Goal: Task Accomplishment & Management: Complete application form

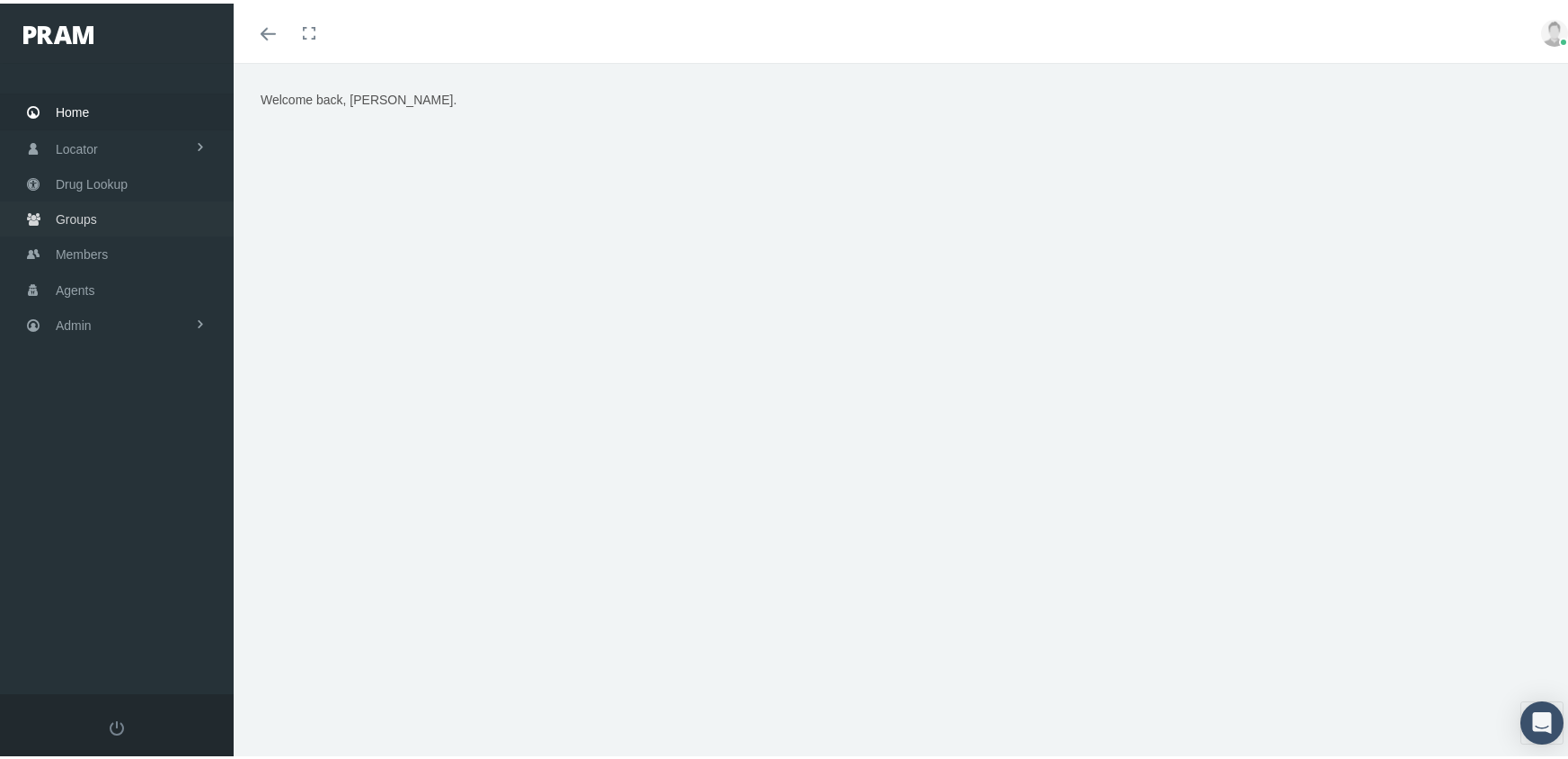
click at [67, 204] on span "Groups" at bounding box center [76, 215] width 42 height 34
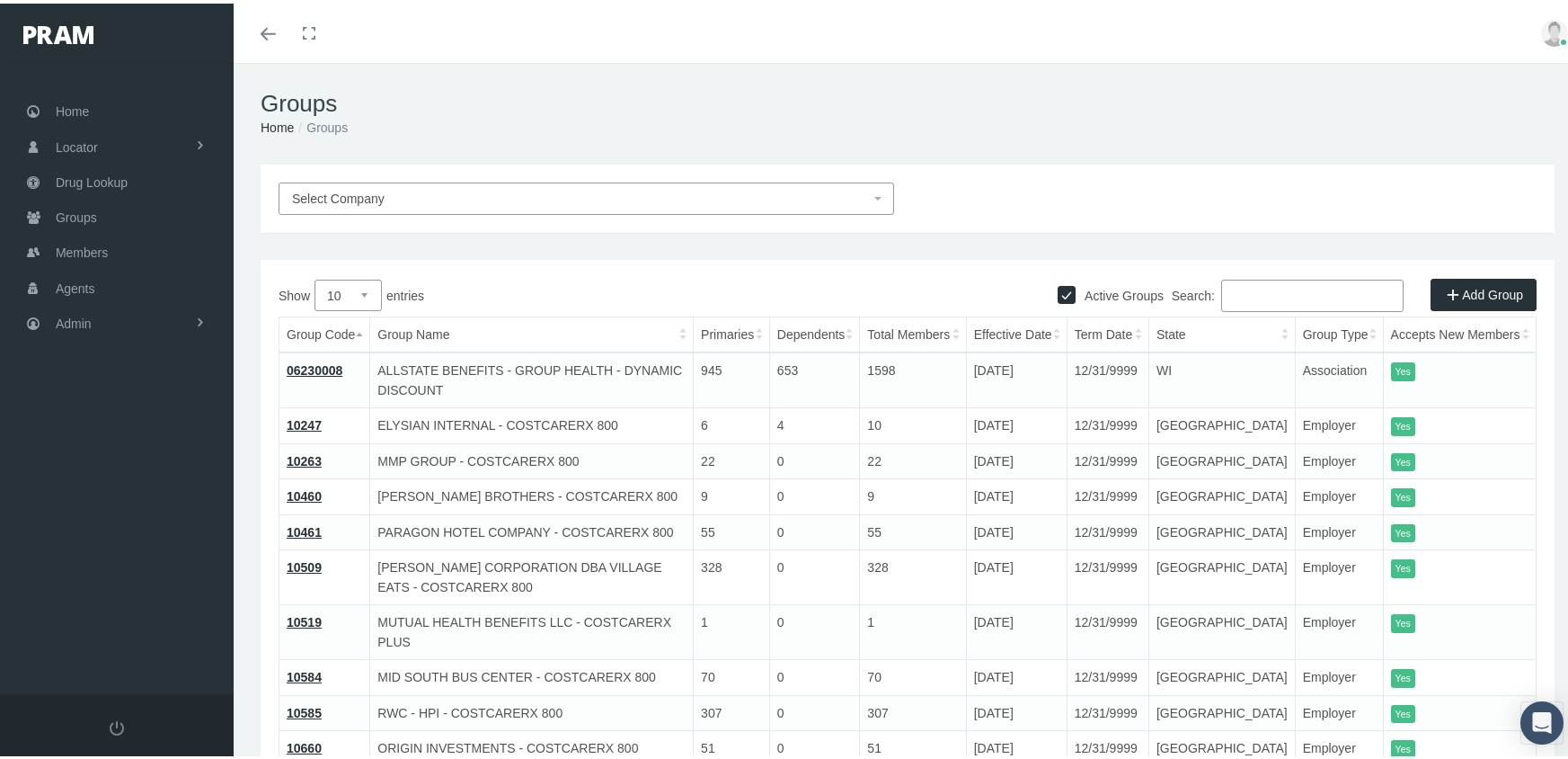
click at [1058, 295] on input "Active Groups" at bounding box center [1066, 289] width 18 height 18
checkbox input "false"
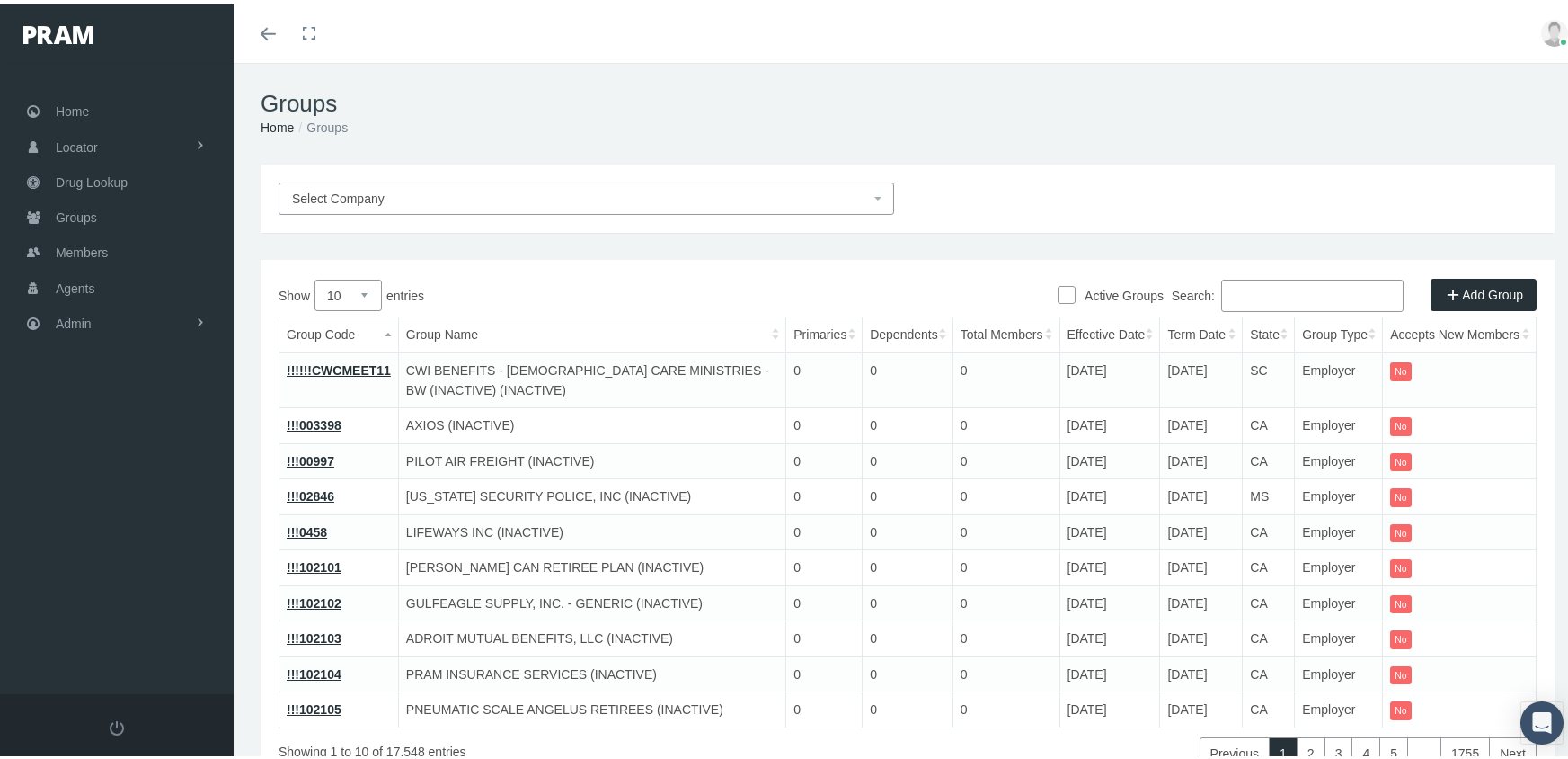
click at [1231, 295] on input "Search:" at bounding box center [1312, 292] width 183 height 32
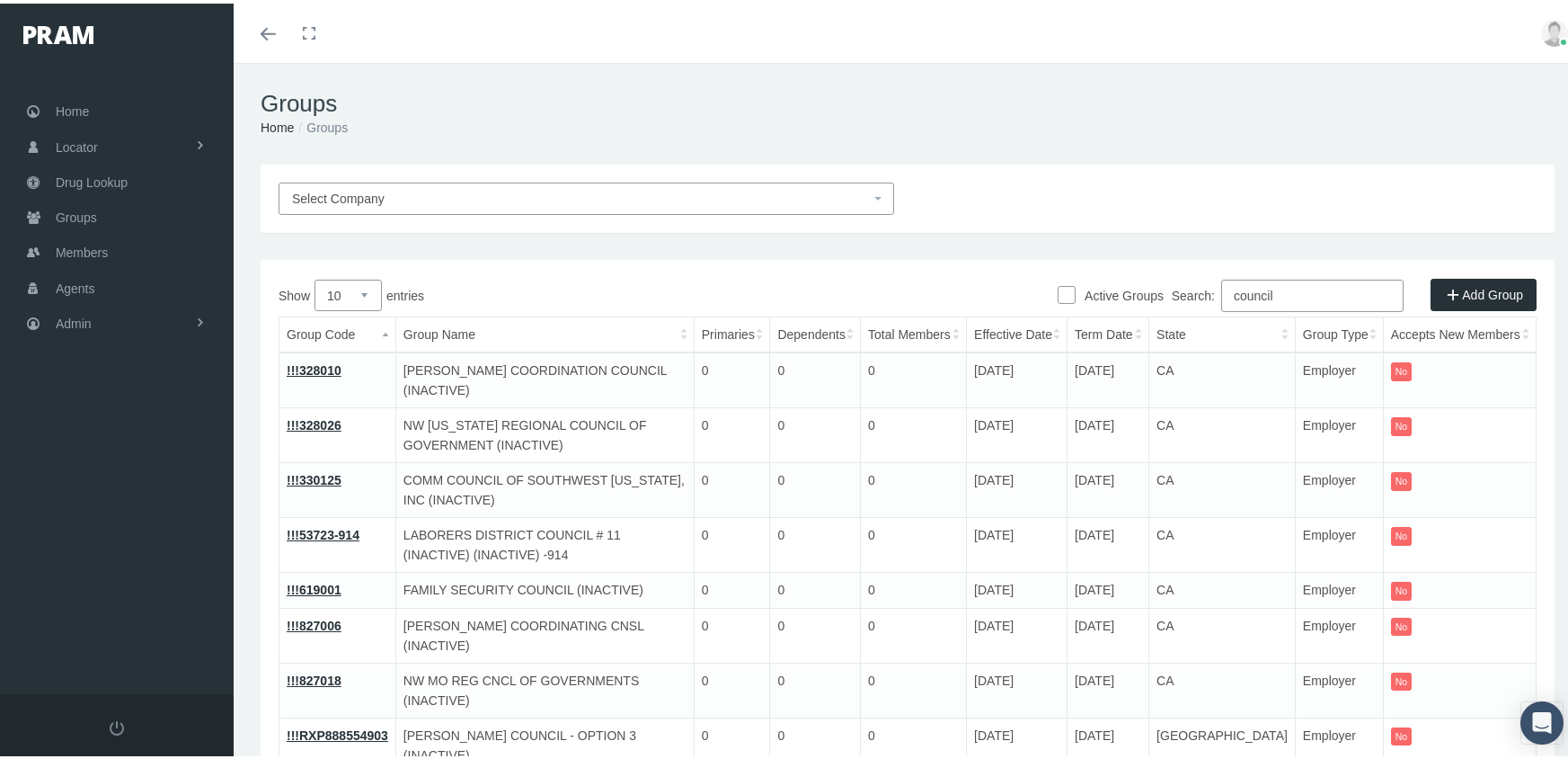
click at [507, 326] on th "Group Name" at bounding box center [544, 331] width 298 height 36
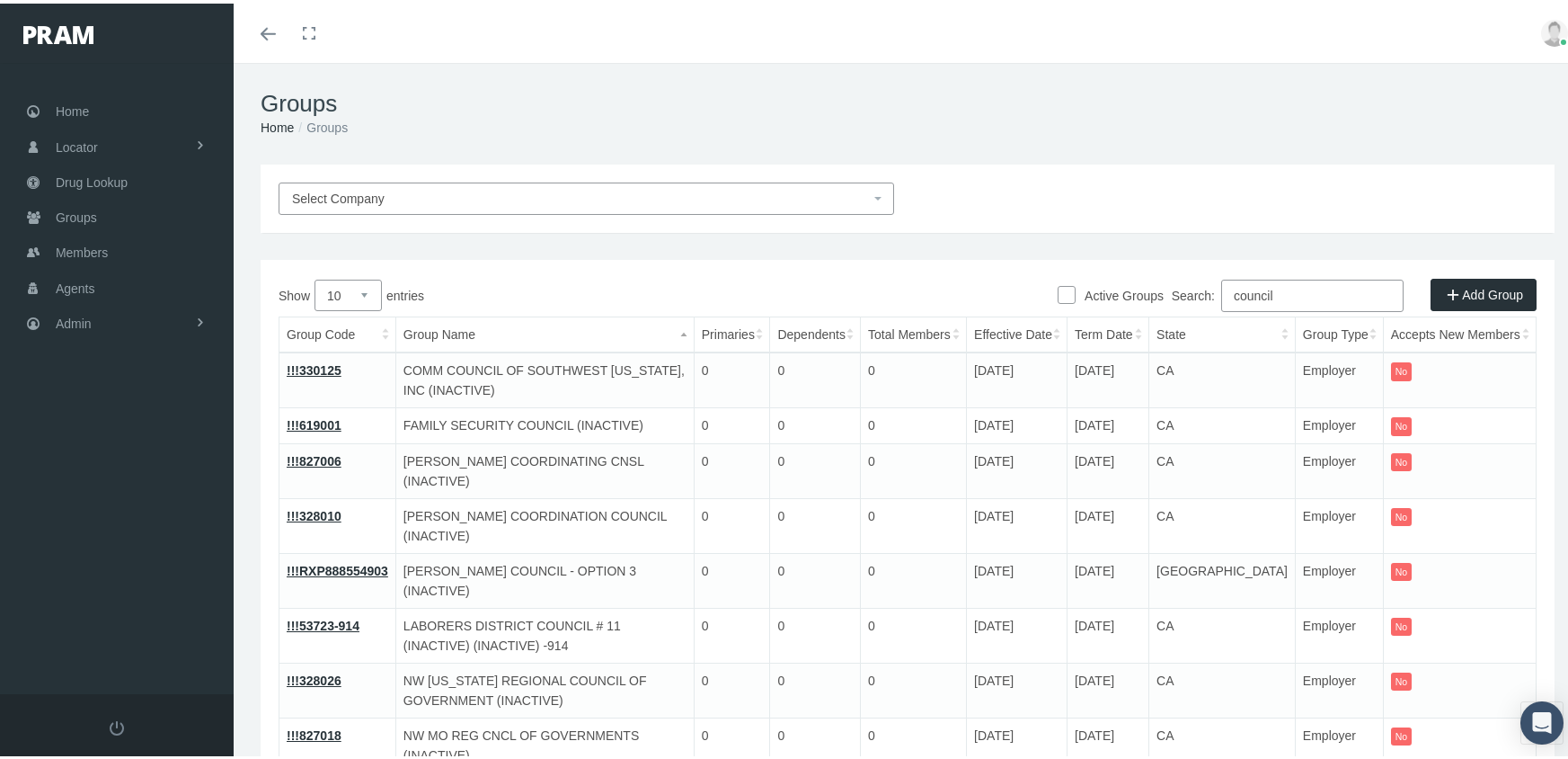
drag, startPoint x: 1305, startPoint y: 289, endPoint x: 1200, endPoint y: 287, distance: 105.0
click at [1200, 287] on label "Search: council" at bounding box center [1287, 292] width 232 height 32
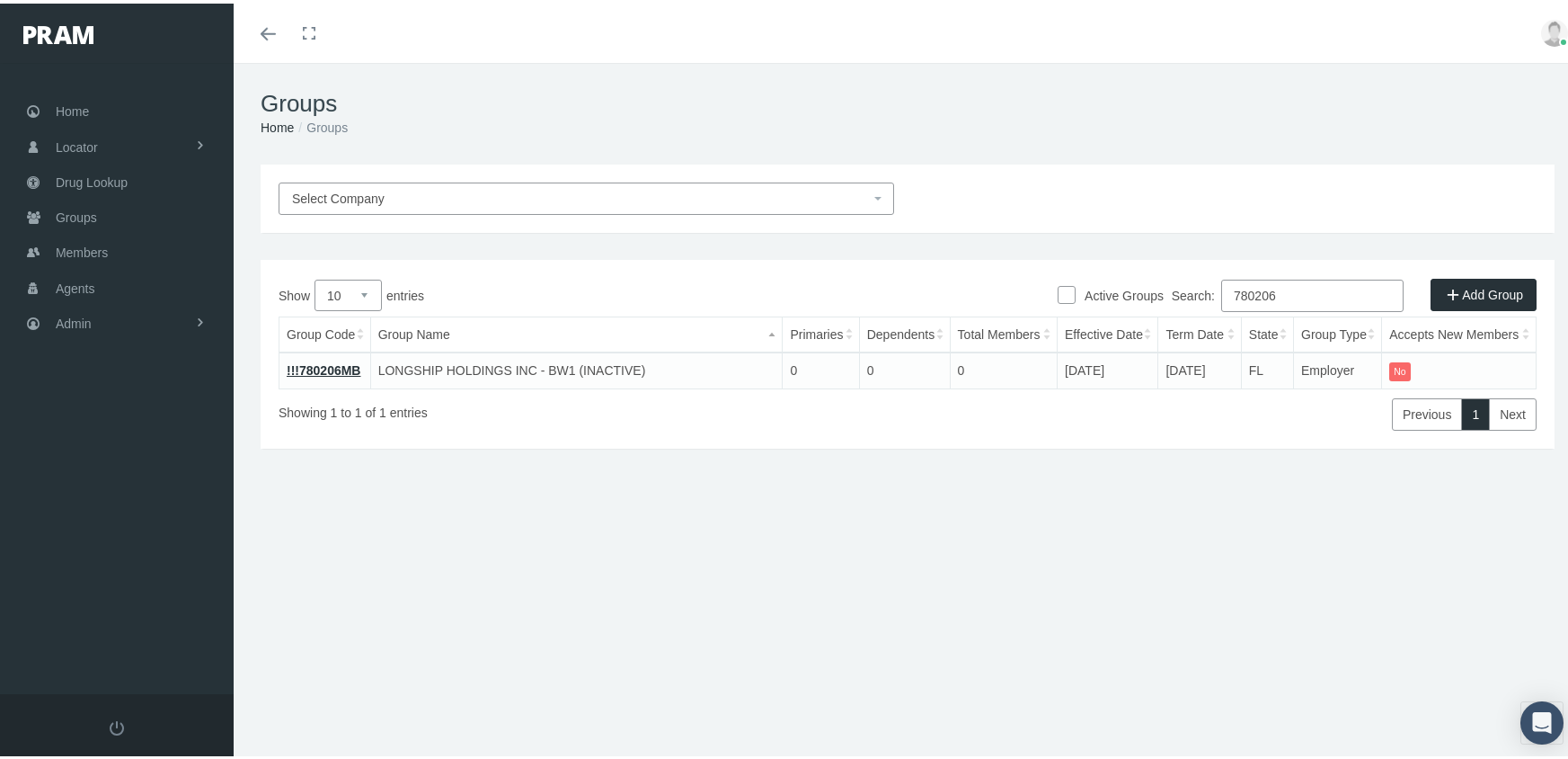
type input "780206"
click at [305, 357] on td "!!!780206MB" at bounding box center [325, 367] width 91 height 36
click at [319, 365] on link "!!!780206MB" at bounding box center [324, 367] width 74 height 15
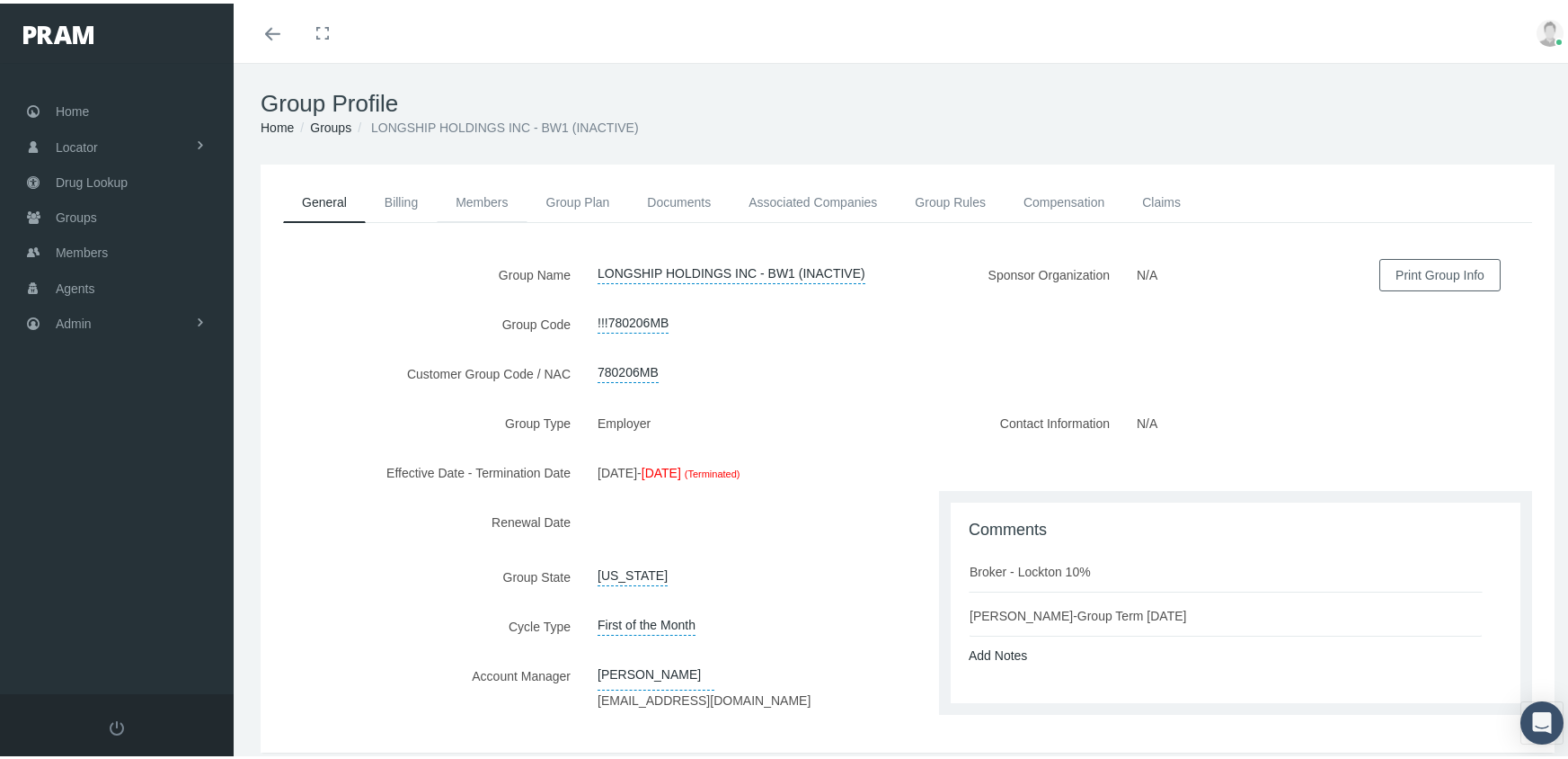
click at [497, 200] on link "Members" at bounding box center [481, 199] width 90 height 40
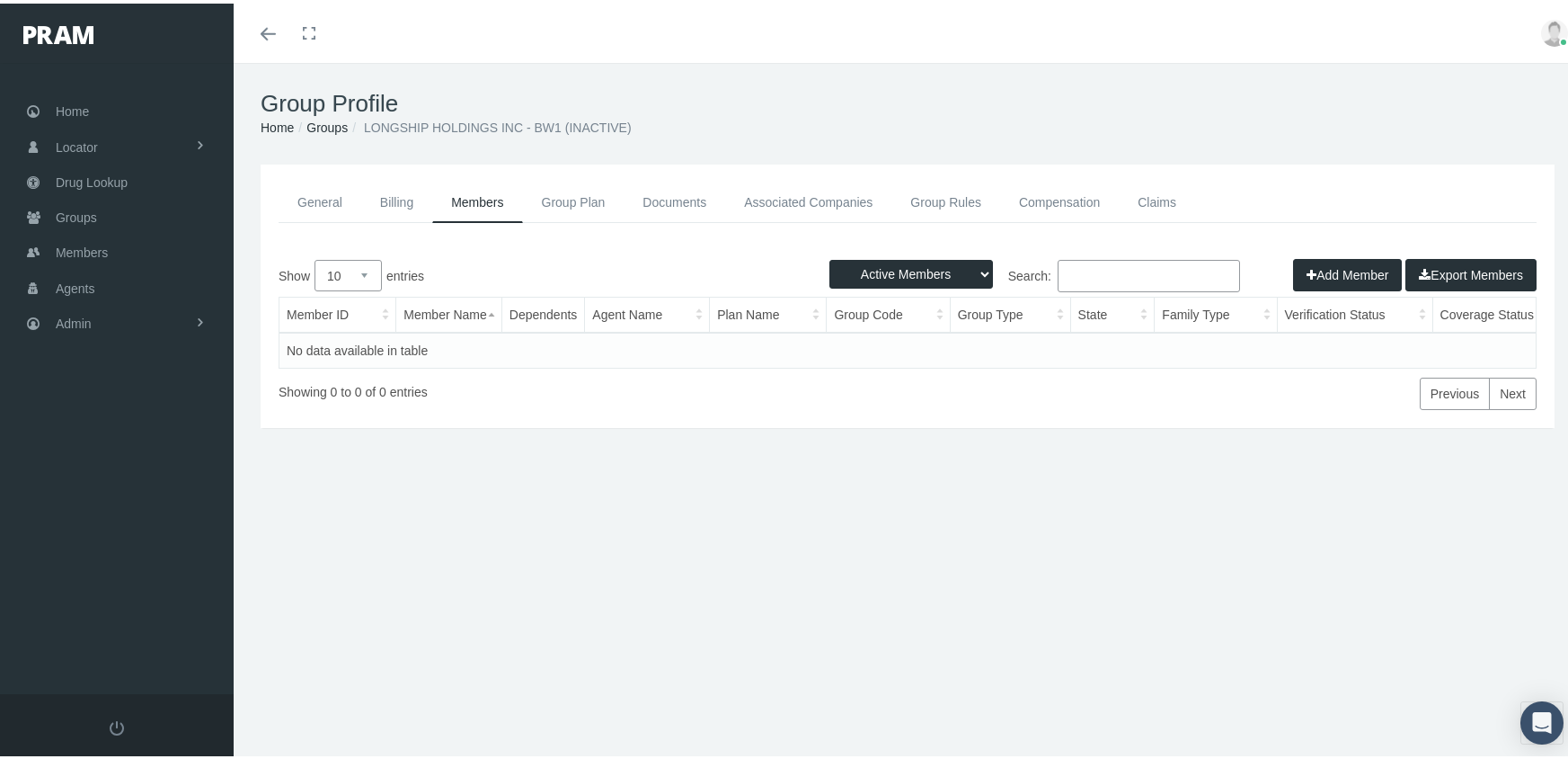
click at [904, 267] on select "Active Members Terminated Members Active & Terminated" at bounding box center [910, 270] width 163 height 29
select select "3"
click at [829, 256] on select "Active Members Terminated Members Active & Terminated" at bounding box center [910, 270] width 163 height 29
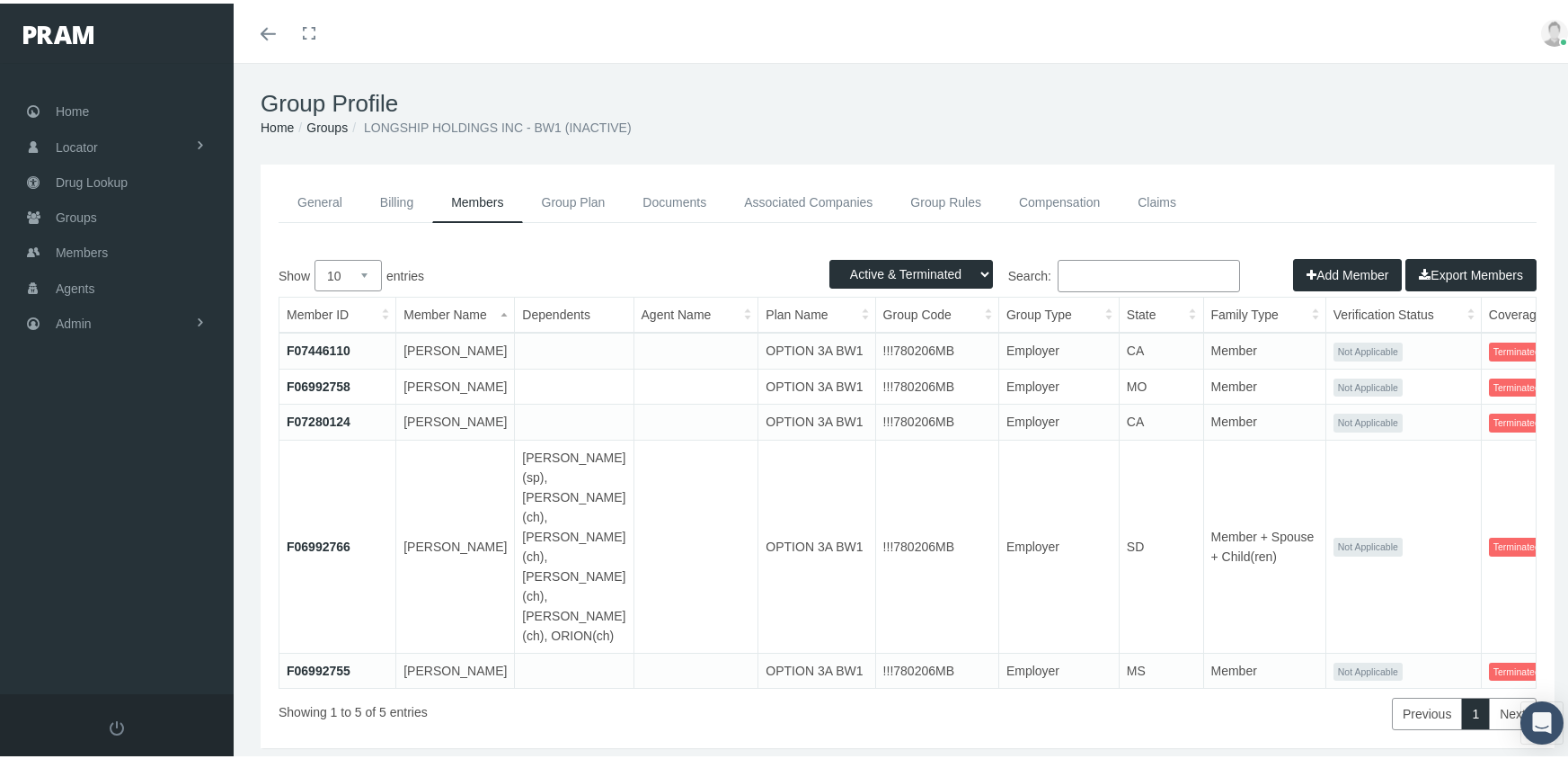
click at [1090, 271] on input "Search:" at bounding box center [1149, 271] width 183 height 32
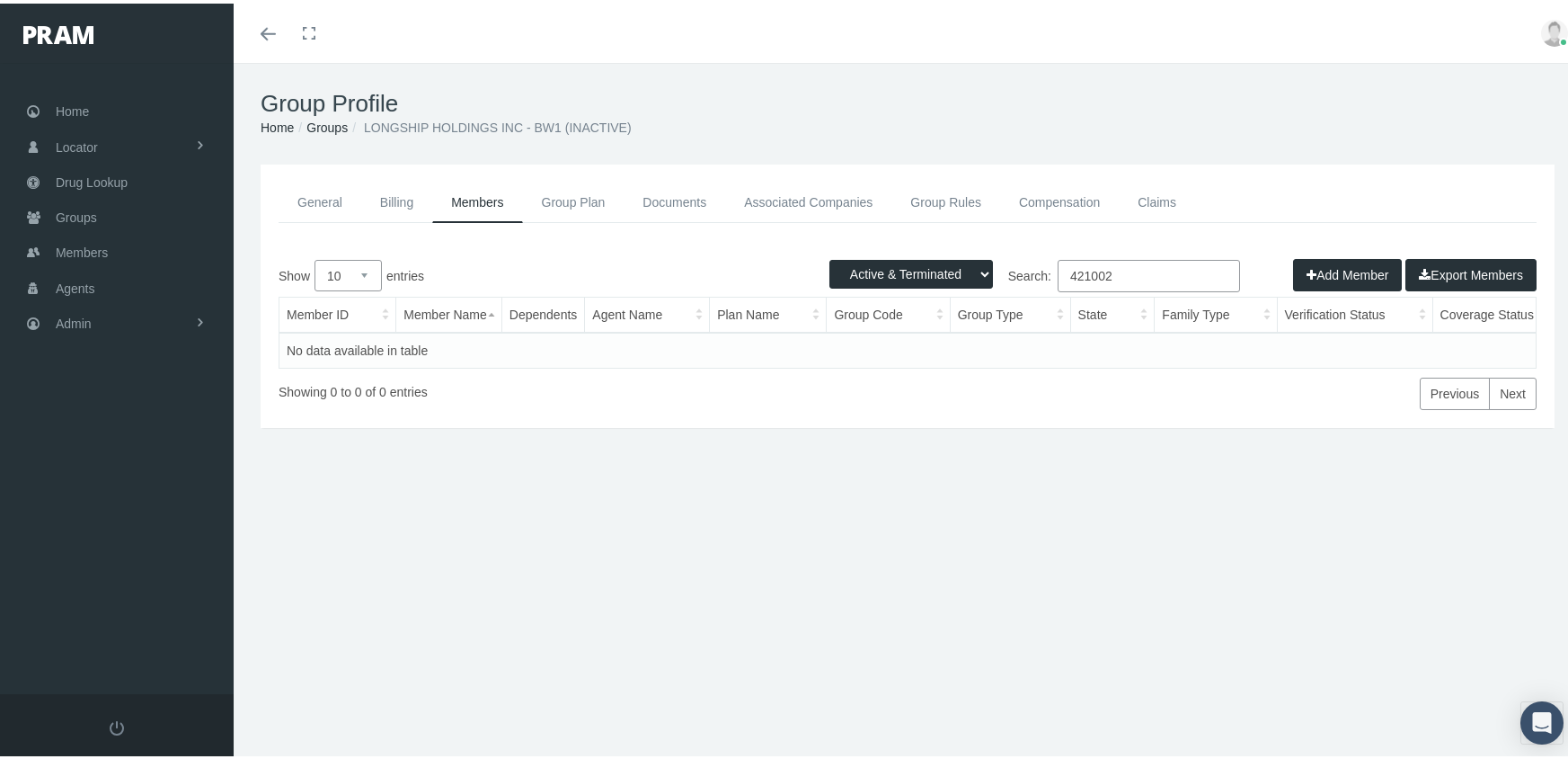
type input "421002"
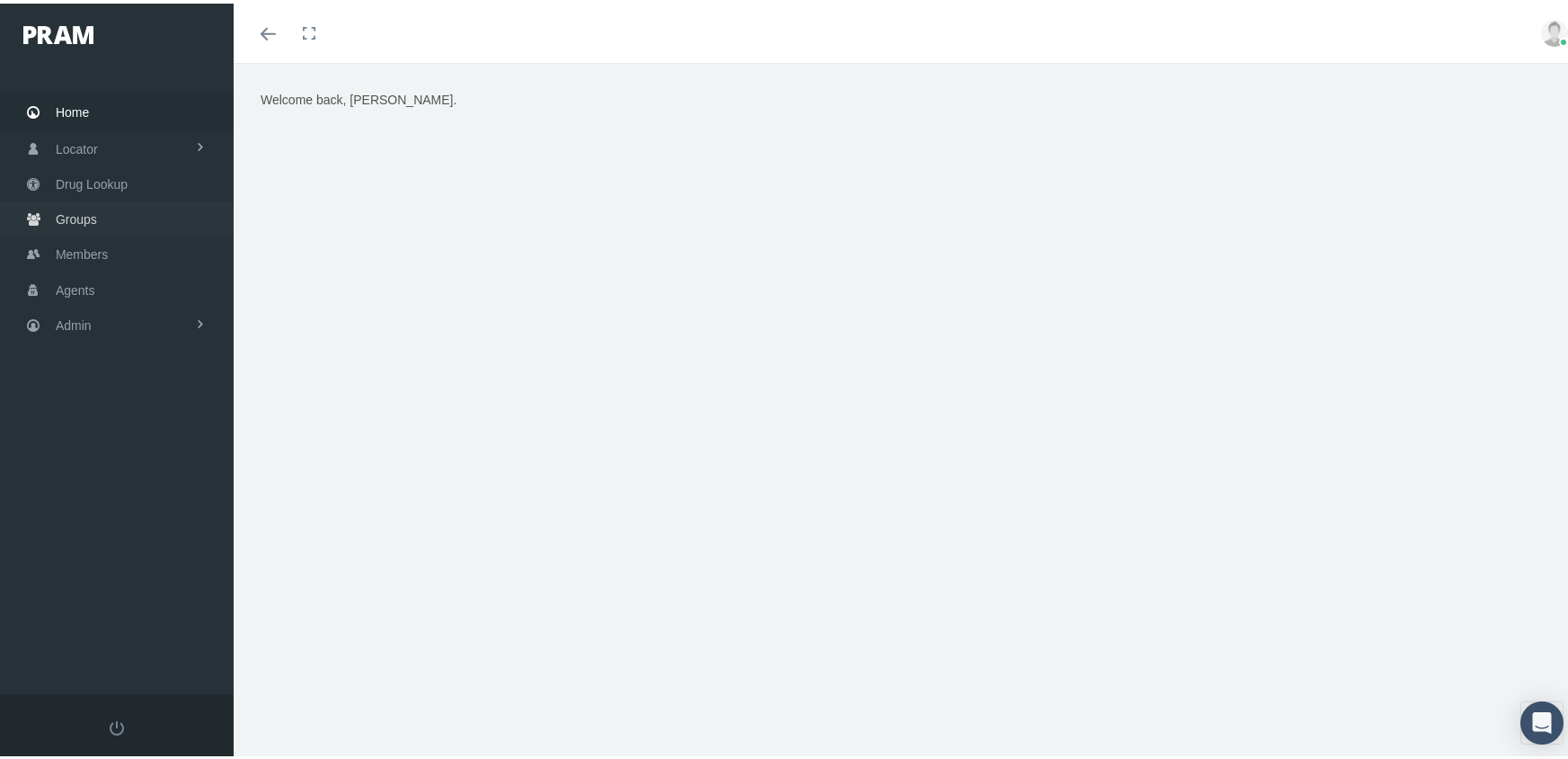
click at [90, 204] on span "Groups" at bounding box center [76, 215] width 42 height 34
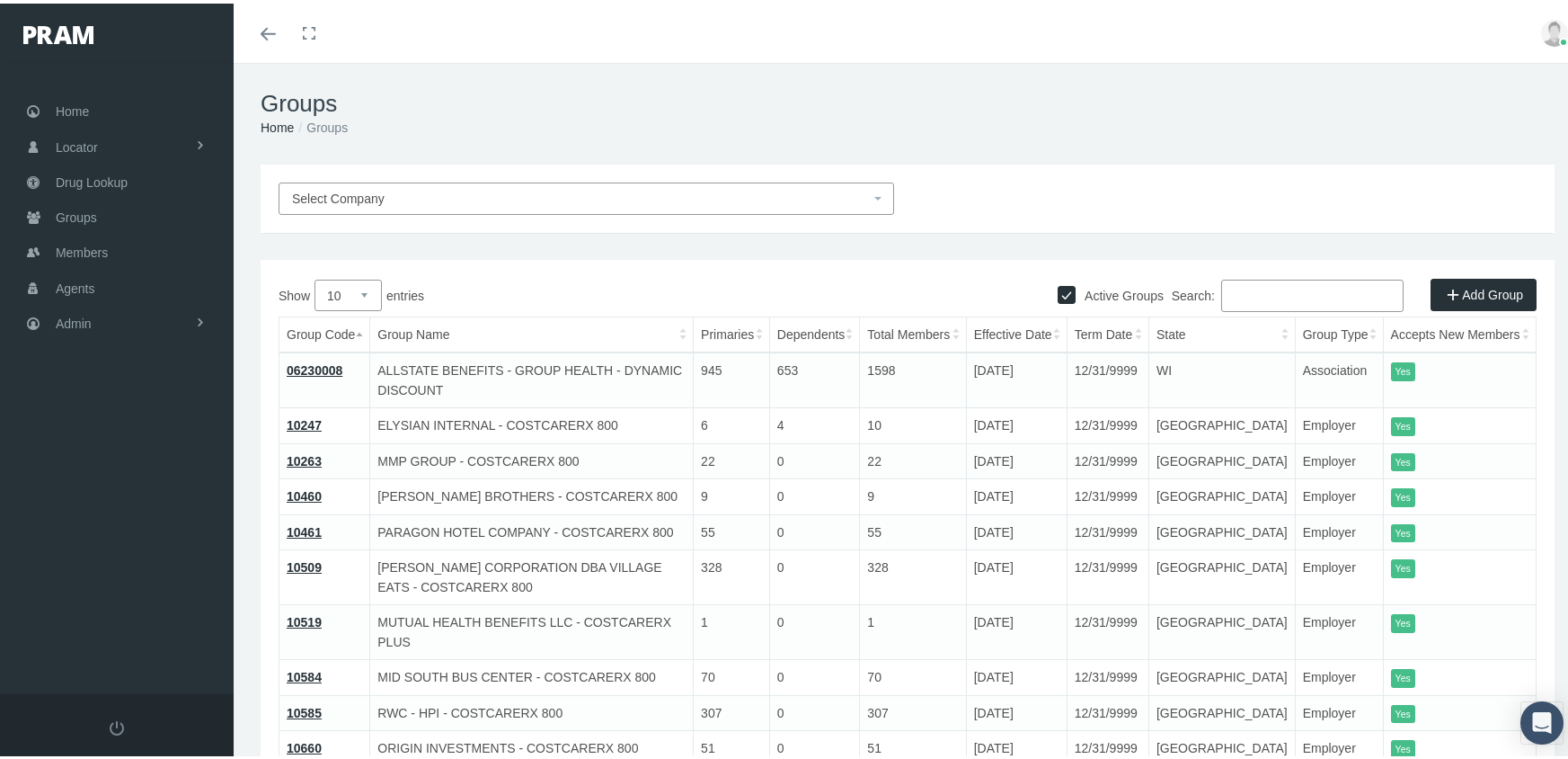
click at [1468, 289] on link "Add Group" at bounding box center [1483, 291] width 106 height 32
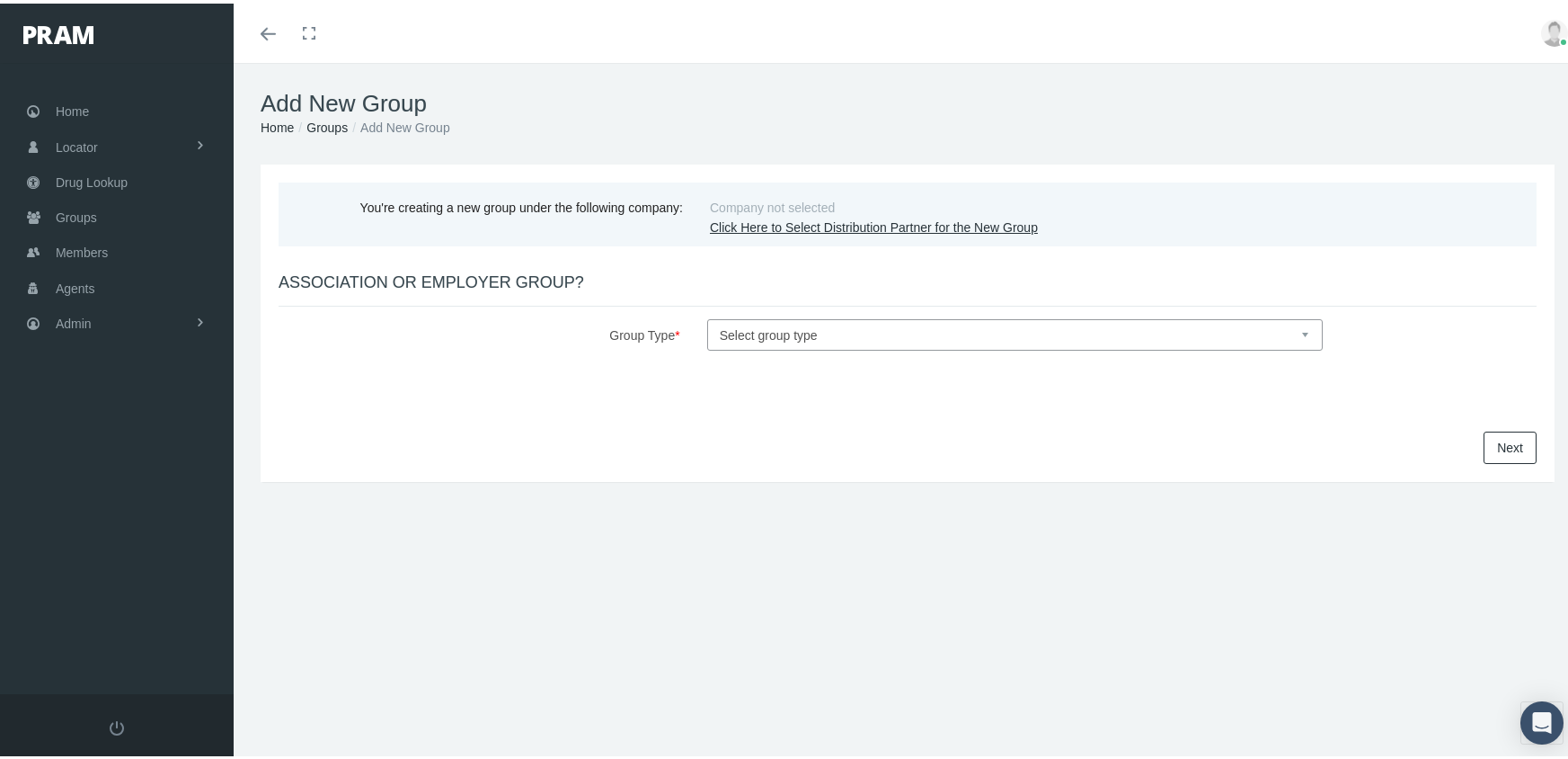
click at [841, 220] on link "Click Here to Select Distribution Partner for the New Group" at bounding box center [873, 224] width 328 height 15
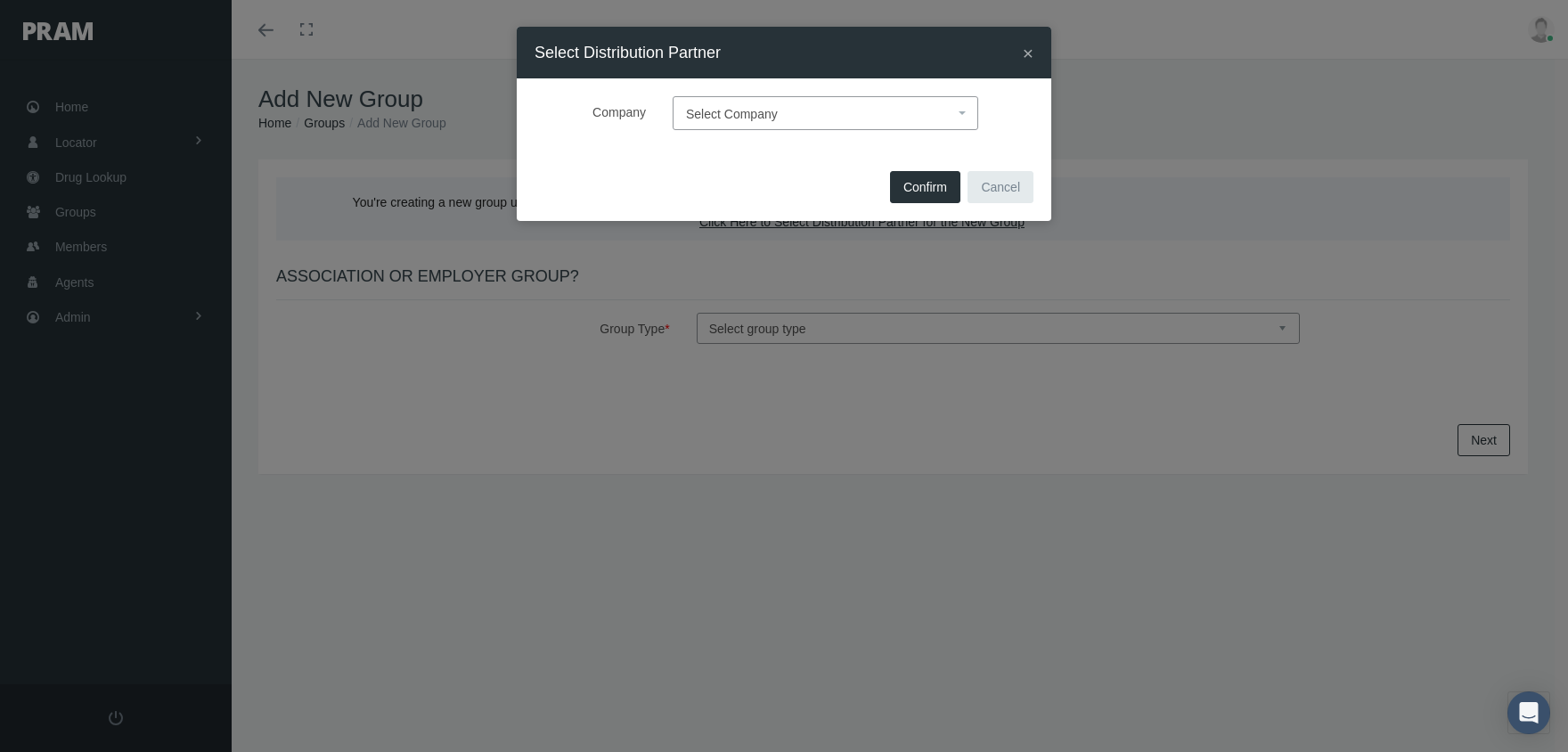
click at [779, 114] on span "Select Company" at bounding box center [820, 113] width 268 height 23
type input "morga"
select select "2404"
click at [914, 187] on span "Confirm" at bounding box center [925, 188] width 44 height 15
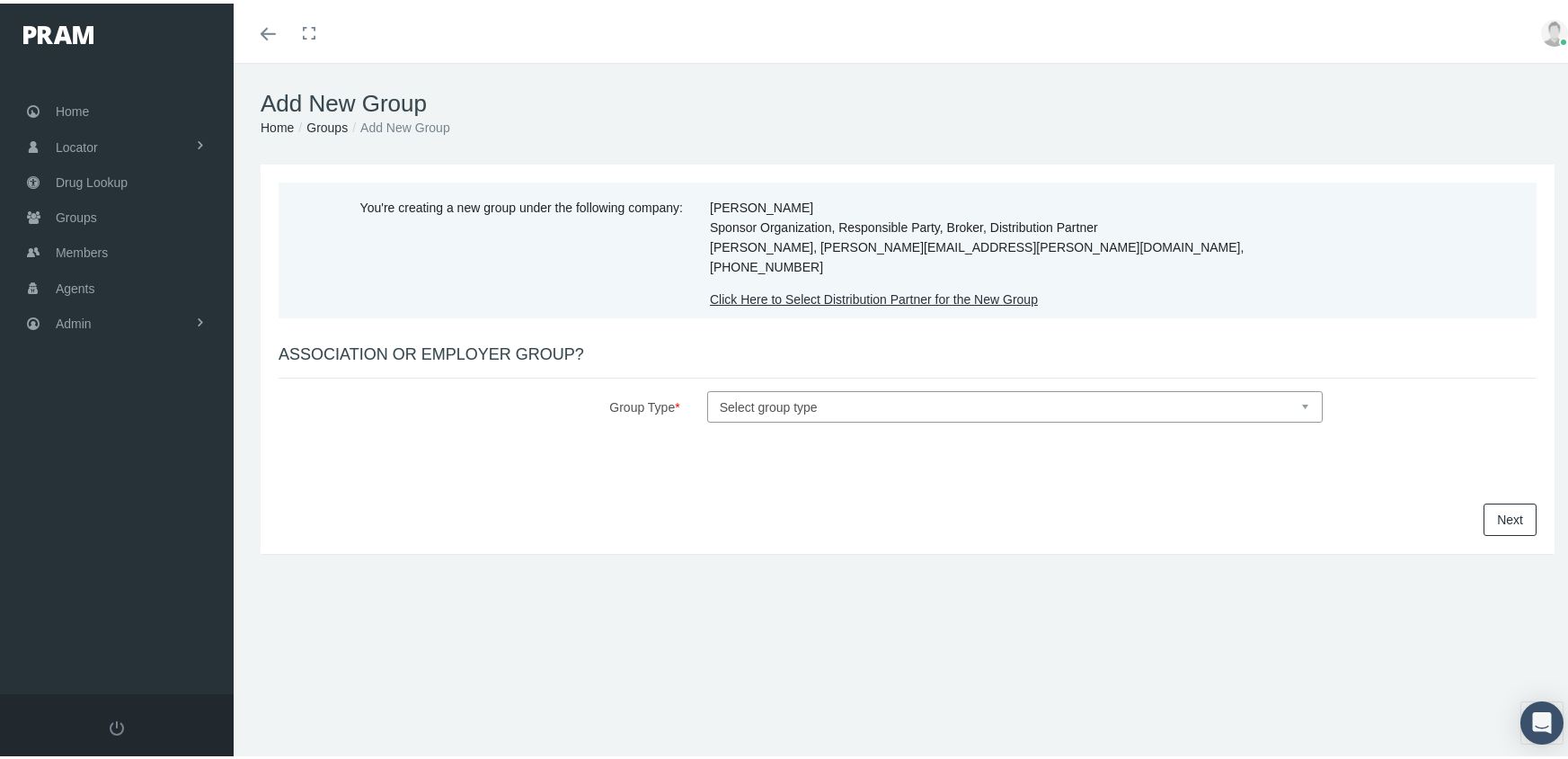
drag, startPoint x: 760, startPoint y: 387, endPoint x: 769, endPoint y: 378, distance: 12.7
click at [760, 388] on select "Select group type Association Employer" at bounding box center [1014, 404] width 616 height 31
select select "1"
click at [707, 388] on select "Select group type Association Employer" at bounding box center [1014, 404] width 616 height 31
select select
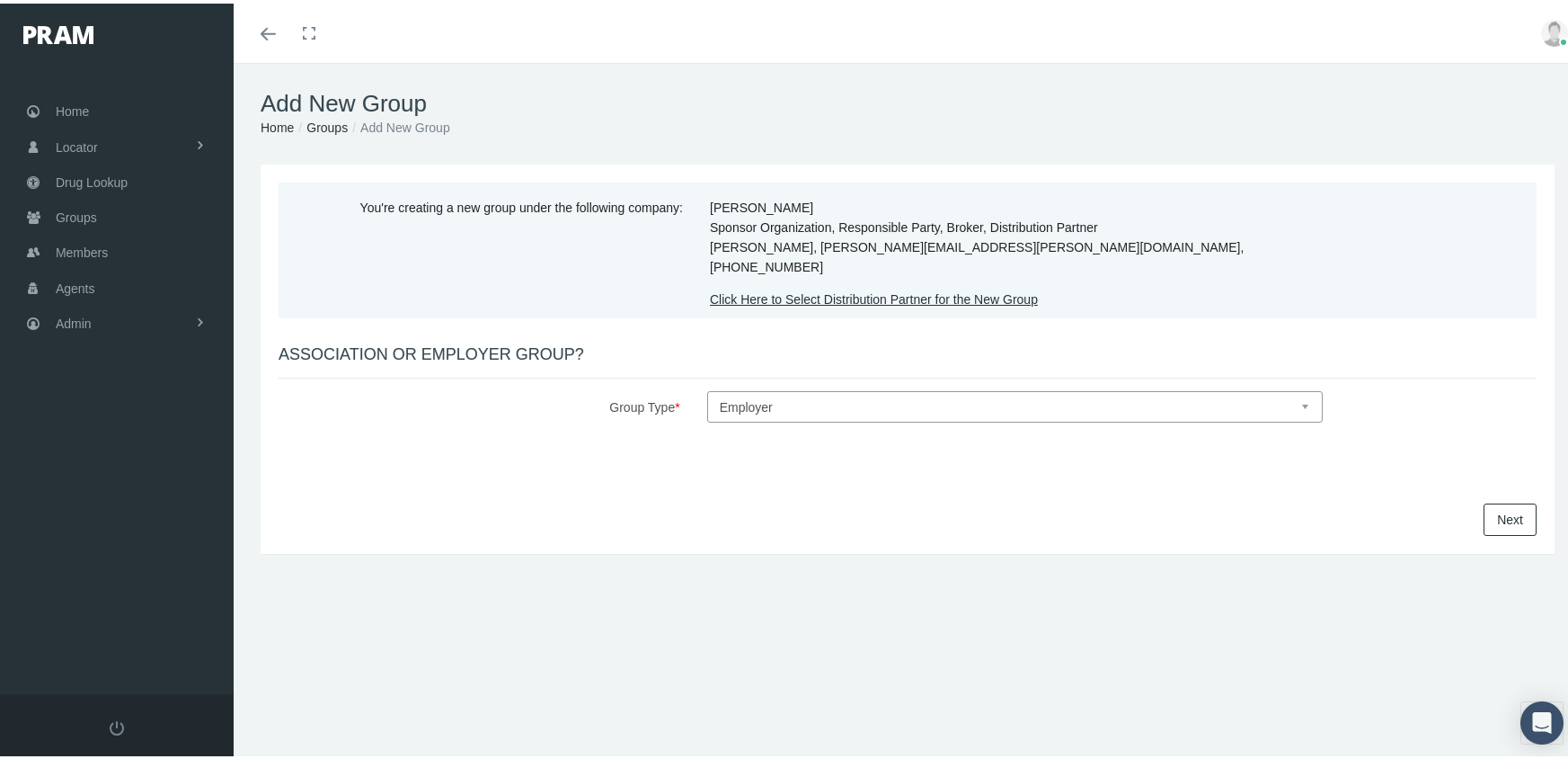
click at [1494, 502] on link "Next" at bounding box center [1509, 515] width 53 height 32
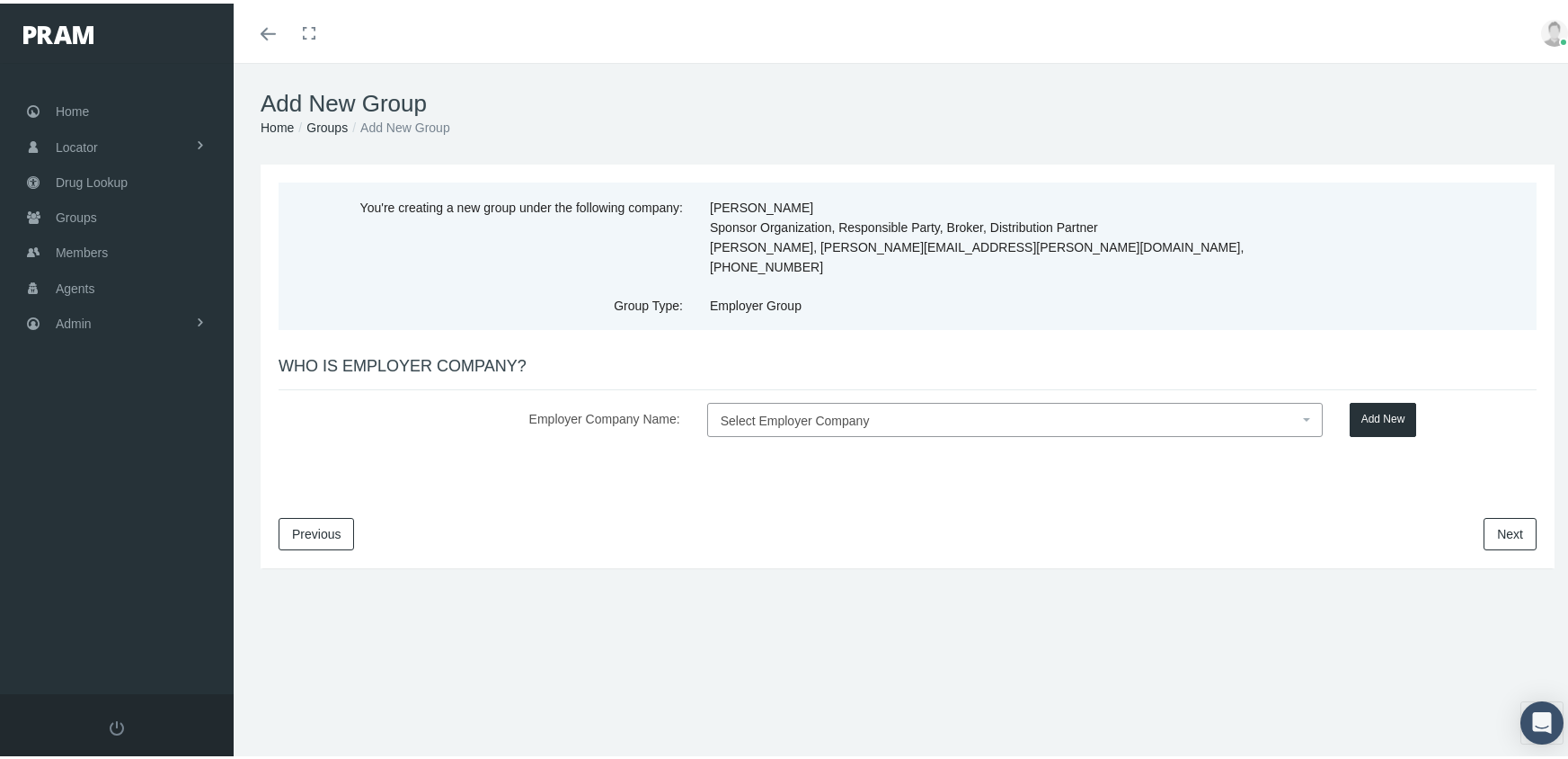
click at [816, 410] on span "Select Employer Company" at bounding box center [796, 417] width 150 height 15
type input "COUNCIL OF COMMUNITY SERVICE"
click at [1353, 399] on button "Add New" at bounding box center [1382, 416] width 67 height 34
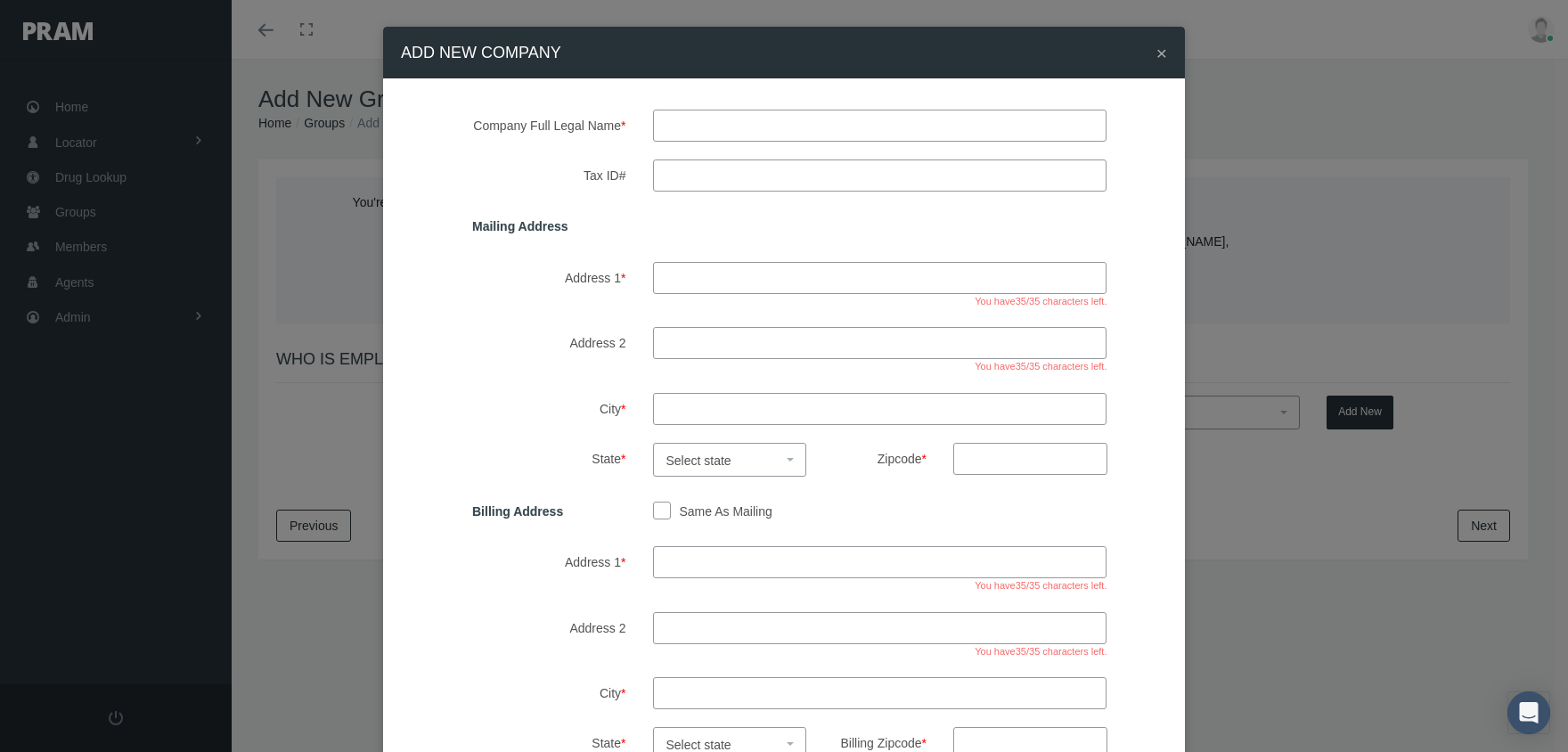
click at [732, 125] on input "text" at bounding box center [881, 125] width 454 height 32
type input "COUNCIL OF COMMUNITY SERVICE"
type input "502 CAMPBELL AVE"
type input "ROANOKE"
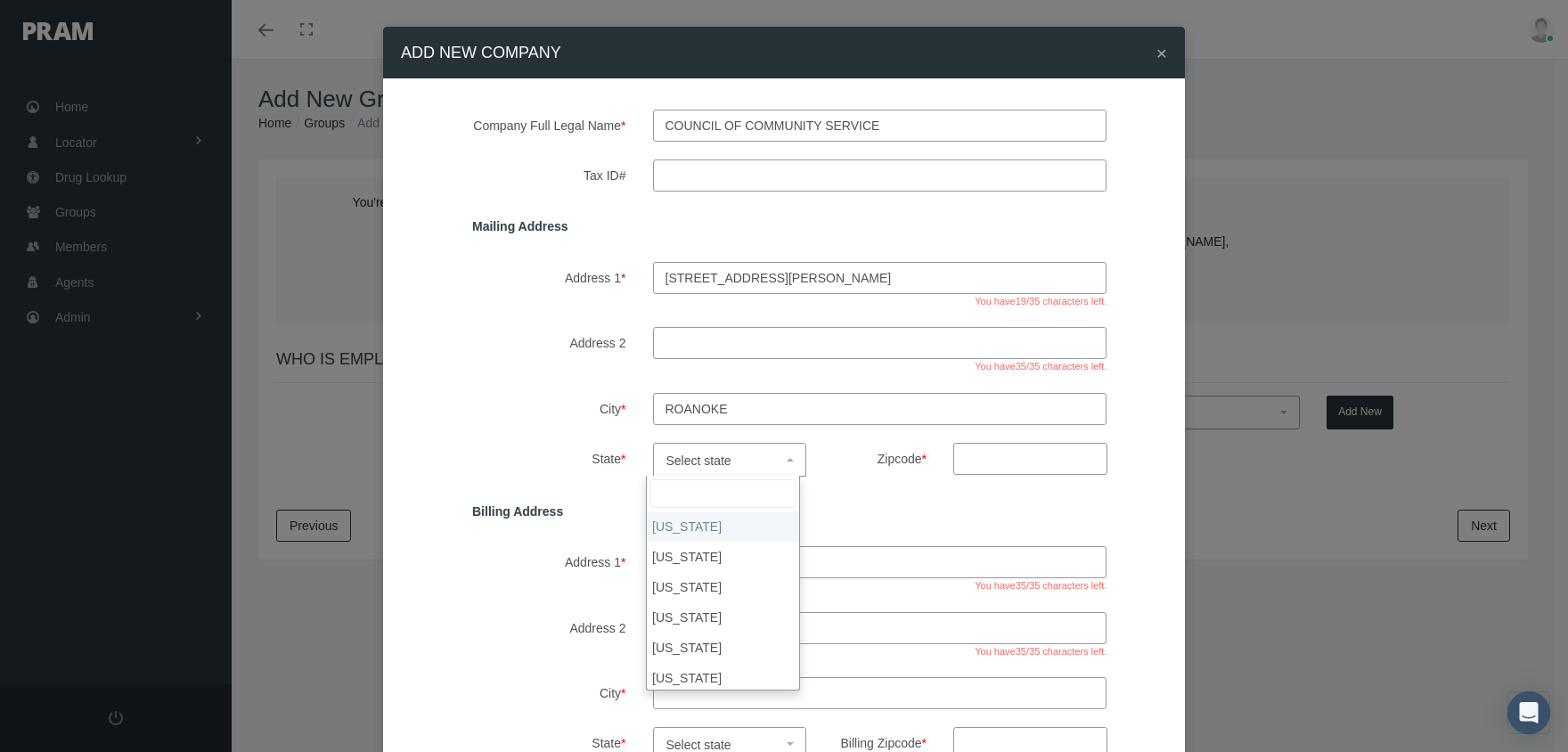
click at [674, 461] on span "Select state" at bounding box center [698, 460] width 65 height 15
select select "VA"
drag, startPoint x: 974, startPoint y: 464, endPoint x: 1119, endPoint y: 360, distance: 178.4
click at [974, 464] on input "Zipcode *" at bounding box center [1031, 458] width 154 height 32
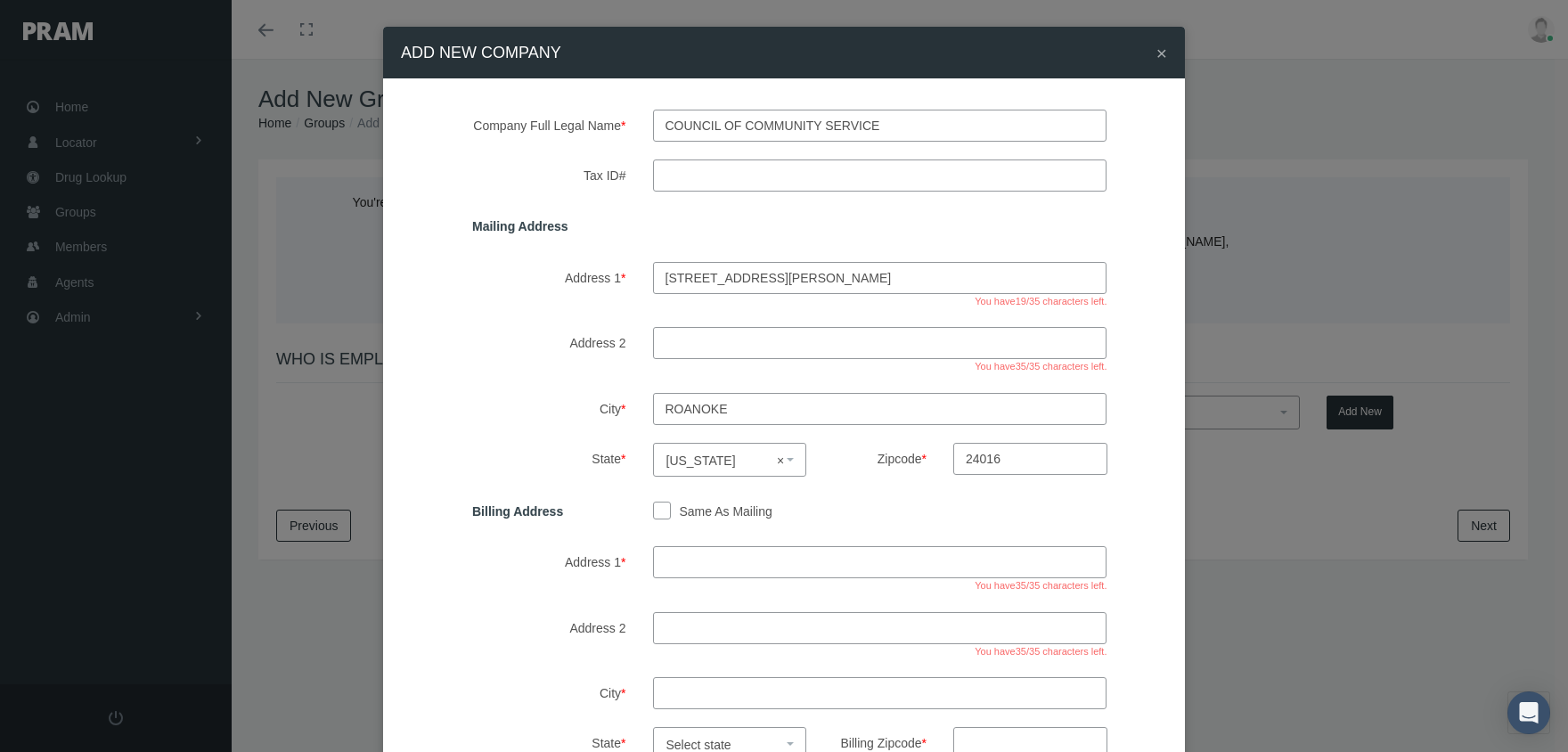
type input "24016"
click at [658, 503] on input "Same As Mailing" at bounding box center [662, 509] width 17 height 17
checkbox input "true"
type input "502 CAMPBELL AVE"
type input "ROANOKE"
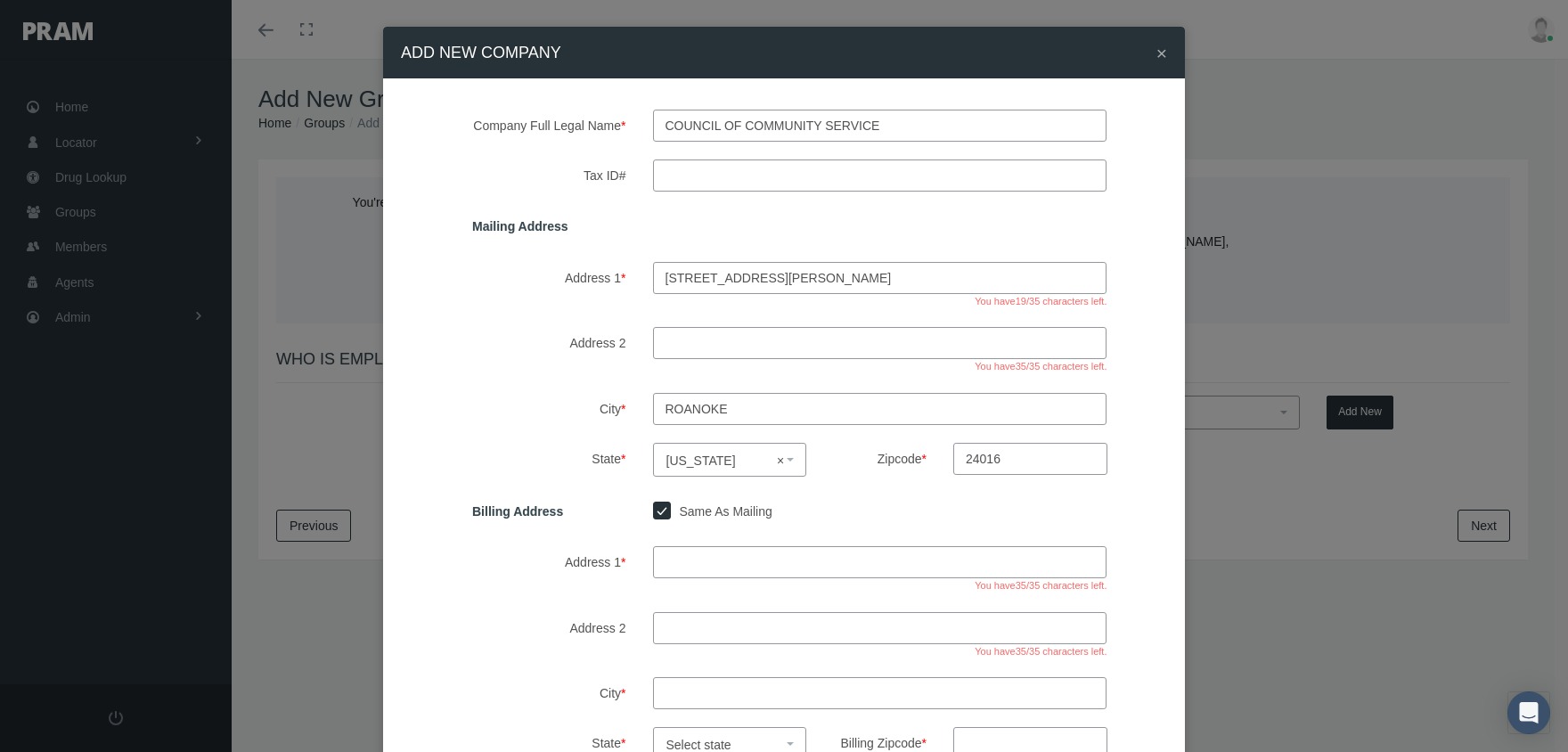
select select "VA"
type input "24016"
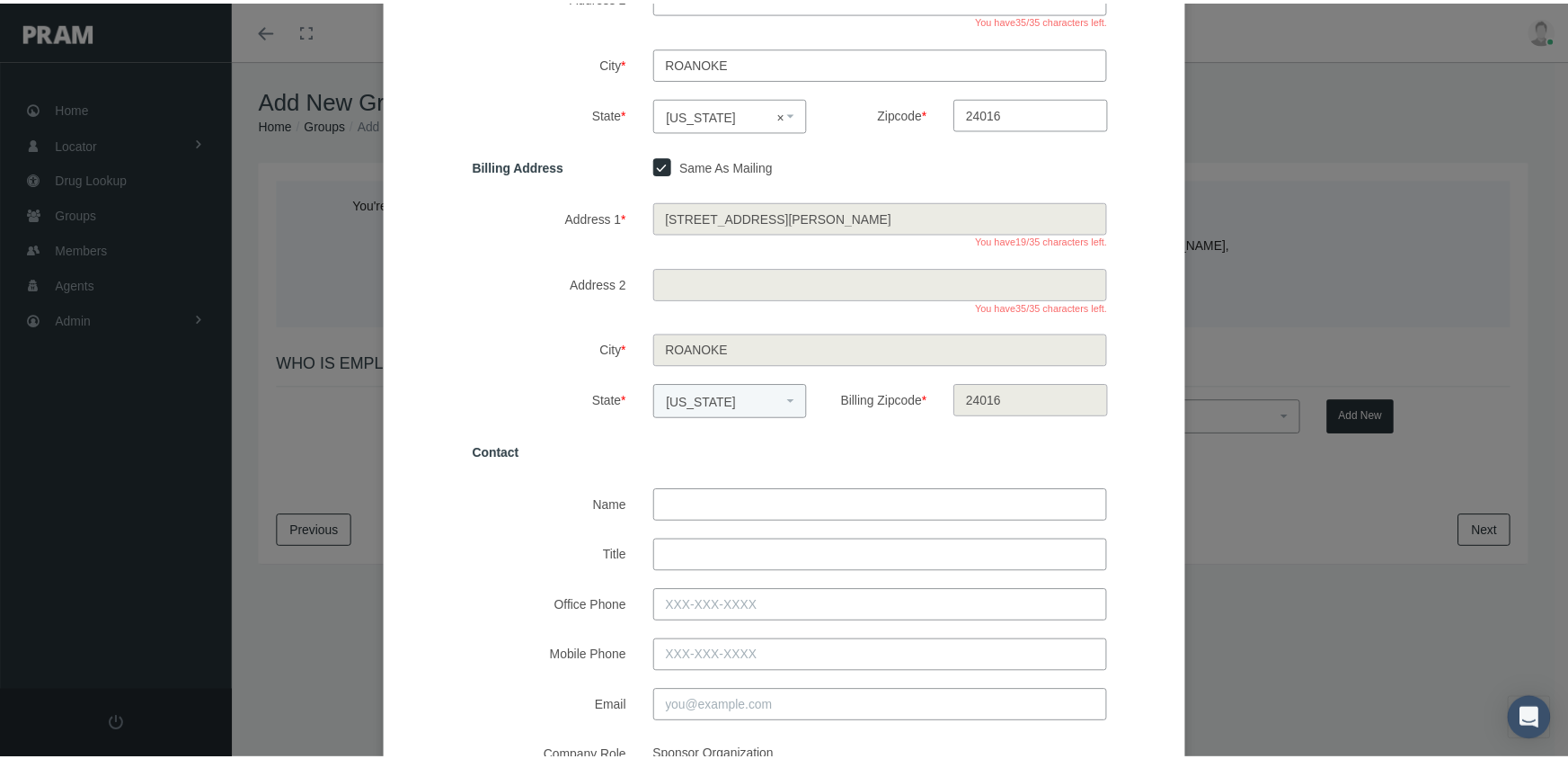
scroll to position [450, 0]
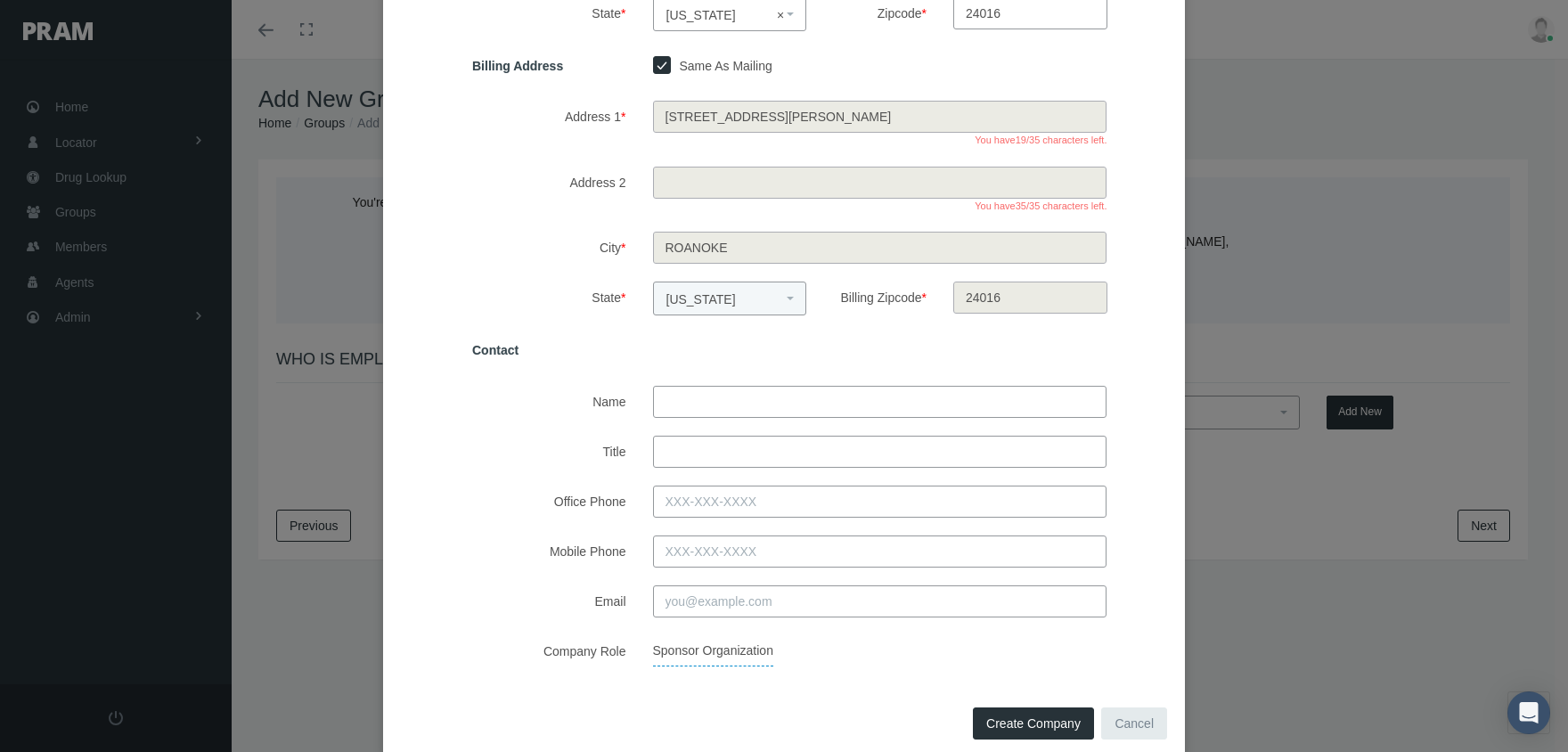
click at [713, 392] on input "Name" at bounding box center [881, 401] width 454 height 32
click at [1011, 719] on span "Create Company" at bounding box center [1033, 724] width 94 height 15
select select
checkbox input "false"
select select
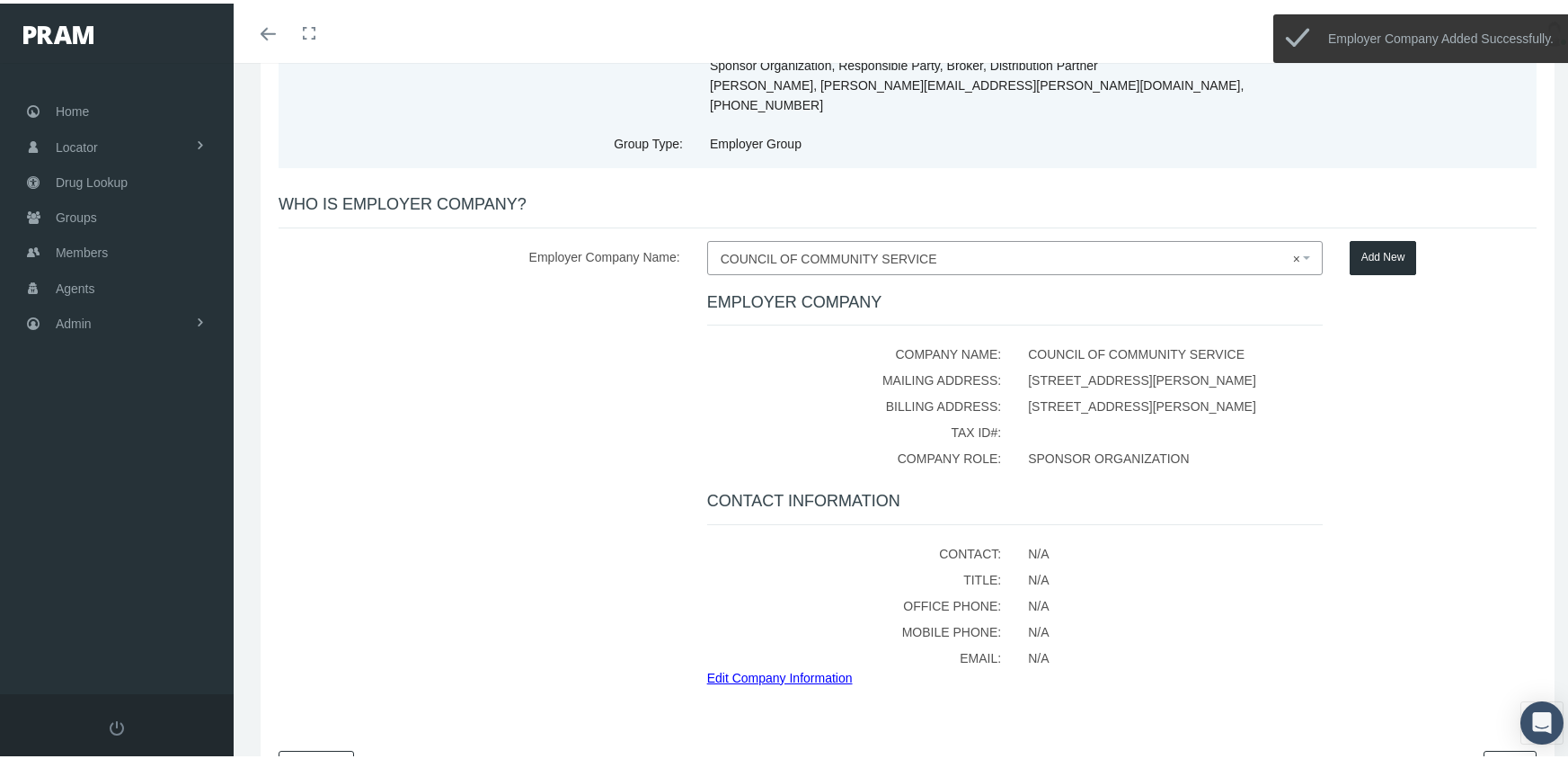
scroll to position [254, 0]
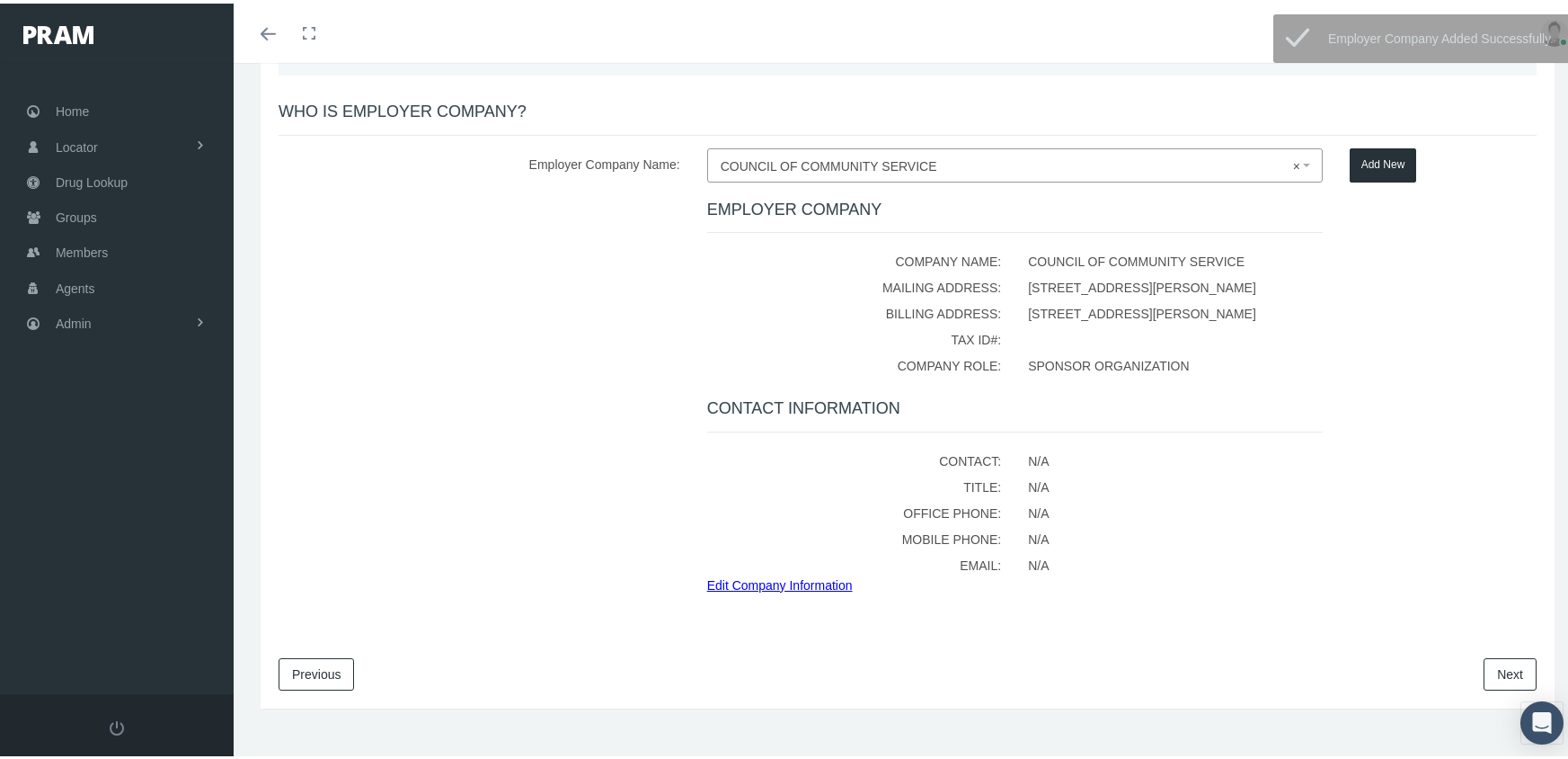
click at [1497, 655] on link "Next" at bounding box center [1509, 670] width 53 height 32
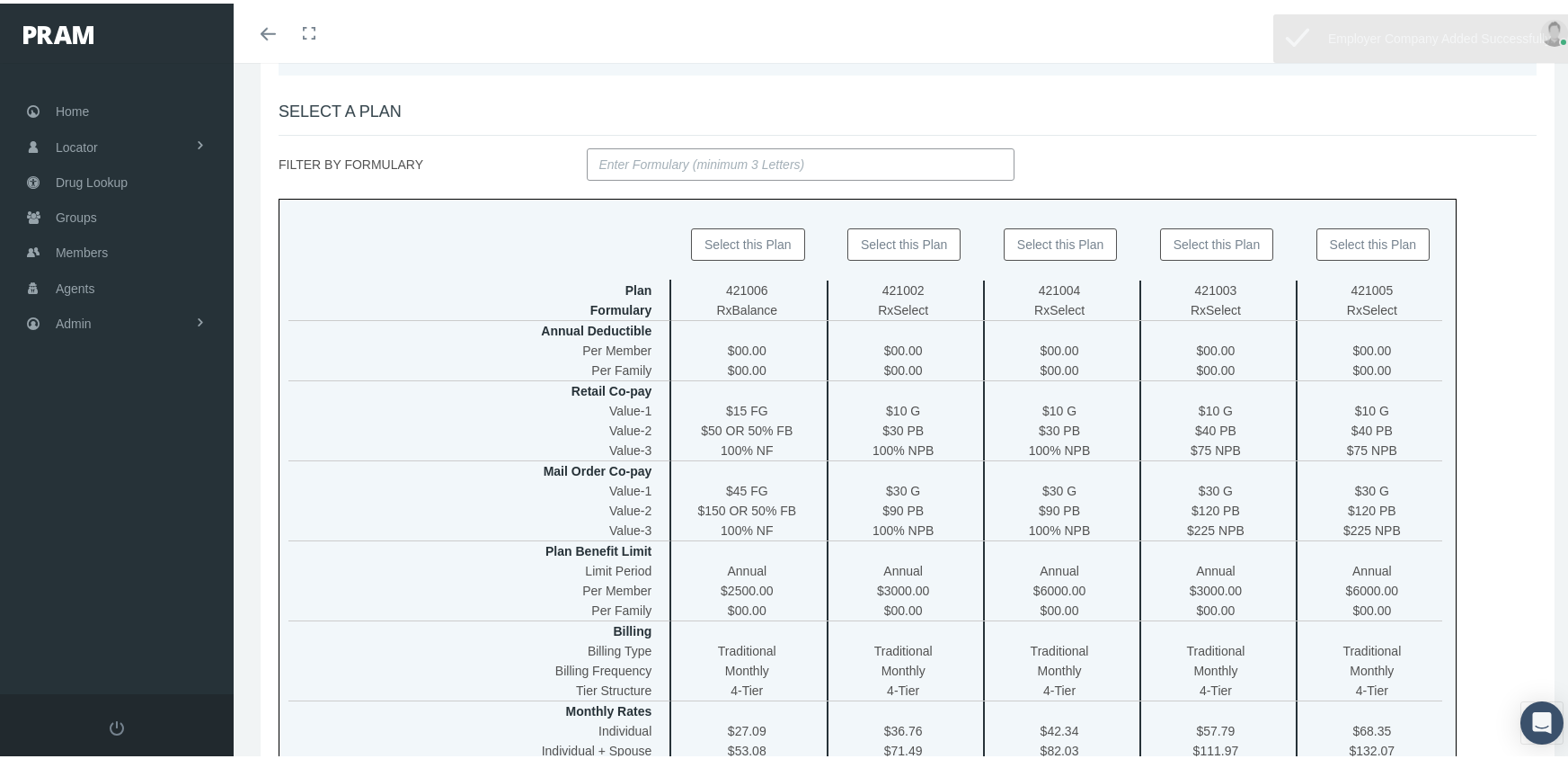
scroll to position [0, 0]
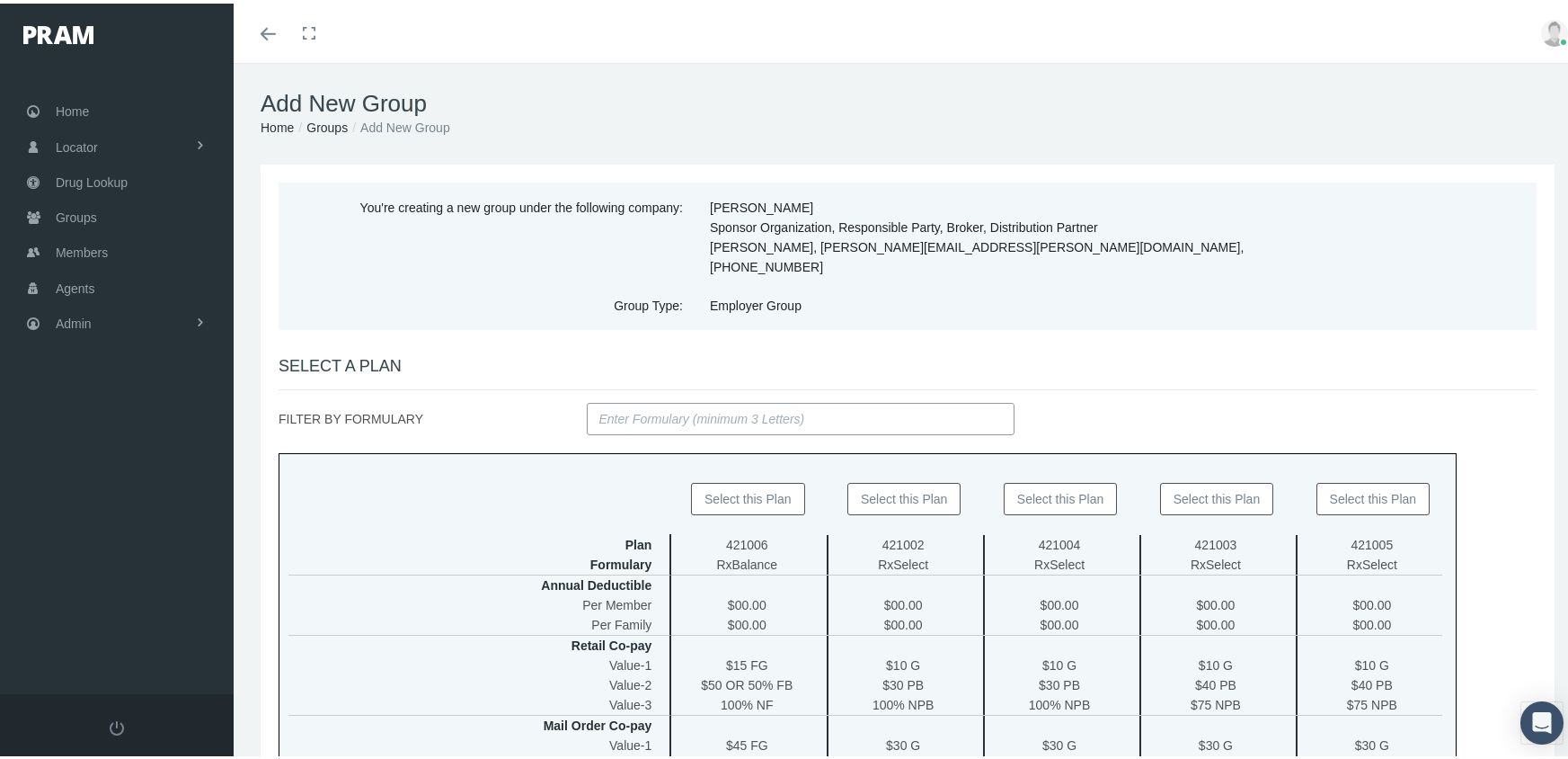
click at [712, 399] on input "FILTER BY FORMULARY" at bounding box center [801, 415] width 428 height 32
click at [1116, 354] on h4 "SELECT A PLAN" at bounding box center [907, 363] width 1258 height 19
click at [918, 483] on button "Select this Plan" at bounding box center [904, 495] width 114 height 32
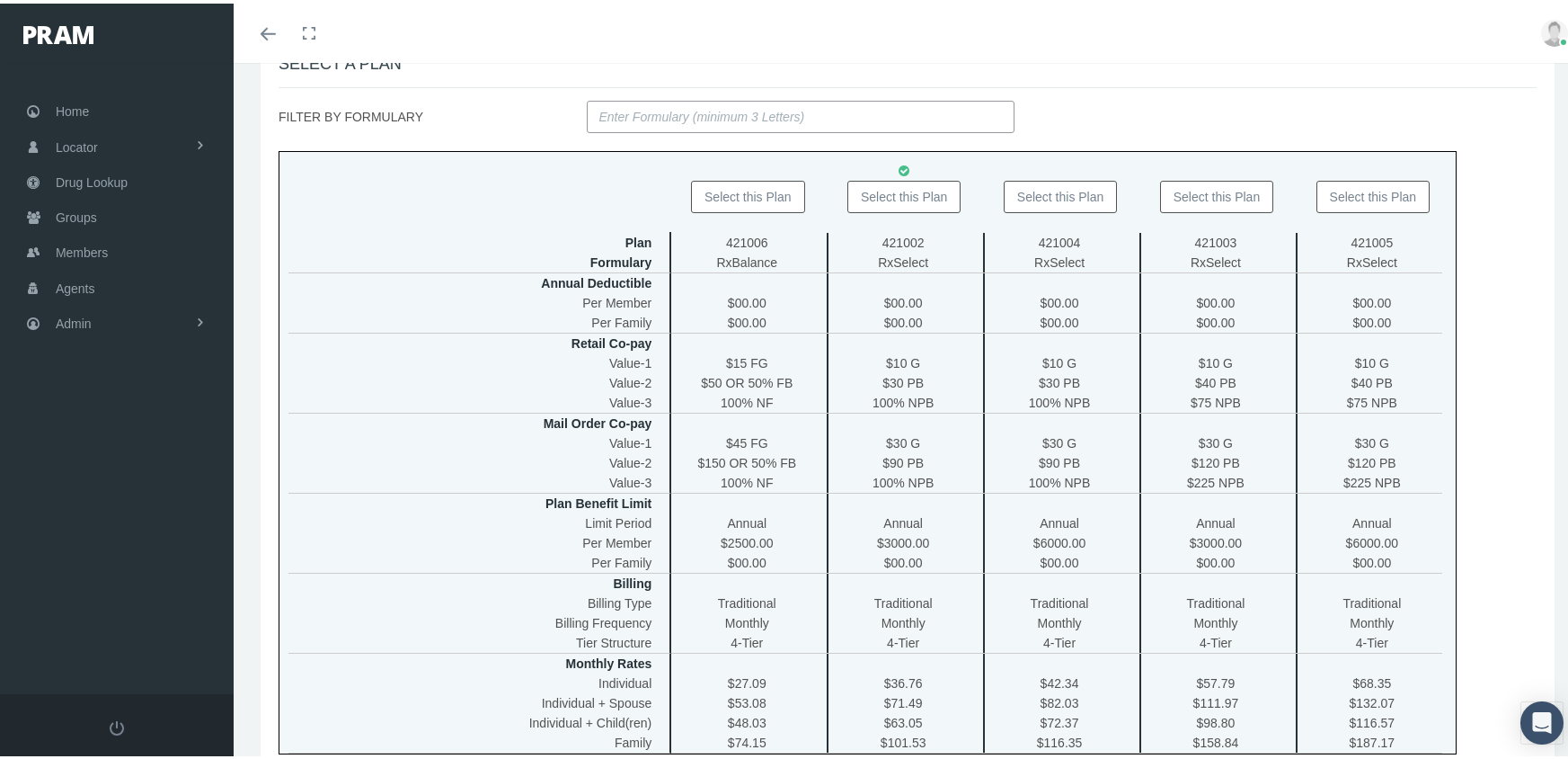
scroll to position [450, 0]
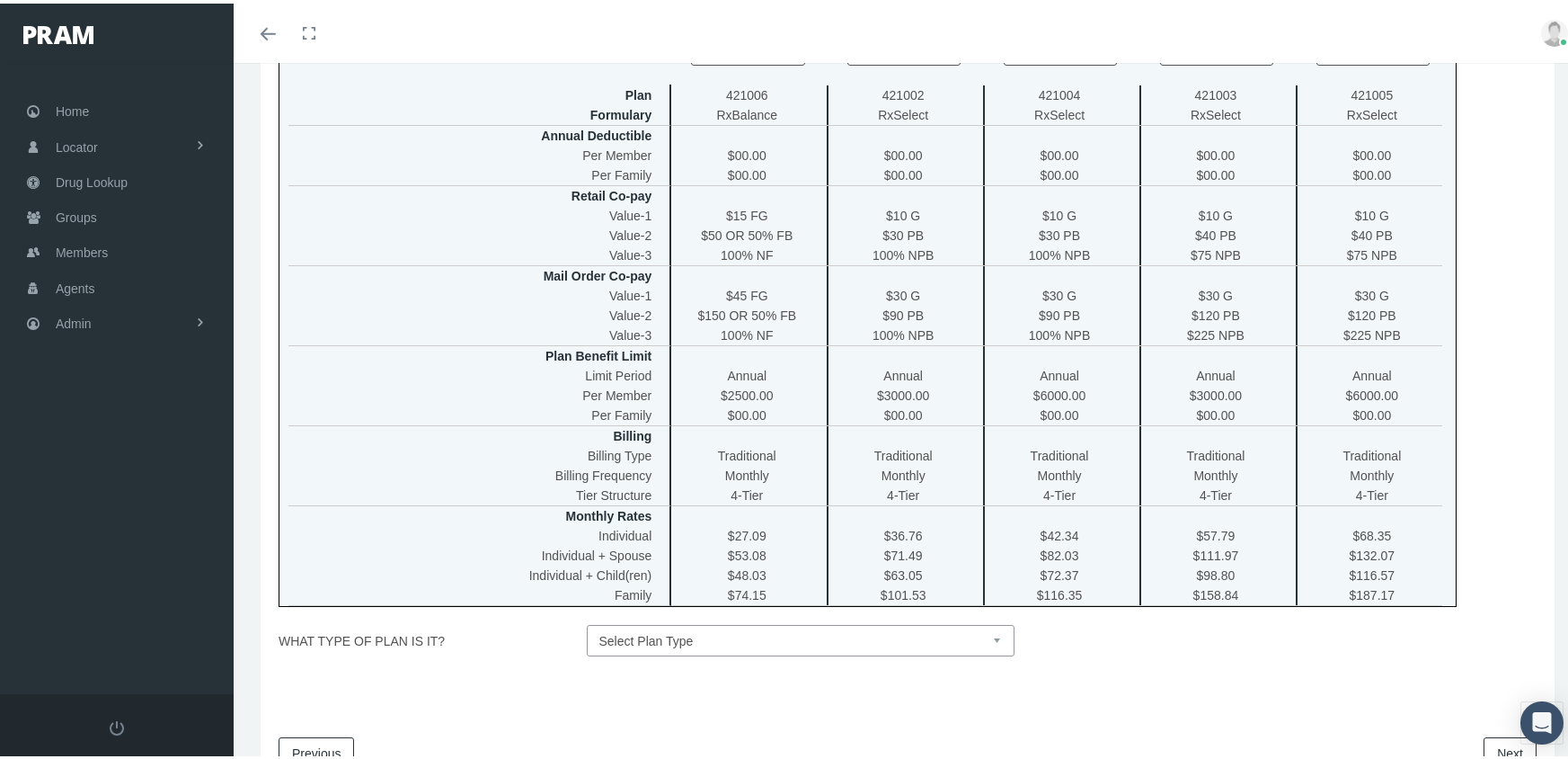
click at [731, 628] on select "Select Plan Type Insured Lyric Lean Unknown" at bounding box center [801, 637] width 428 height 31
select select "1"
click at [587, 621] on select "Select Plan Type Insured Lyric Lean Unknown" at bounding box center [801, 637] width 428 height 31
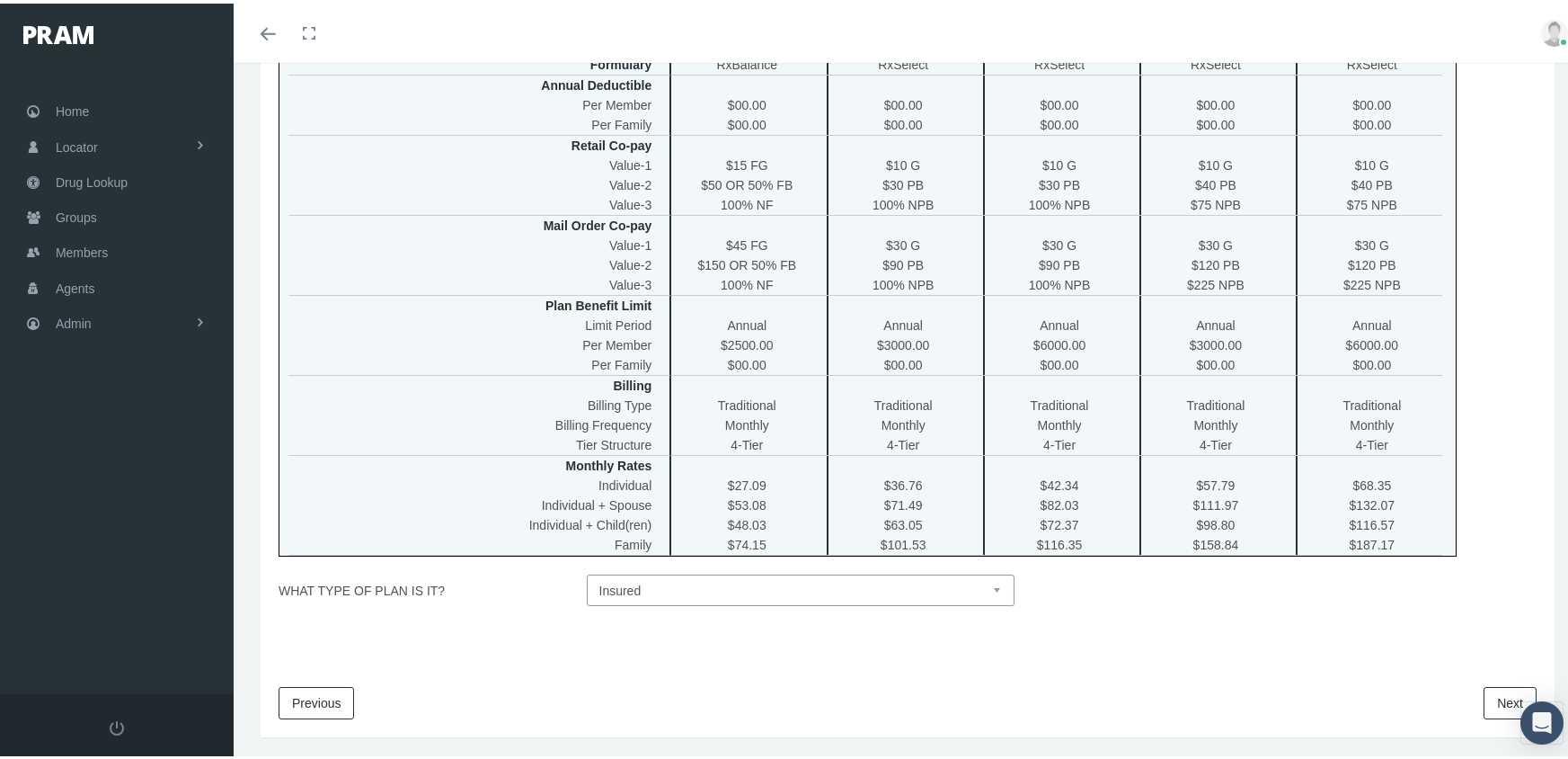
scroll to position [543, 0]
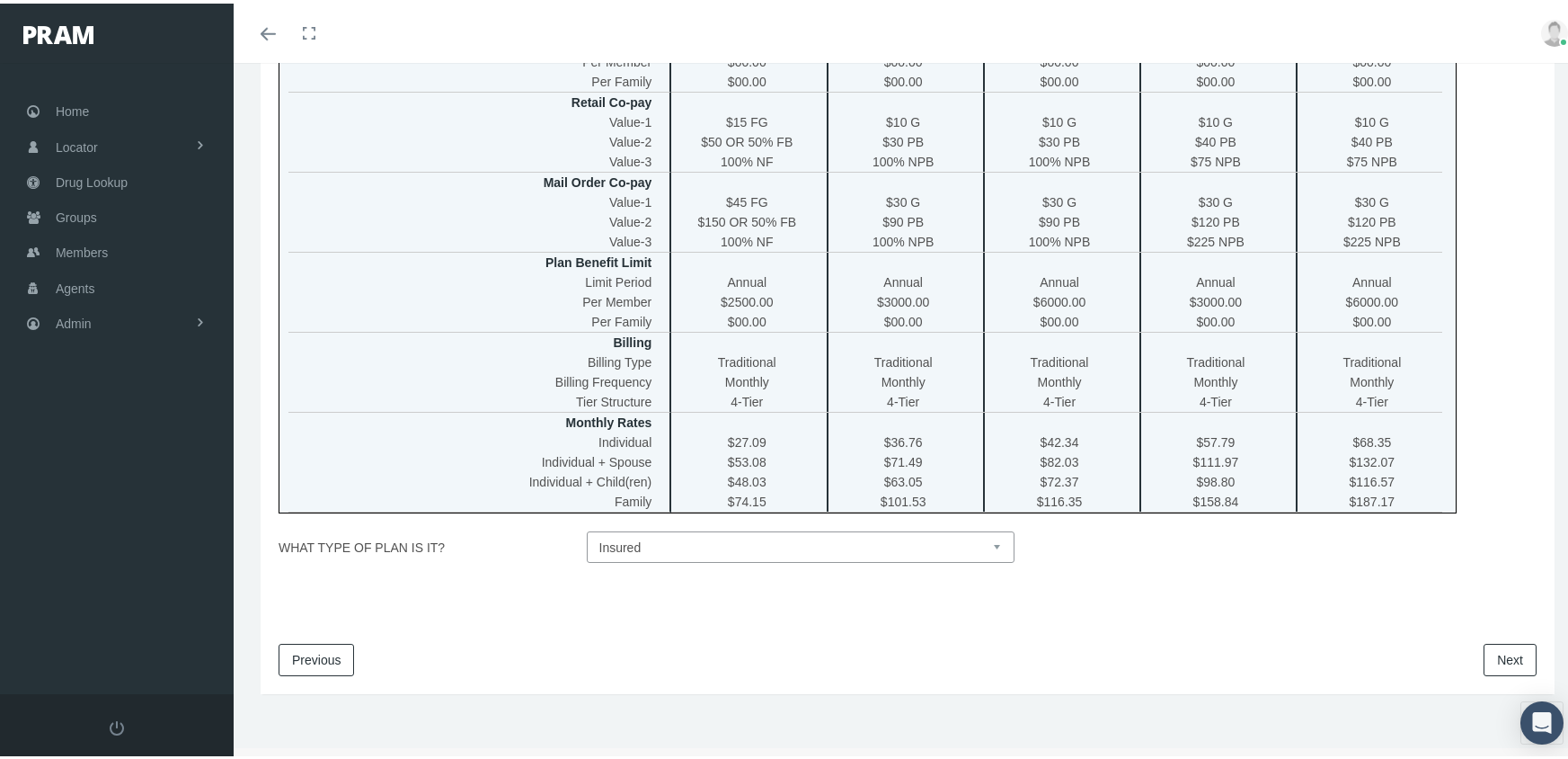
click at [1484, 646] on link "Next" at bounding box center [1509, 656] width 53 height 32
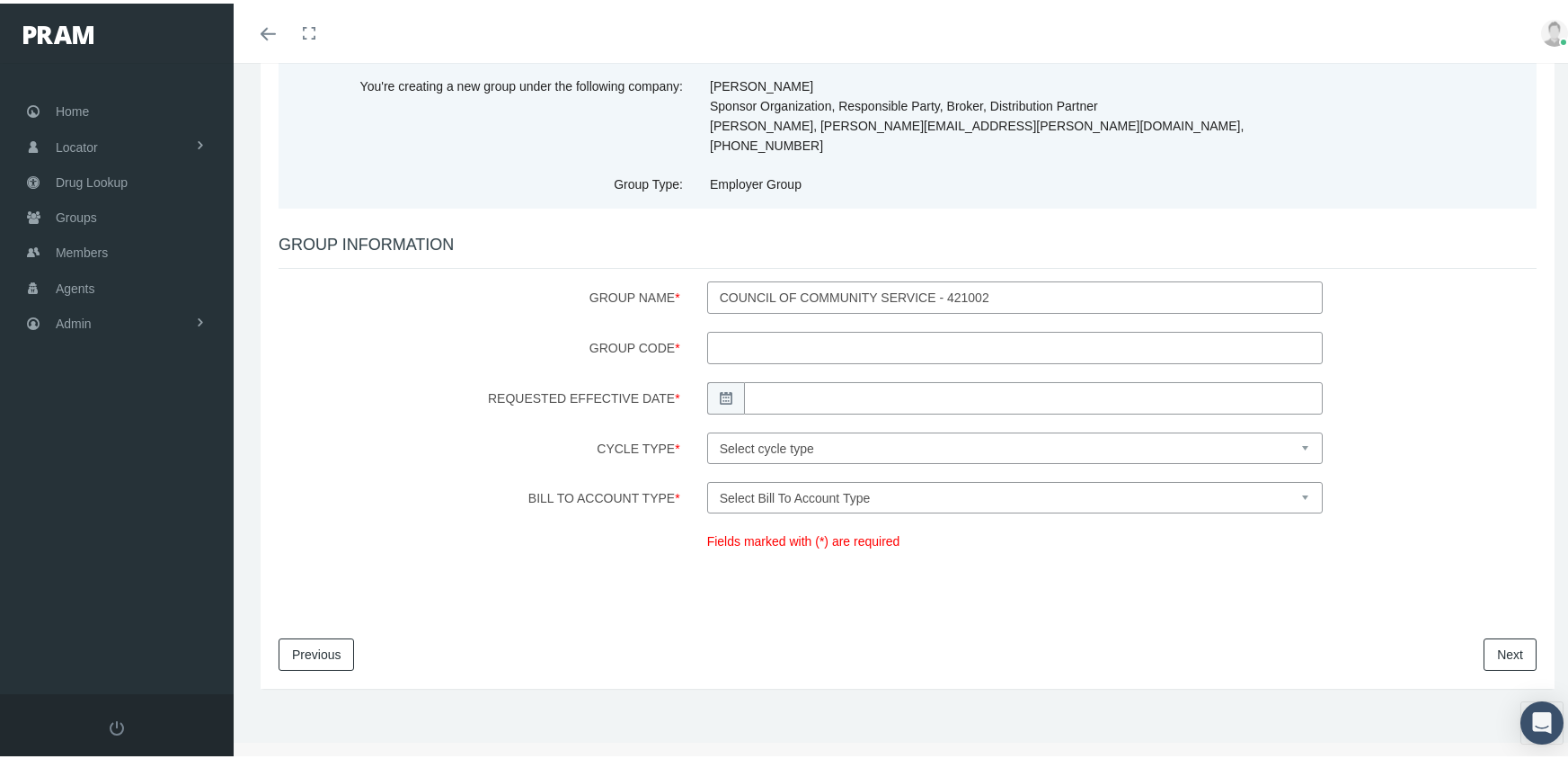
scroll to position [0, 0]
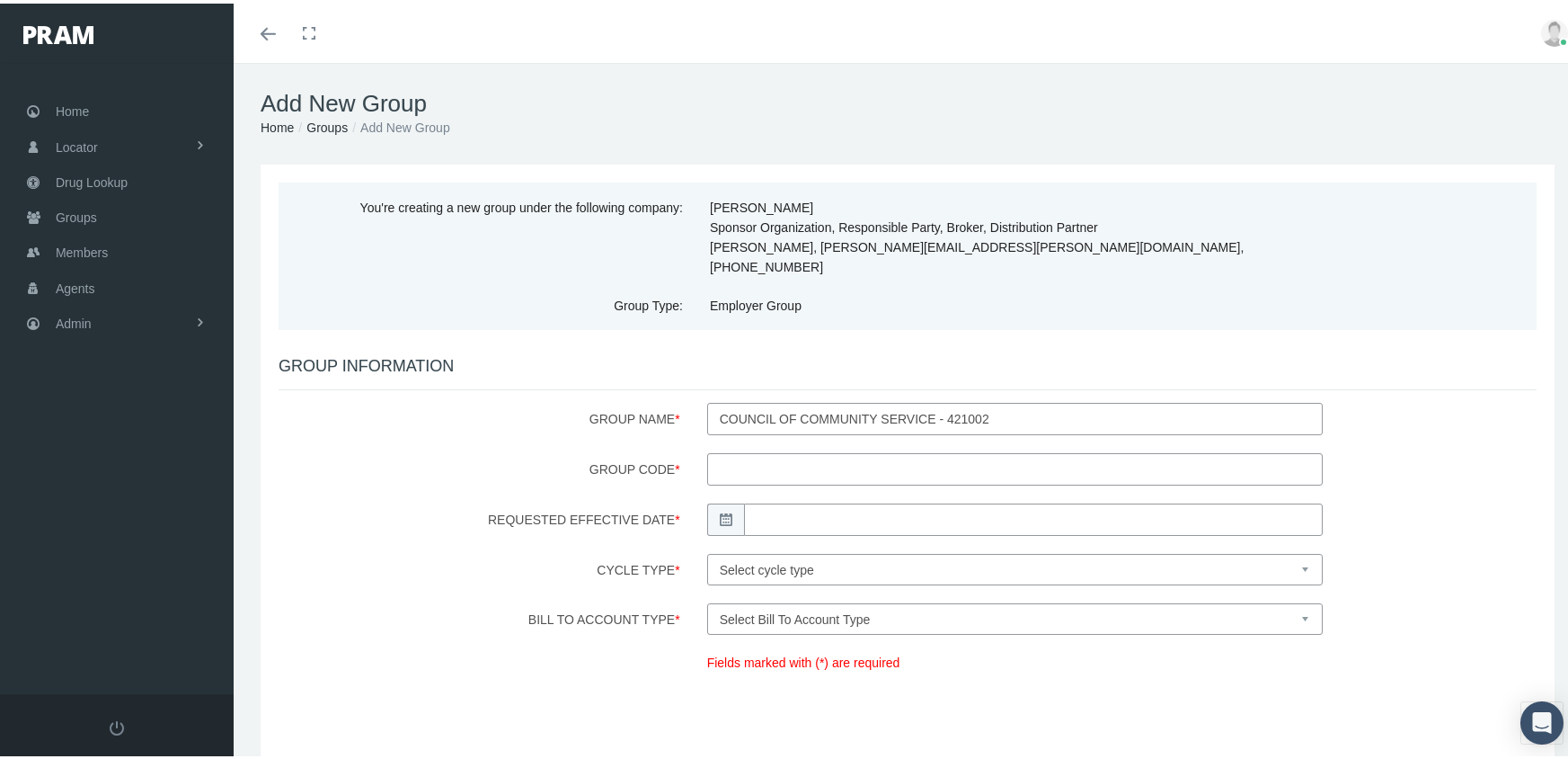
drag, startPoint x: 771, startPoint y: 452, endPoint x: 814, endPoint y: 423, distance: 51.9
click at [771, 452] on input "Group Code *" at bounding box center [1014, 465] width 616 height 32
type input "42100220760"
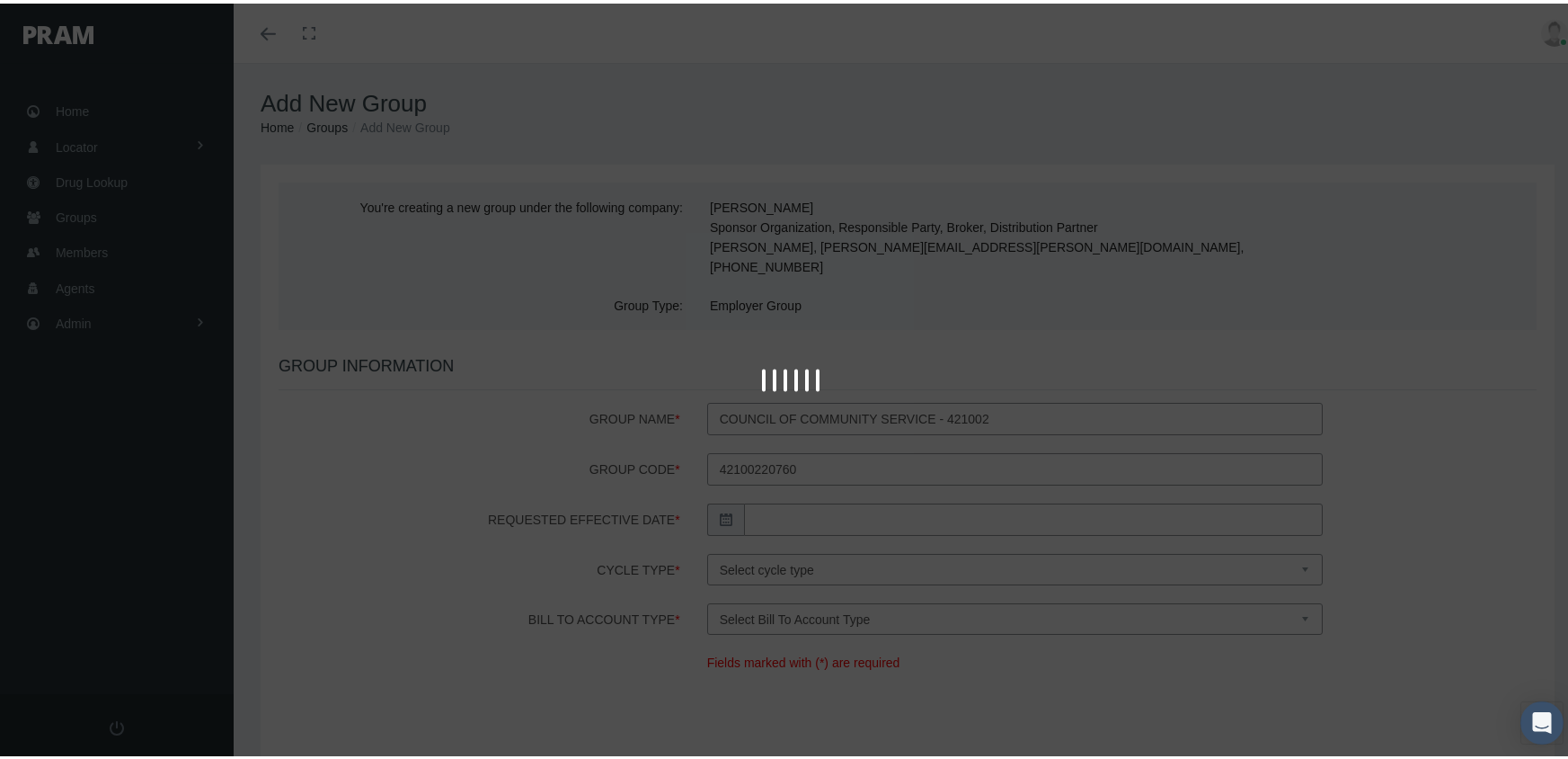
click at [729, 500] on span at bounding box center [725, 515] width 37 height 32
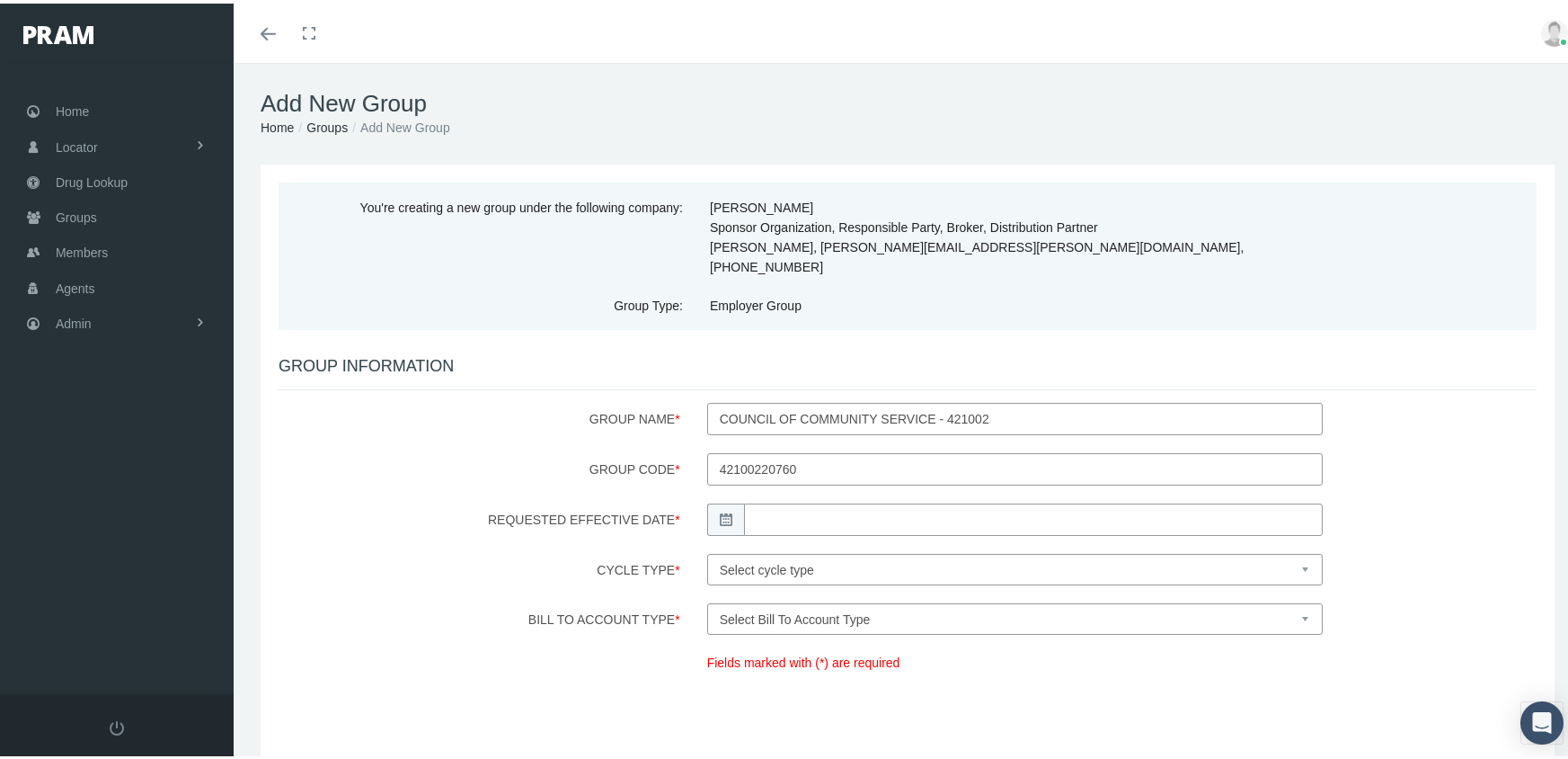
click at [729, 500] on span at bounding box center [725, 515] width 37 height 32
click at [747, 500] on input "Requested Effective Date *" at bounding box center [1033, 515] width 579 height 32
click at [846, 583] on td "1" at bounding box center [838, 584] width 27 height 27
type input "[DATE]"
click at [959, 550] on select "Select cycle type First of the Month Any Day of the Month First and Fifteenth o…" at bounding box center [1014, 566] width 616 height 31
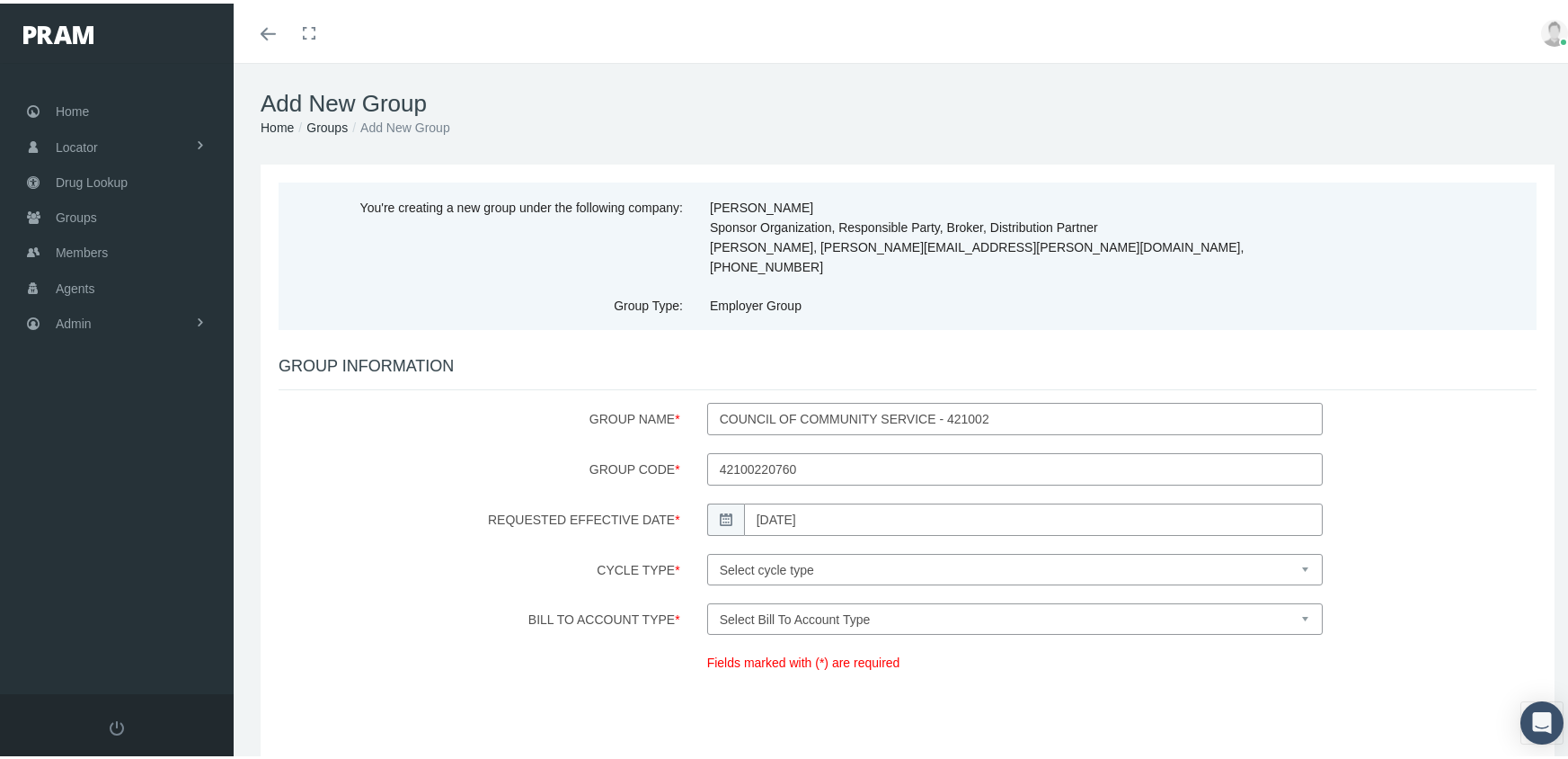
select select "1"
click at [707, 550] on select "Select cycle type First of the Month Any Day of the Month First and Fifteenth o…" at bounding box center [1014, 566] width 616 height 31
click at [760, 599] on select "Select Bill To Account Type Company Member" at bounding box center [1014, 615] width 616 height 31
select select "1"
click at [707, 599] on select "Select Bill To Account Type Company Member" at bounding box center [1014, 615] width 616 height 31
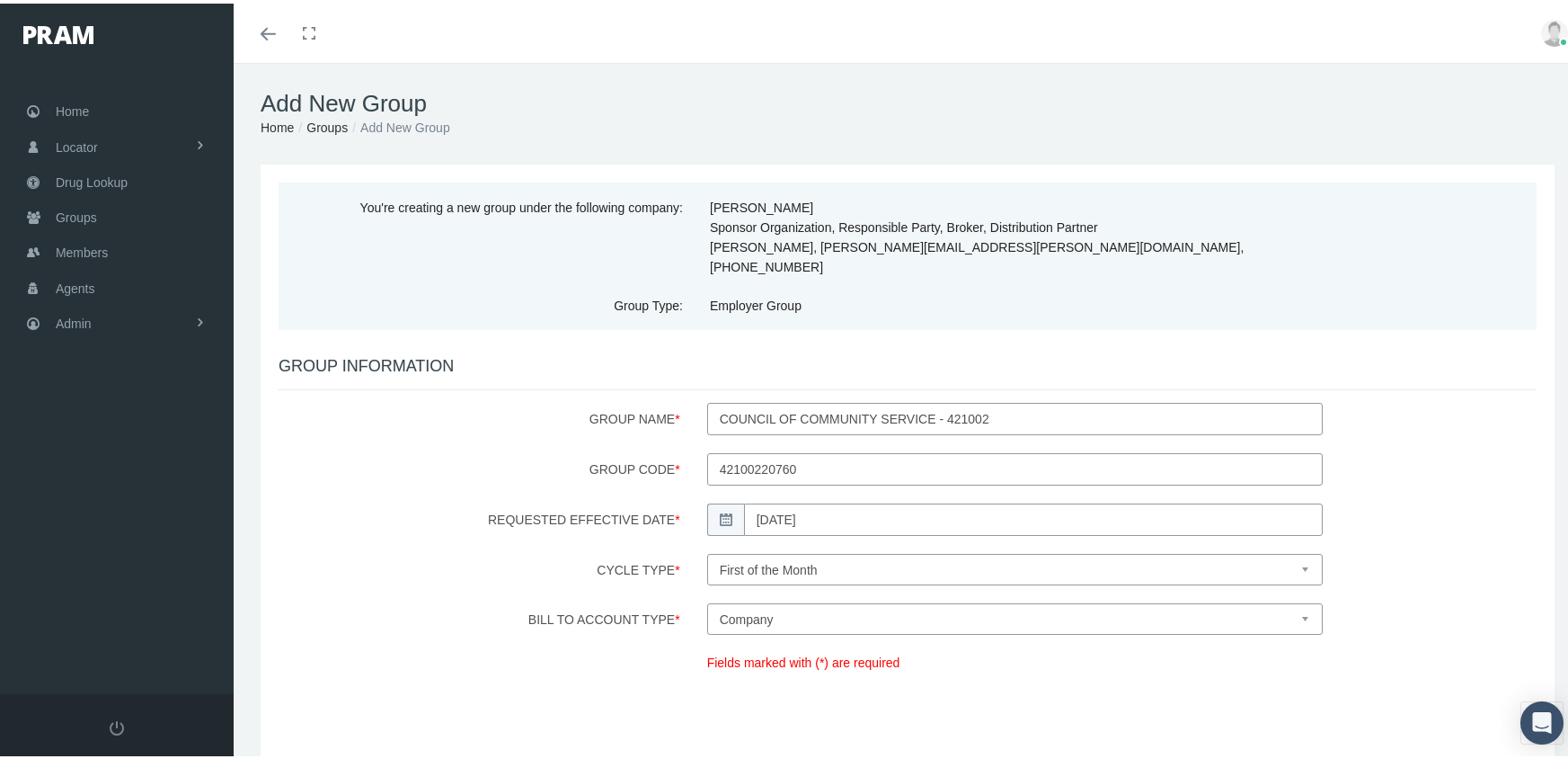
click at [1500, 756] on link "Next" at bounding box center [1509, 772] width 53 height 32
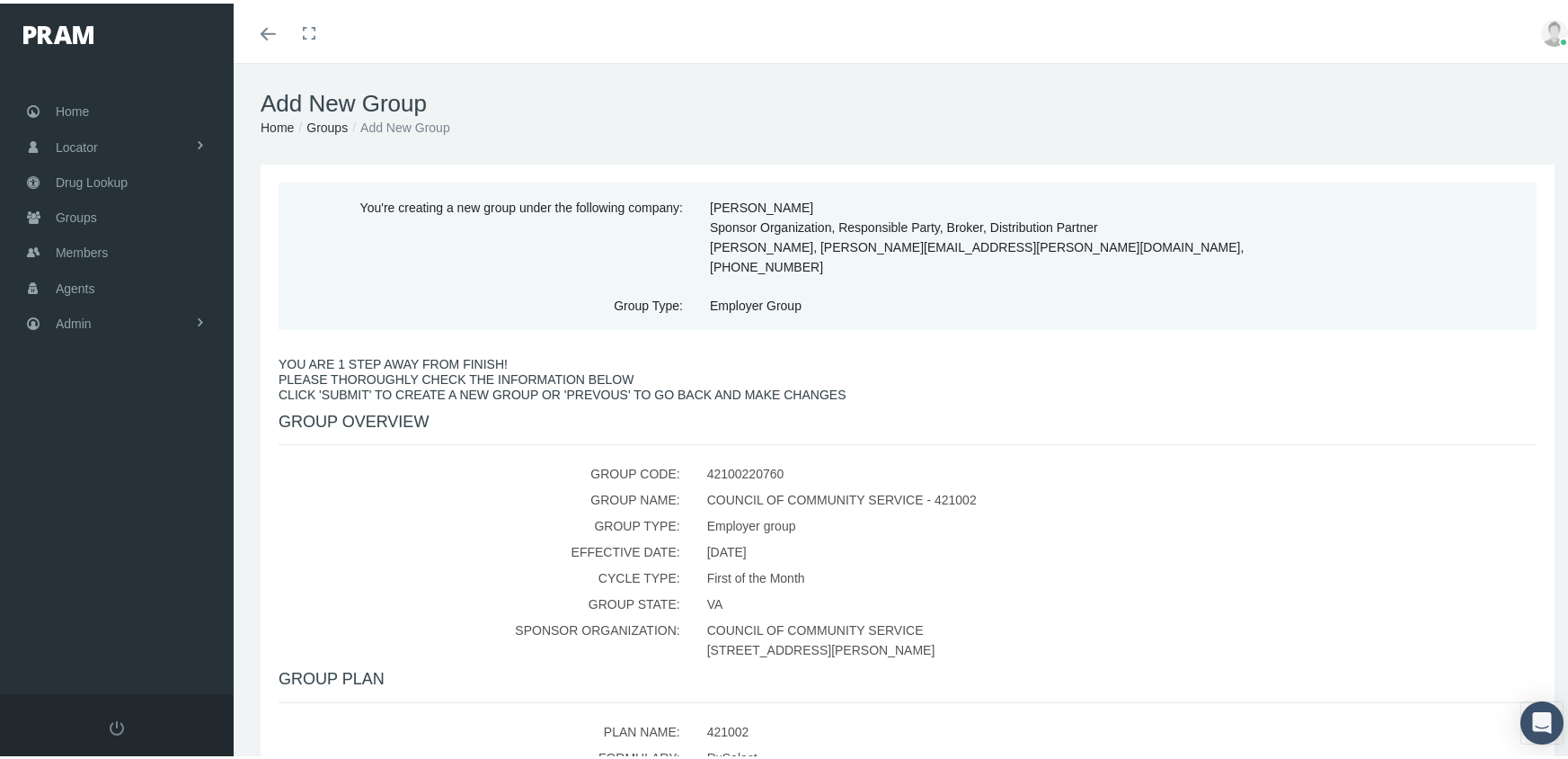
scroll to position [359, 0]
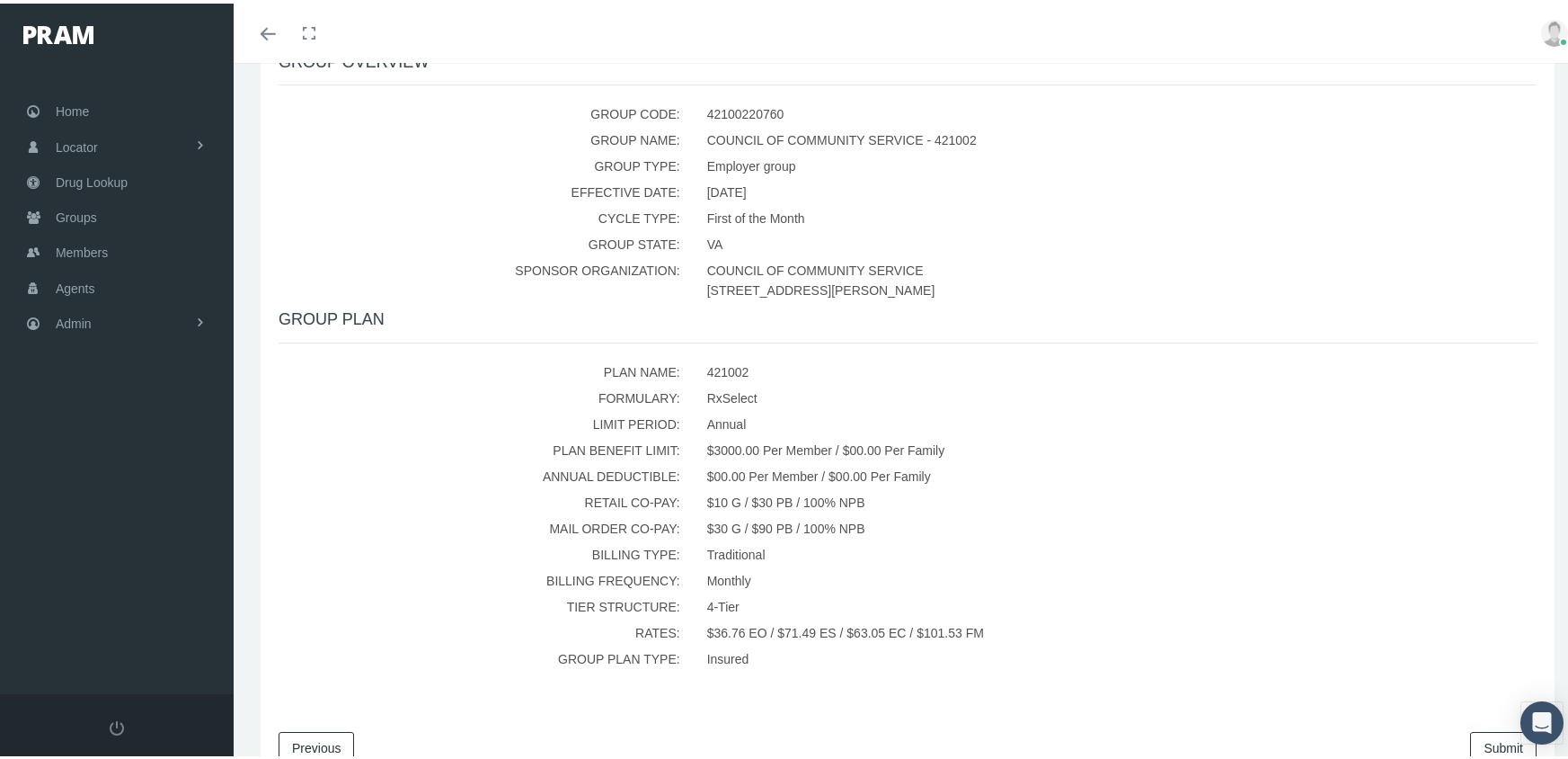
click at [1482, 728] on link "Submit" at bounding box center [1503, 743] width 66 height 32
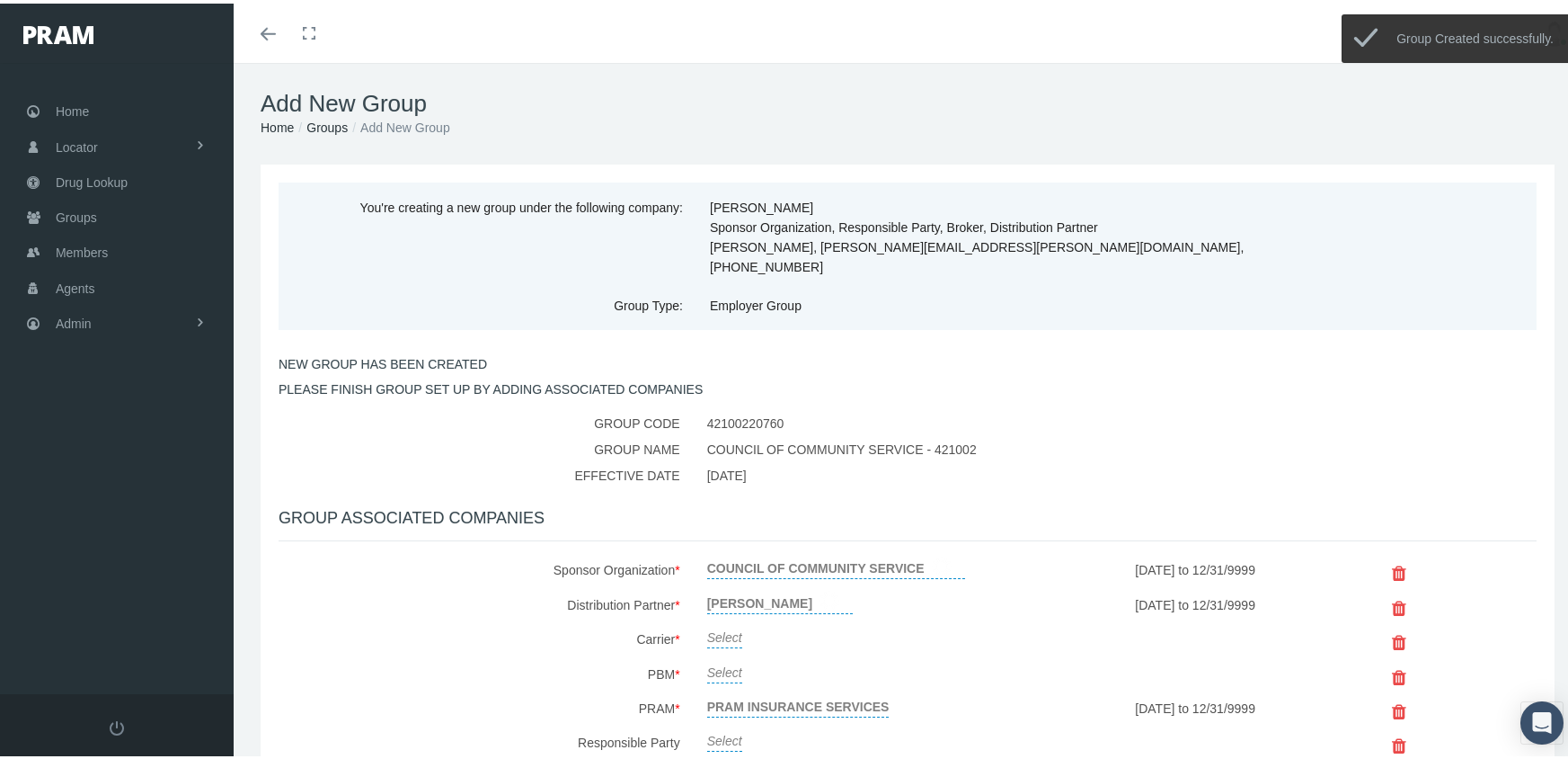
click at [721, 620] on link "Select" at bounding box center [724, 632] width 35 height 25
click at [721, 620] on span "Select" at bounding box center [805, 636] width 224 height 34
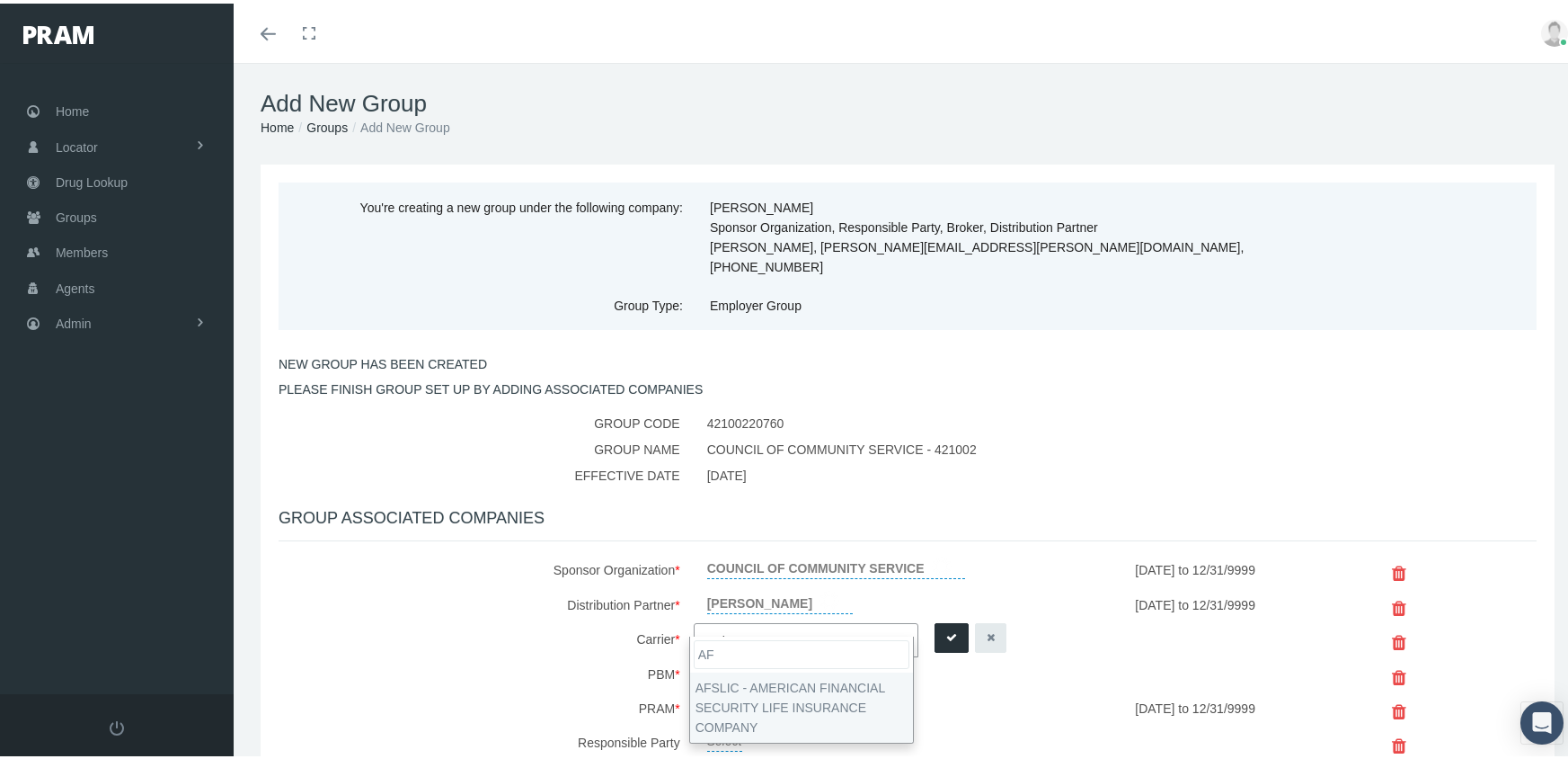
type input "AF"
select select "7993"
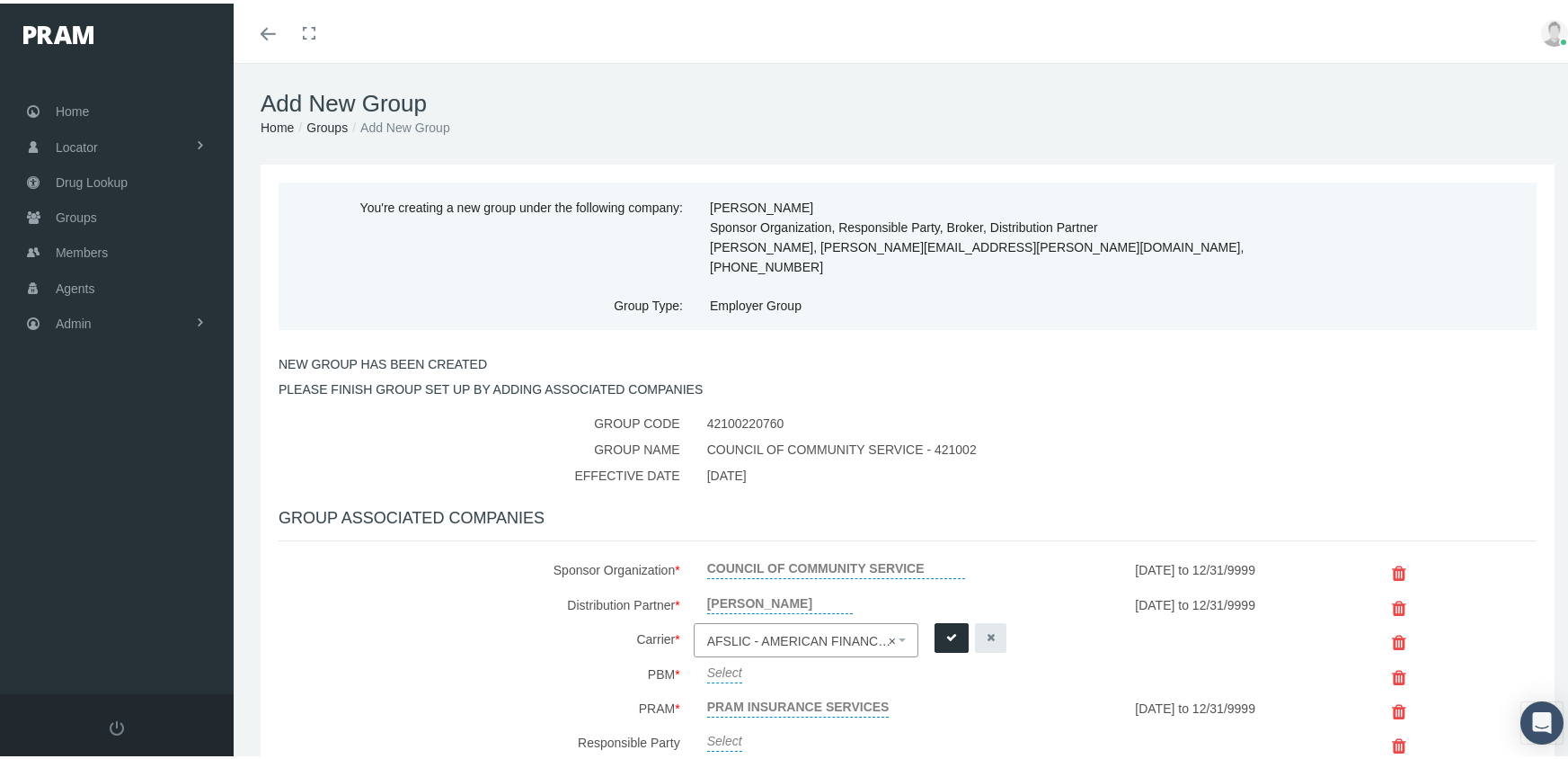
click at [947, 620] on button "submit" at bounding box center [951, 634] width 34 height 30
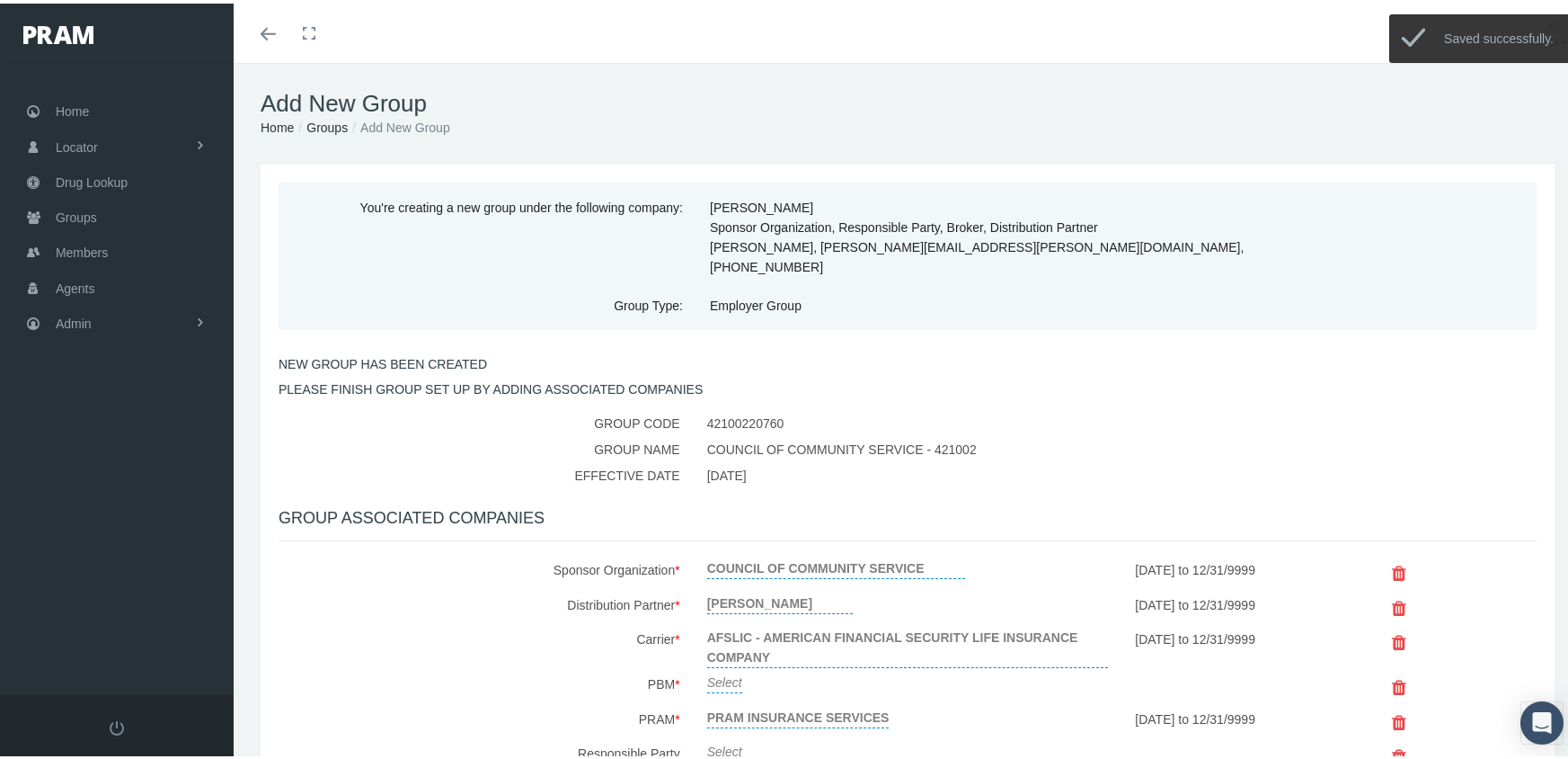
click at [719, 664] on link "Select" at bounding box center [724, 676] width 35 height 25
click at [719, 675] on span "Select" at bounding box center [724, 682] width 35 height 15
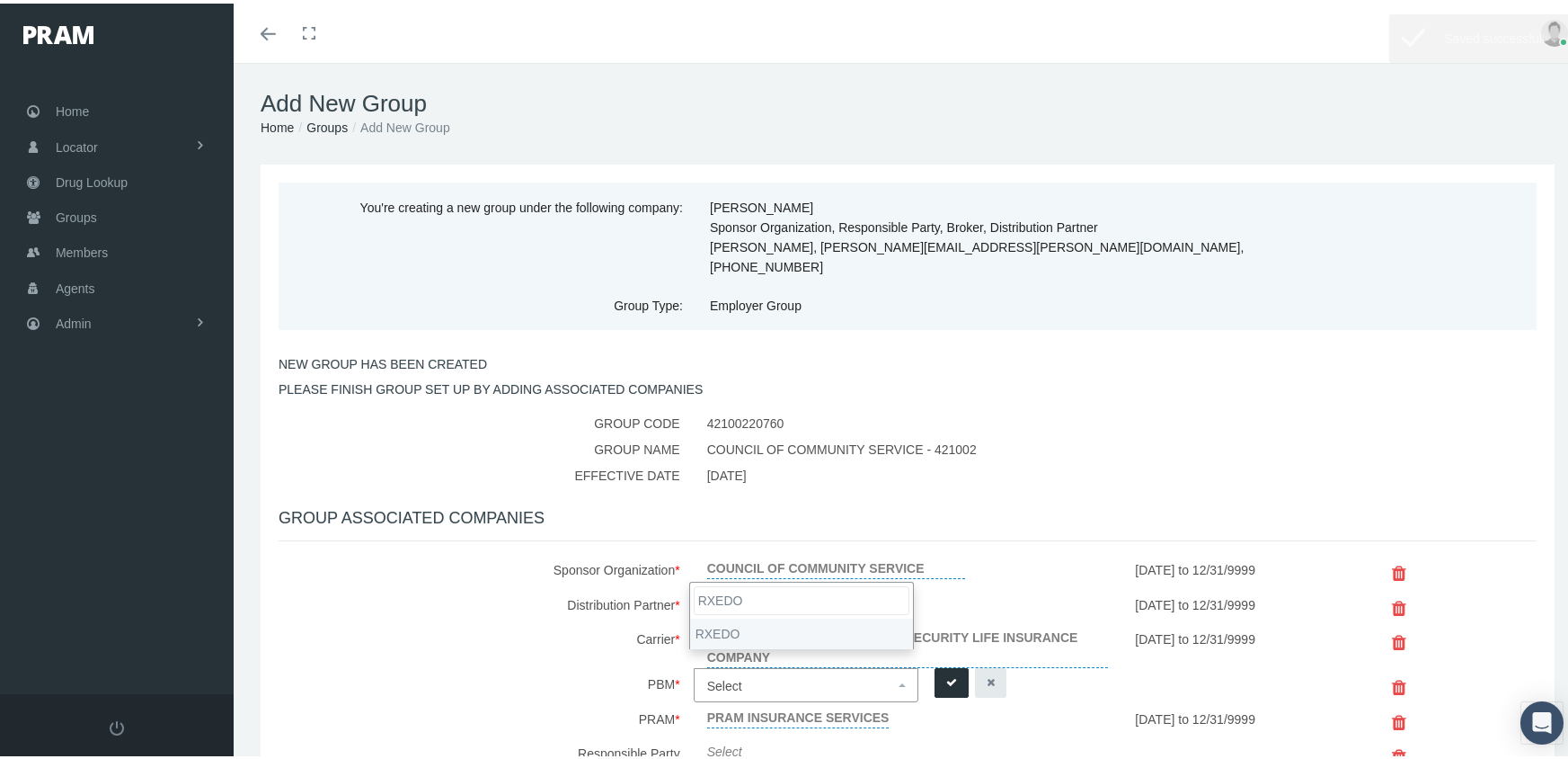
type input "RXEDO"
select select "49"
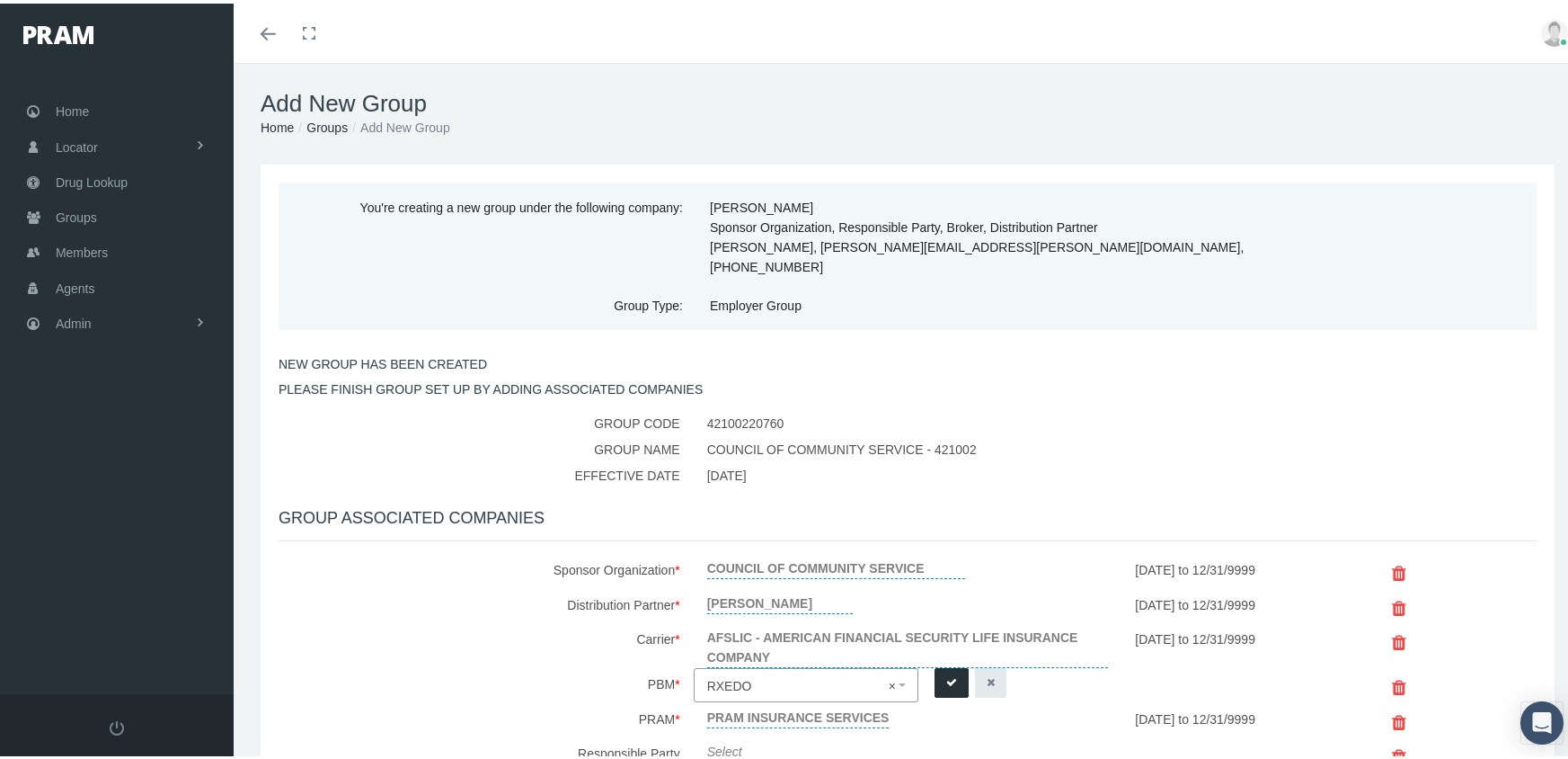
scroll to position [180, 0]
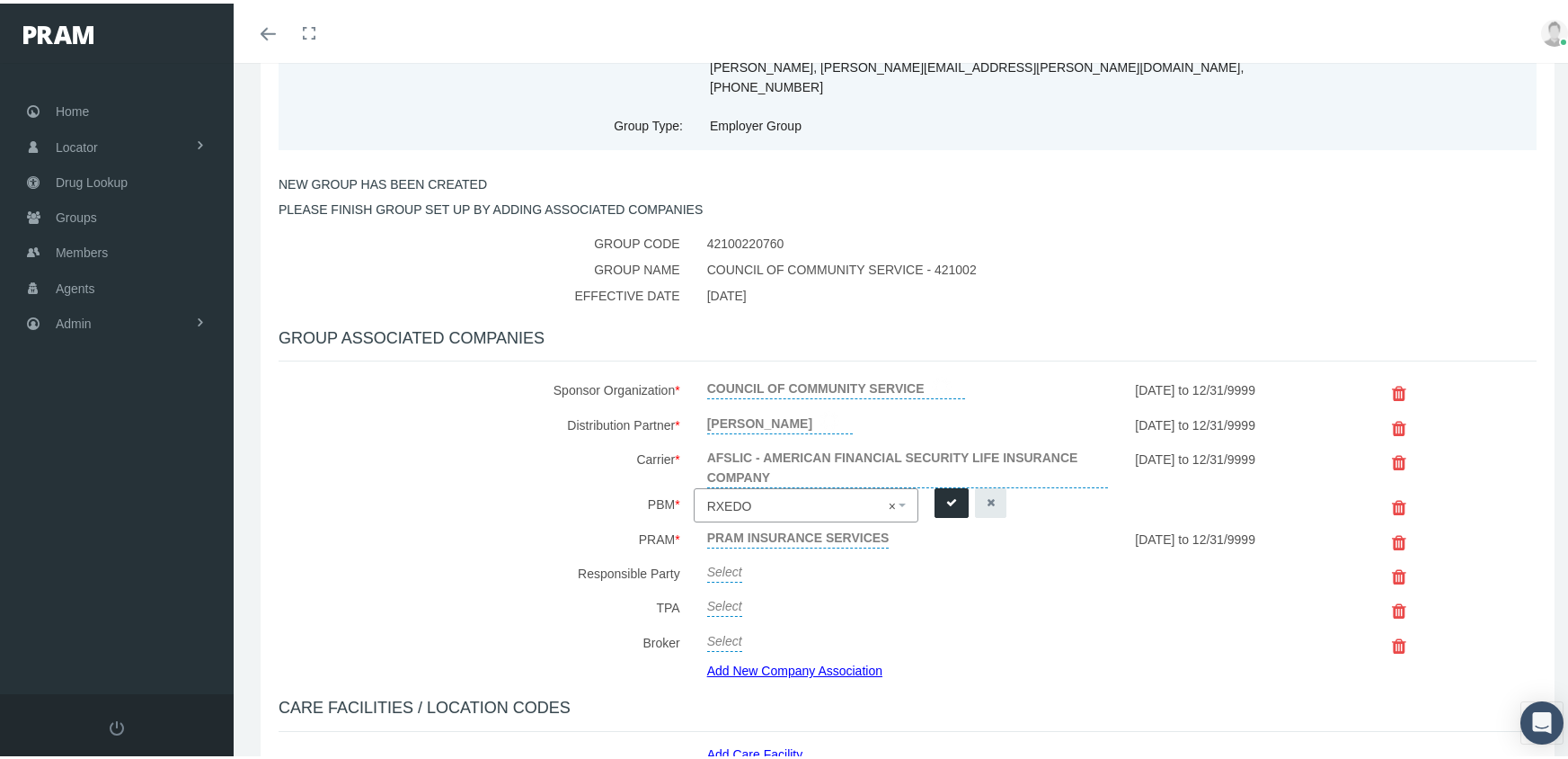
click at [716, 554] on link "Select" at bounding box center [724, 566] width 35 height 25
click at [716, 564] on span "Select" at bounding box center [724, 572] width 35 height 15
type input "MORGAN"
select select "2404"
click at [946, 490] on icon "submit" at bounding box center [952, 499] width 11 height 17
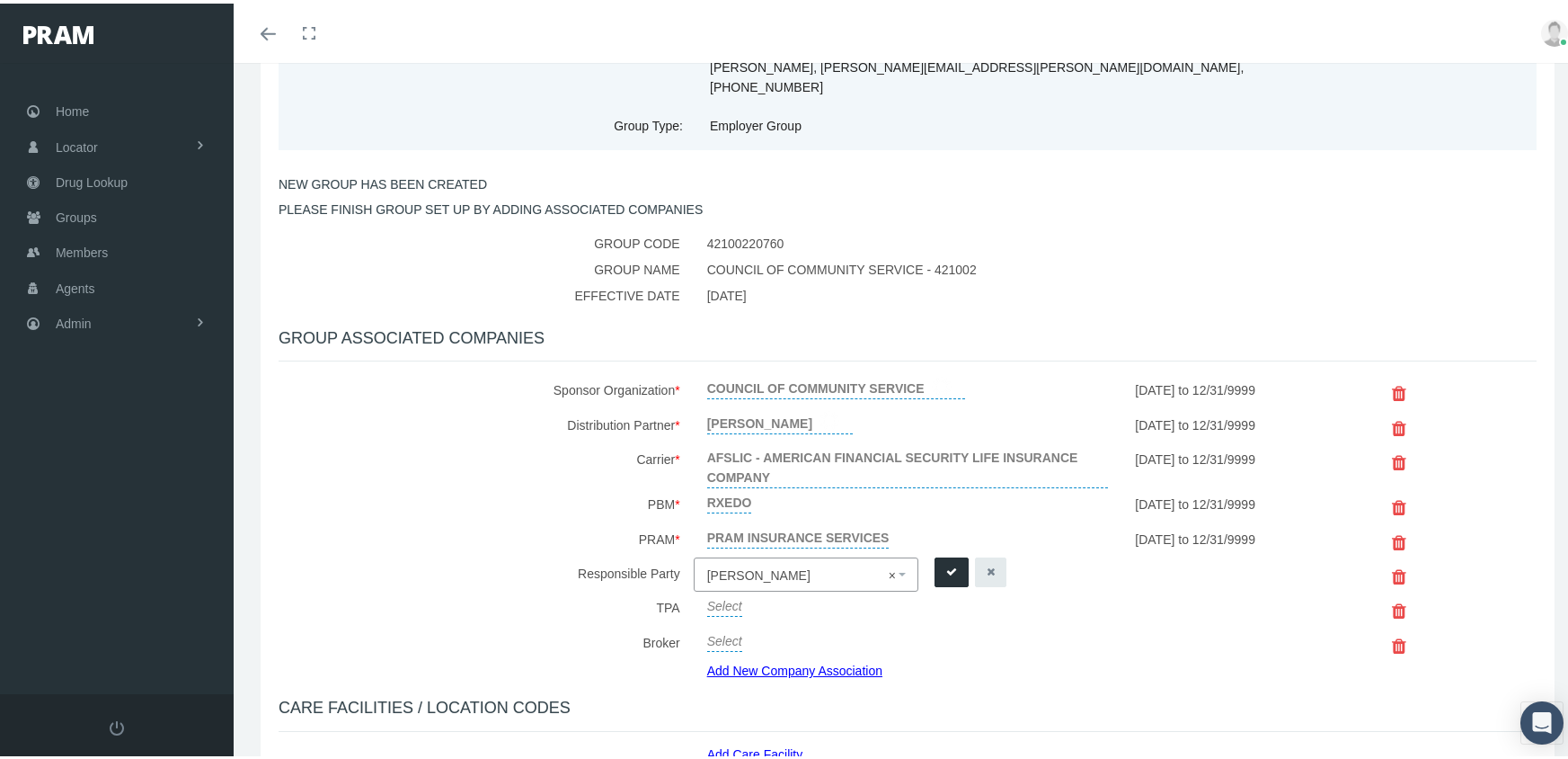
click at [946, 560] on icon "submit" at bounding box center [952, 568] width 11 height 17
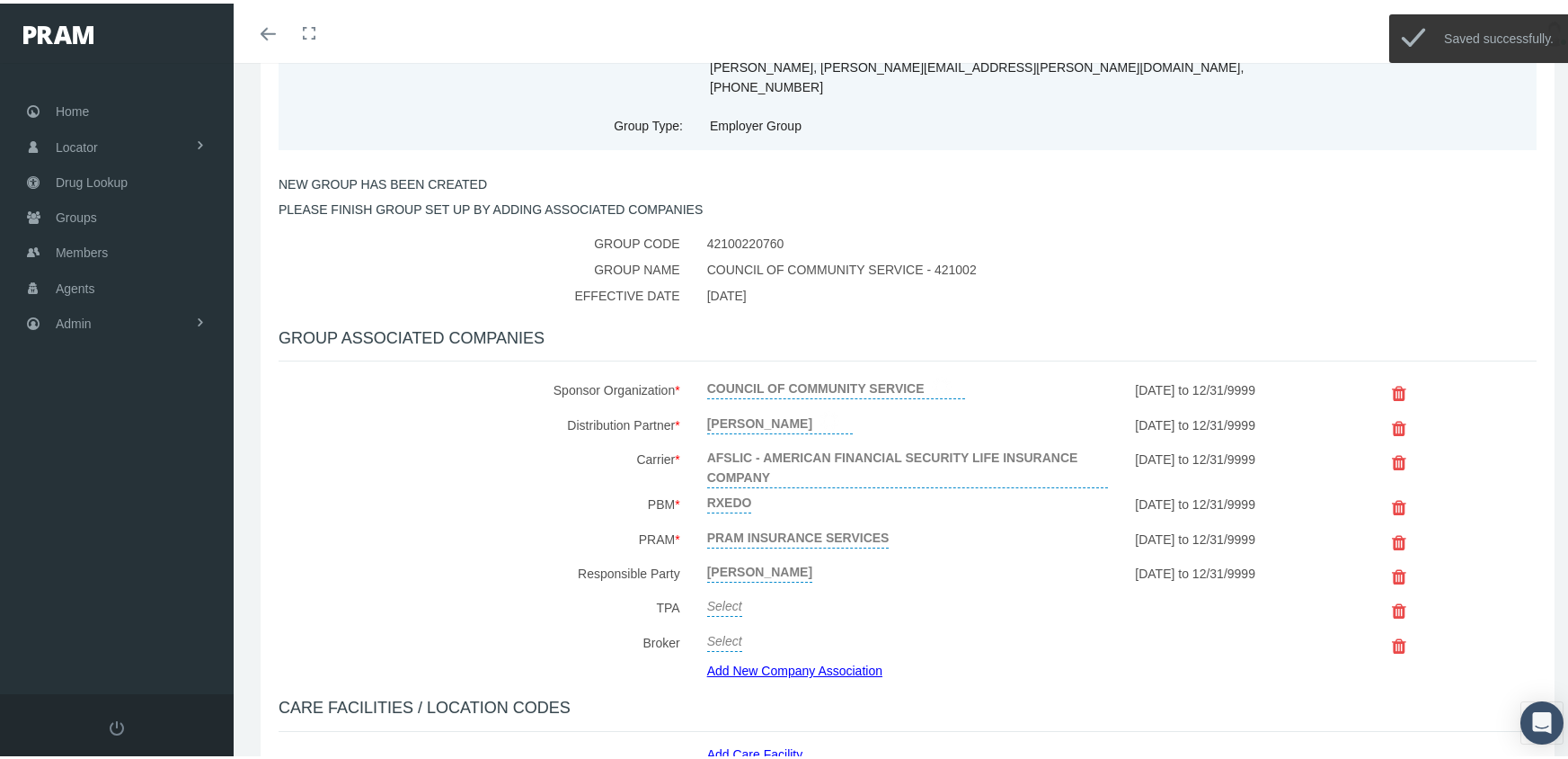
click at [721, 588] on link "Select" at bounding box center [724, 600] width 35 height 25
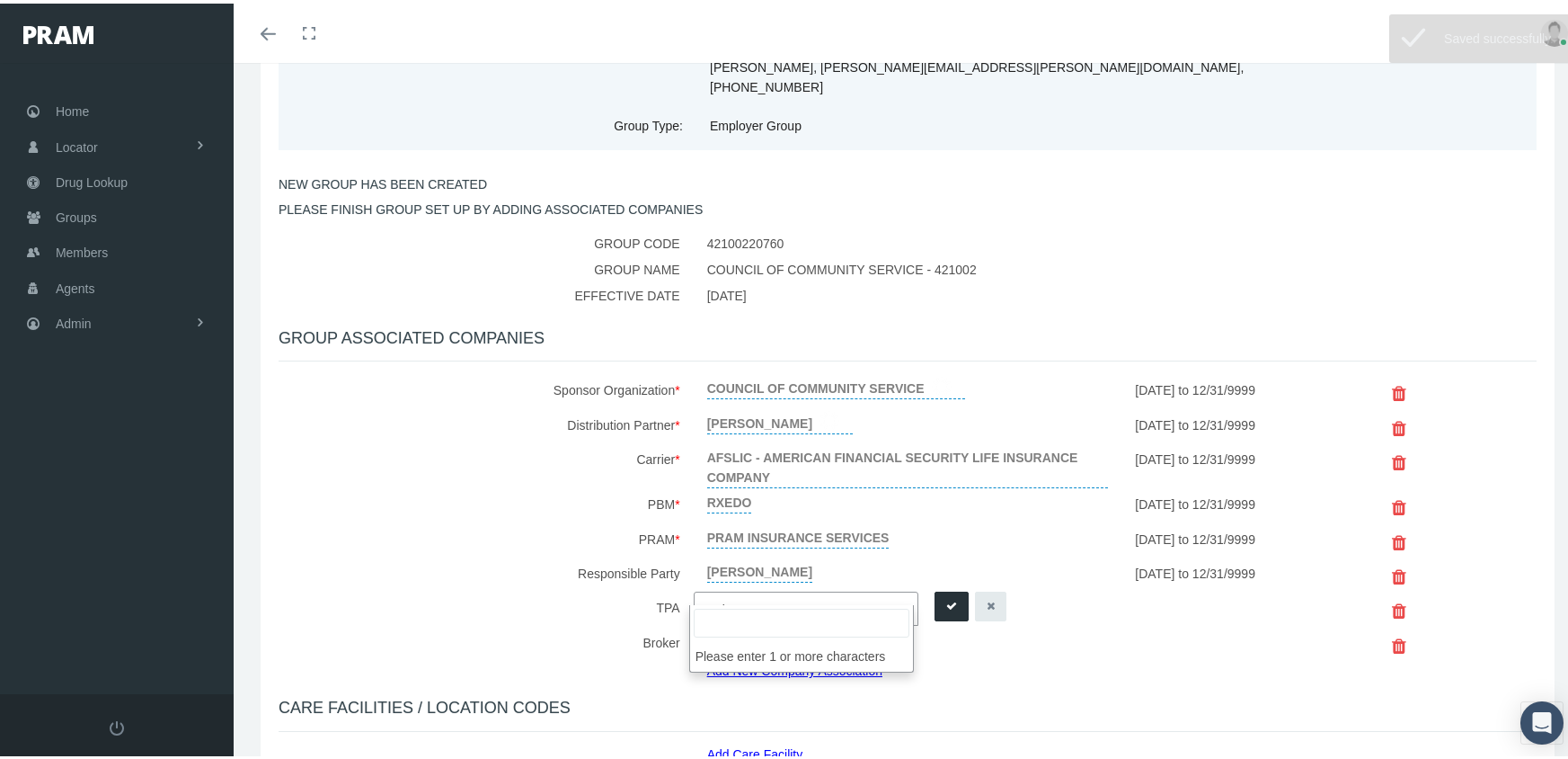
click at [749, 594] on span "Select" at bounding box center [800, 605] width 186 height 23
type input "MORGAN WHITE"
click at [788, 620] on input "MORGAN WHITE" at bounding box center [801, 619] width 216 height 29
click at [929, 520] on div "PRAM INSURANCE SERVICES" at bounding box center [907, 536] width 428 height 34
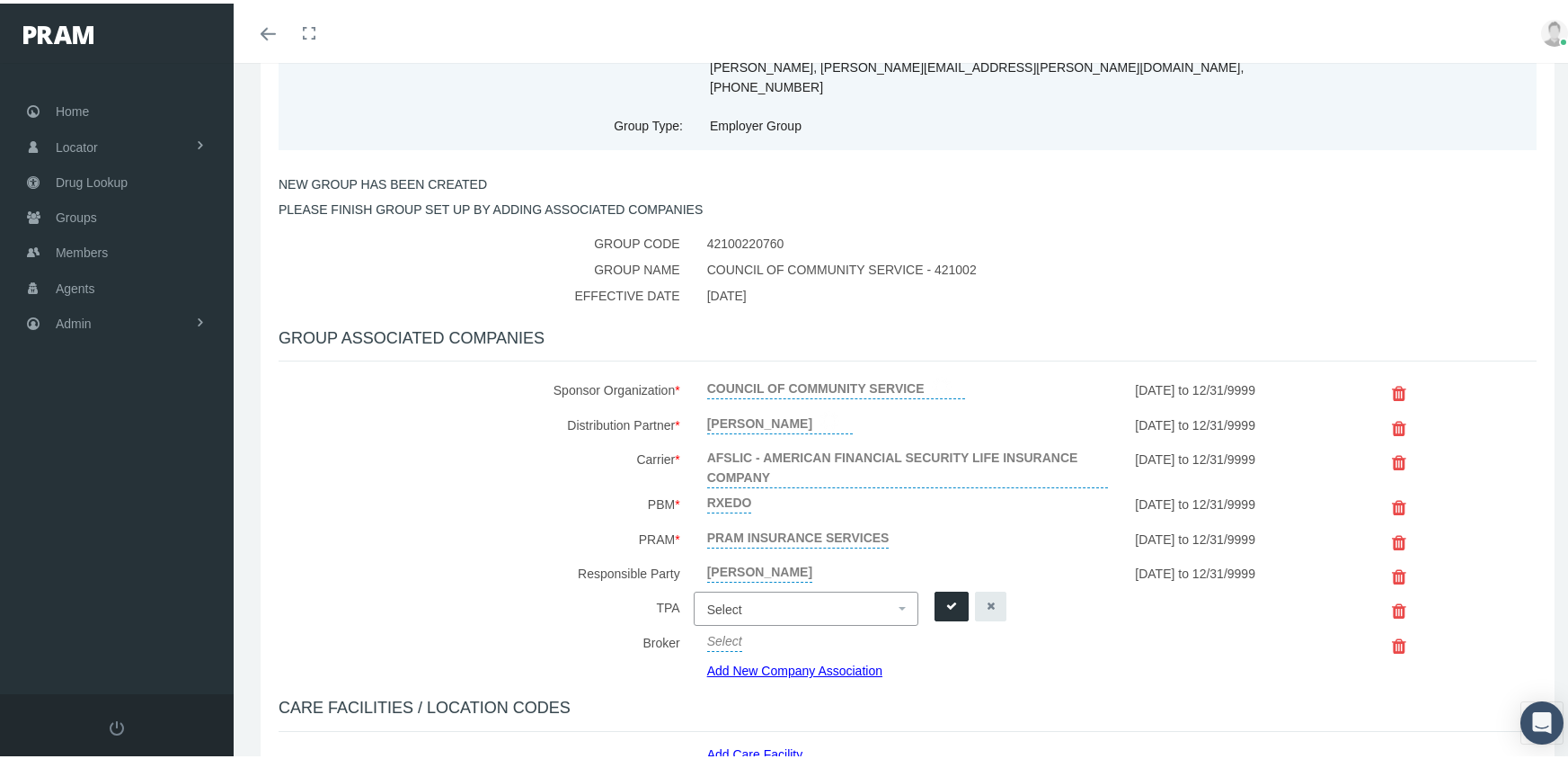
click at [727, 623] on link "Select" at bounding box center [724, 635] width 35 height 25
click at [727, 633] on span "Select" at bounding box center [724, 641] width 35 height 15
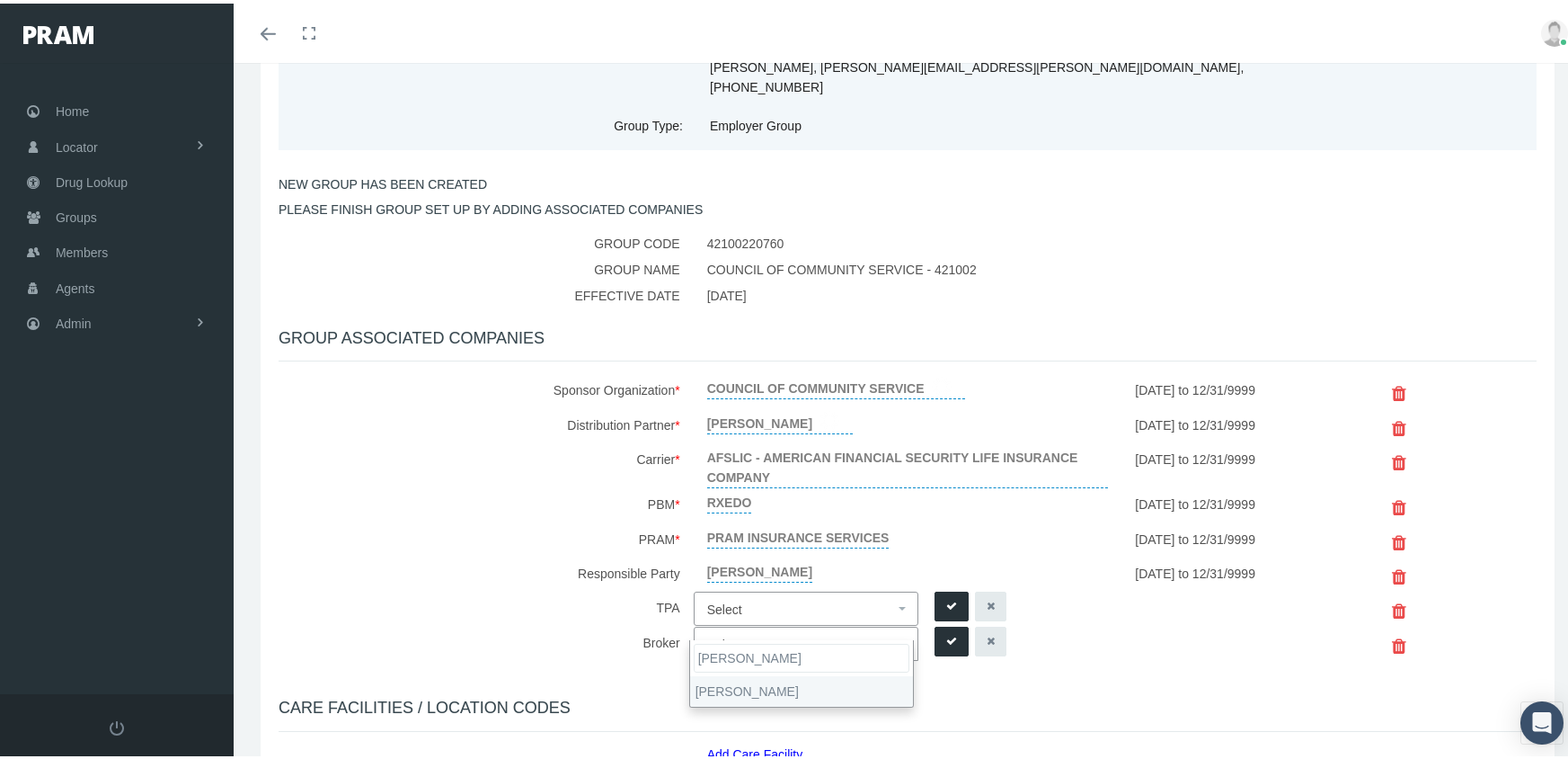
type input "MORGAN WHITE"
select select "2404"
click at [948, 629] on icon "submit" at bounding box center [952, 637] width 11 height 17
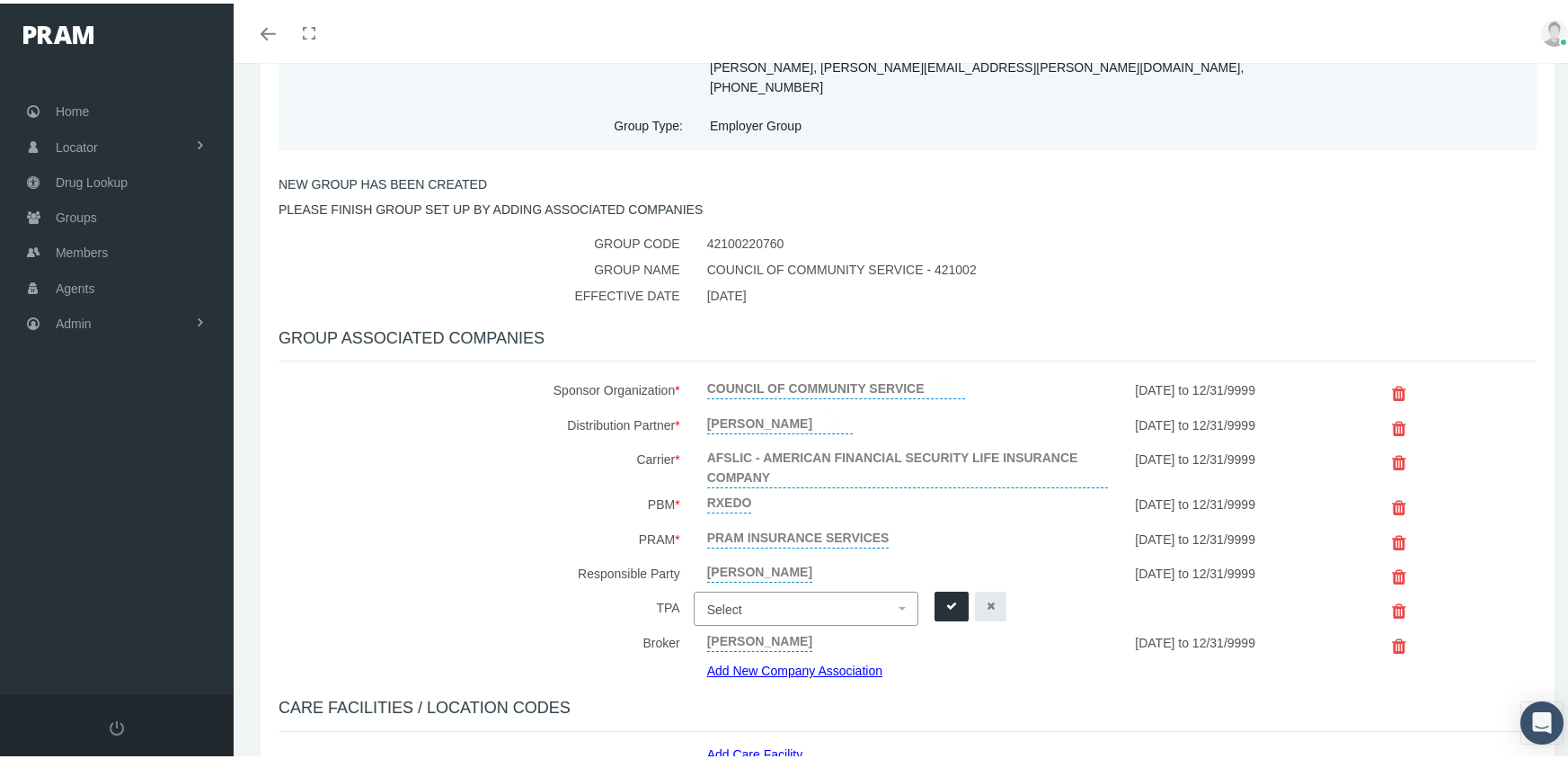
click at [708, 598] on span "Select" at bounding box center [724, 606] width 35 height 15
type input "m"
type input "[PERSON_NAME]"
click at [986, 520] on div "PRAM INSURANCE SERVICES" at bounding box center [907, 536] width 428 height 34
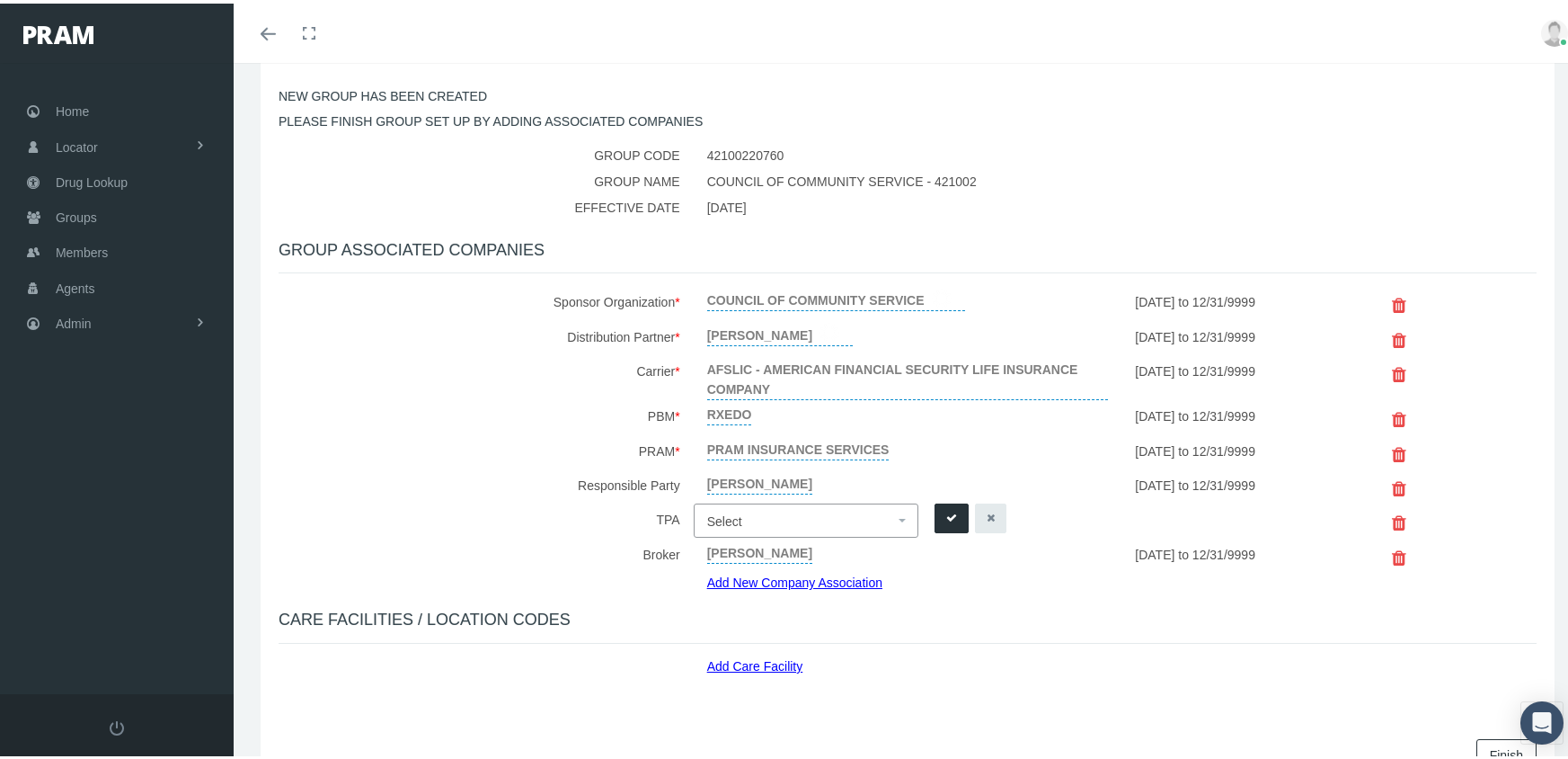
scroll to position [349, 0]
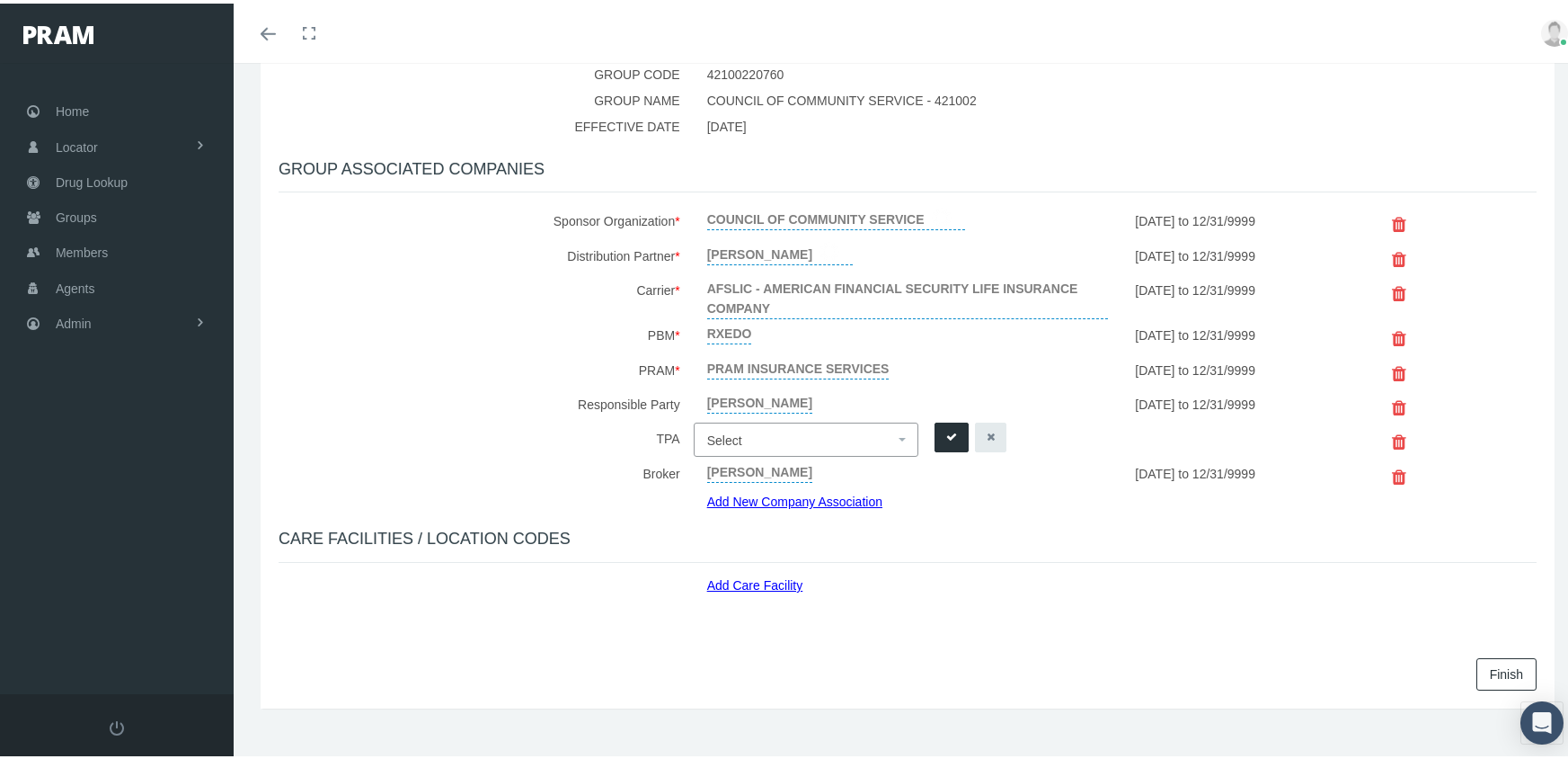
click at [1484, 655] on link "Finish" at bounding box center [1505, 670] width 60 height 32
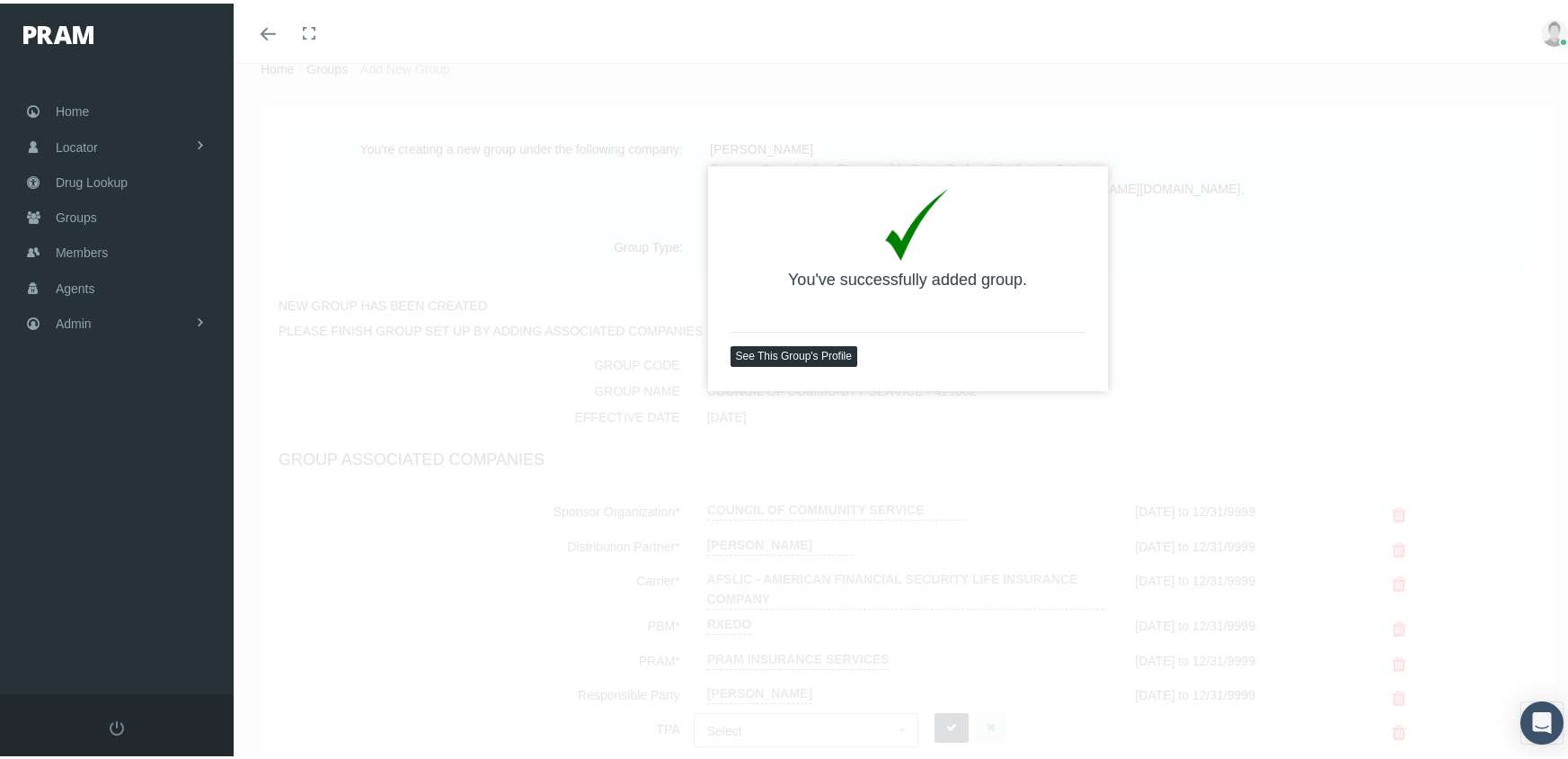
scroll to position [59, 0]
click at [808, 345] on link "See This Group's Profile" at bounding box center [793, 352] width 126 height 20
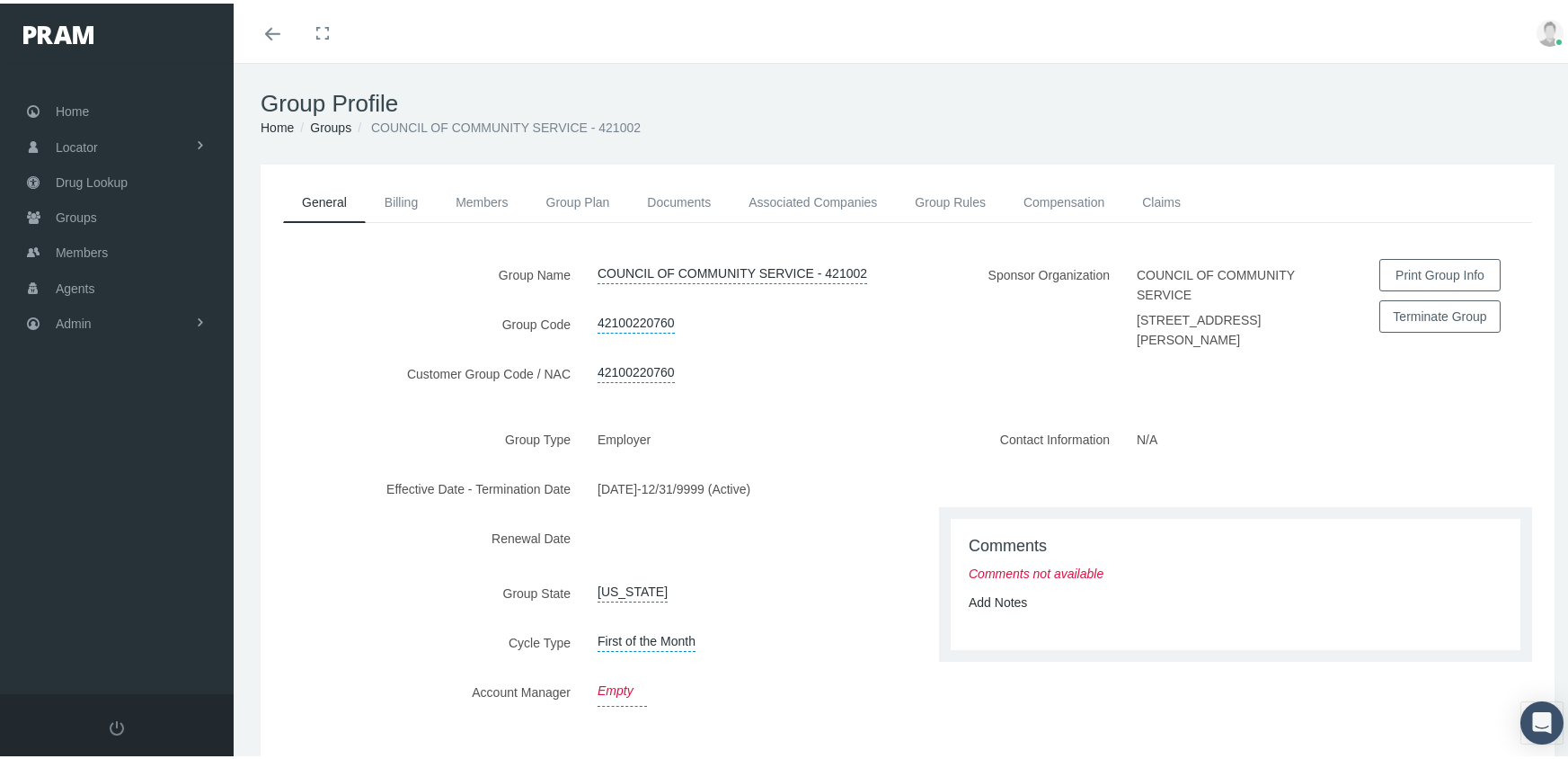
click at [620, 683] on link "Empty" at bounding box center [622, 687] width 50 height 30
click at [620, 683] on span "Select" at bounding box center [615, 691] width 35 height 15
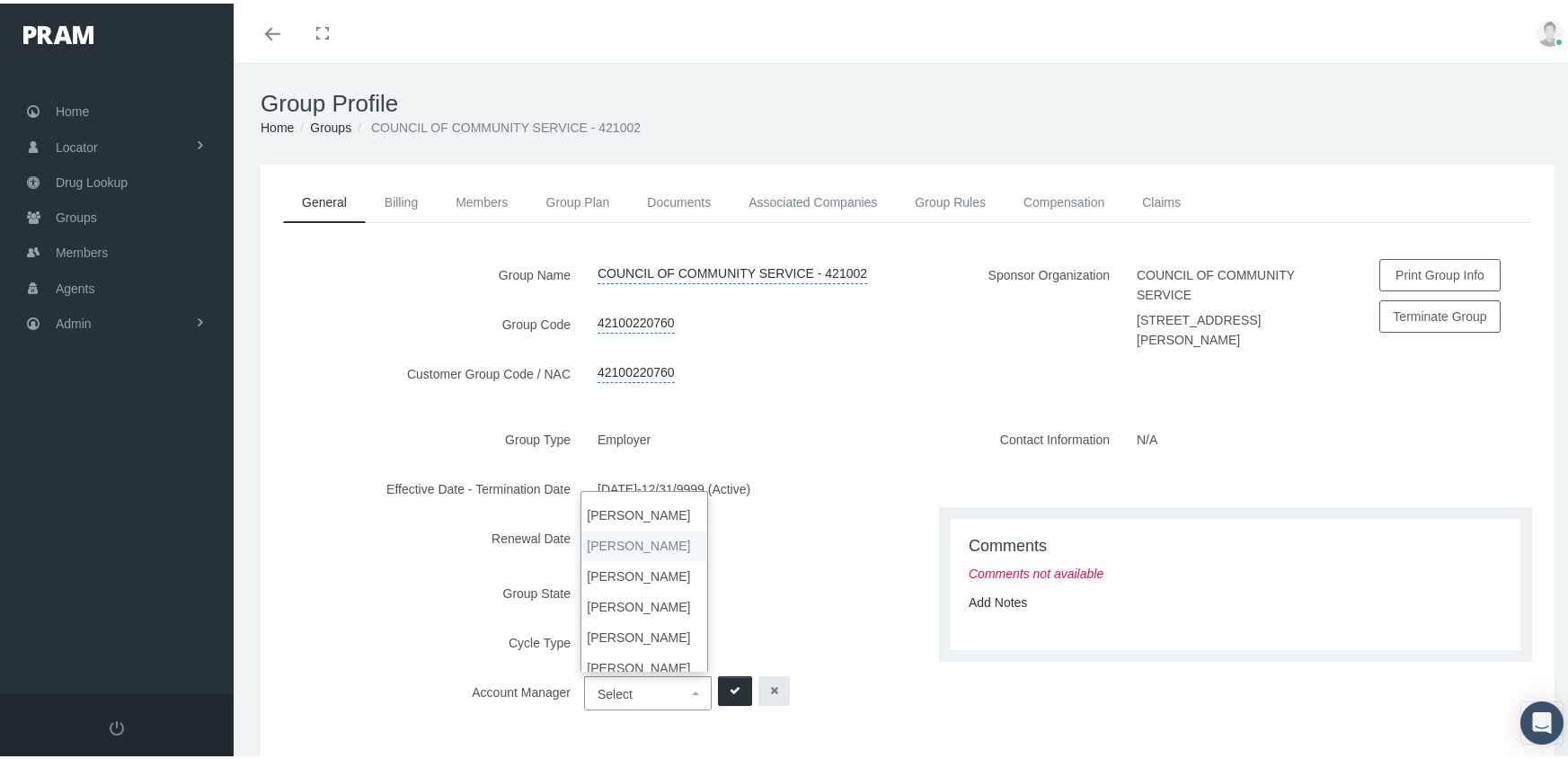
scroll to position [34, 0]
select select "7"
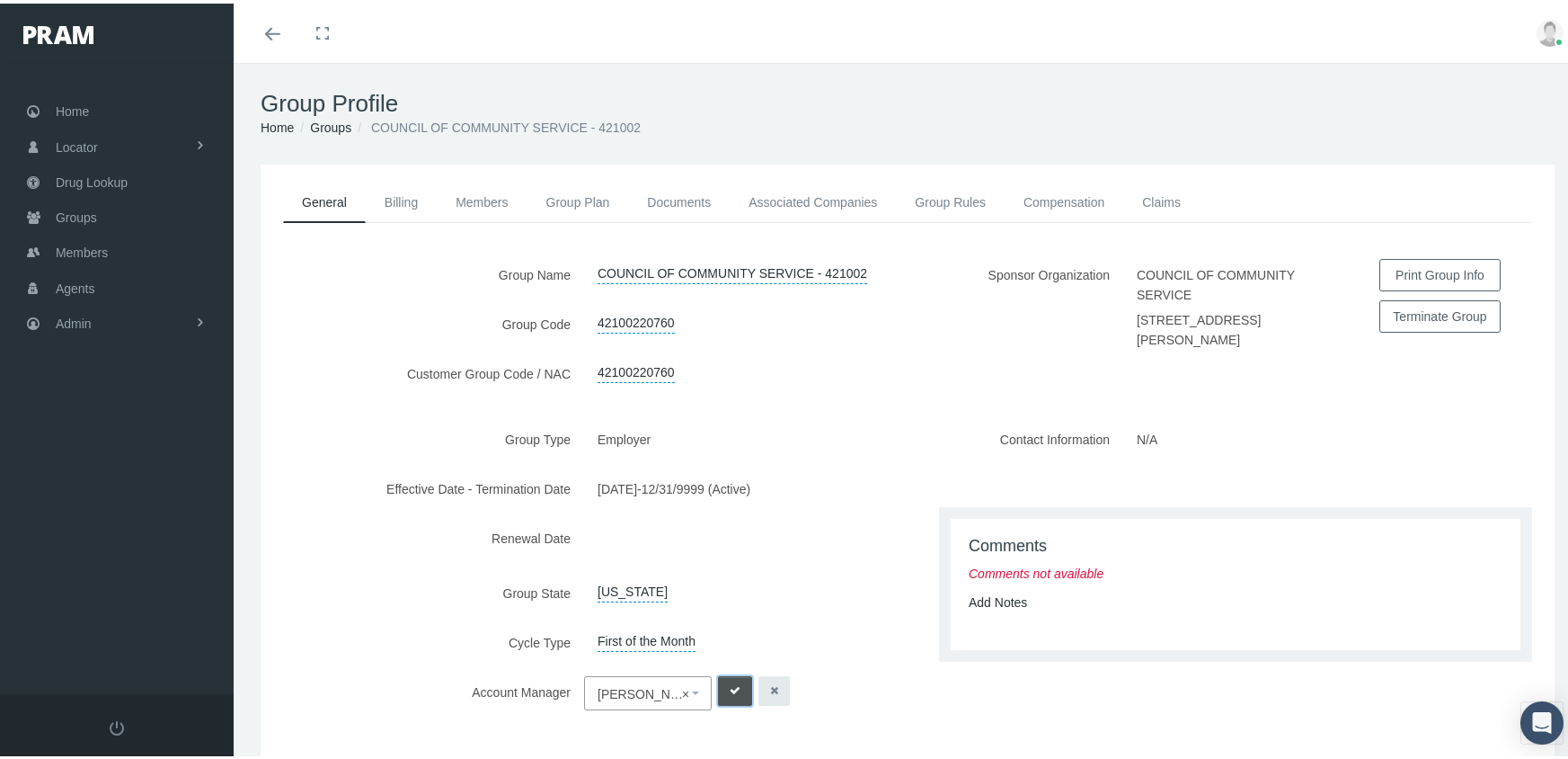
click at [730, 679] on icon "submit" at bounding box center [735, 687] width 11 height 17
click at [1054, 198] on link "Compensation" at bounding box center [1063, 199] width 118 height 40
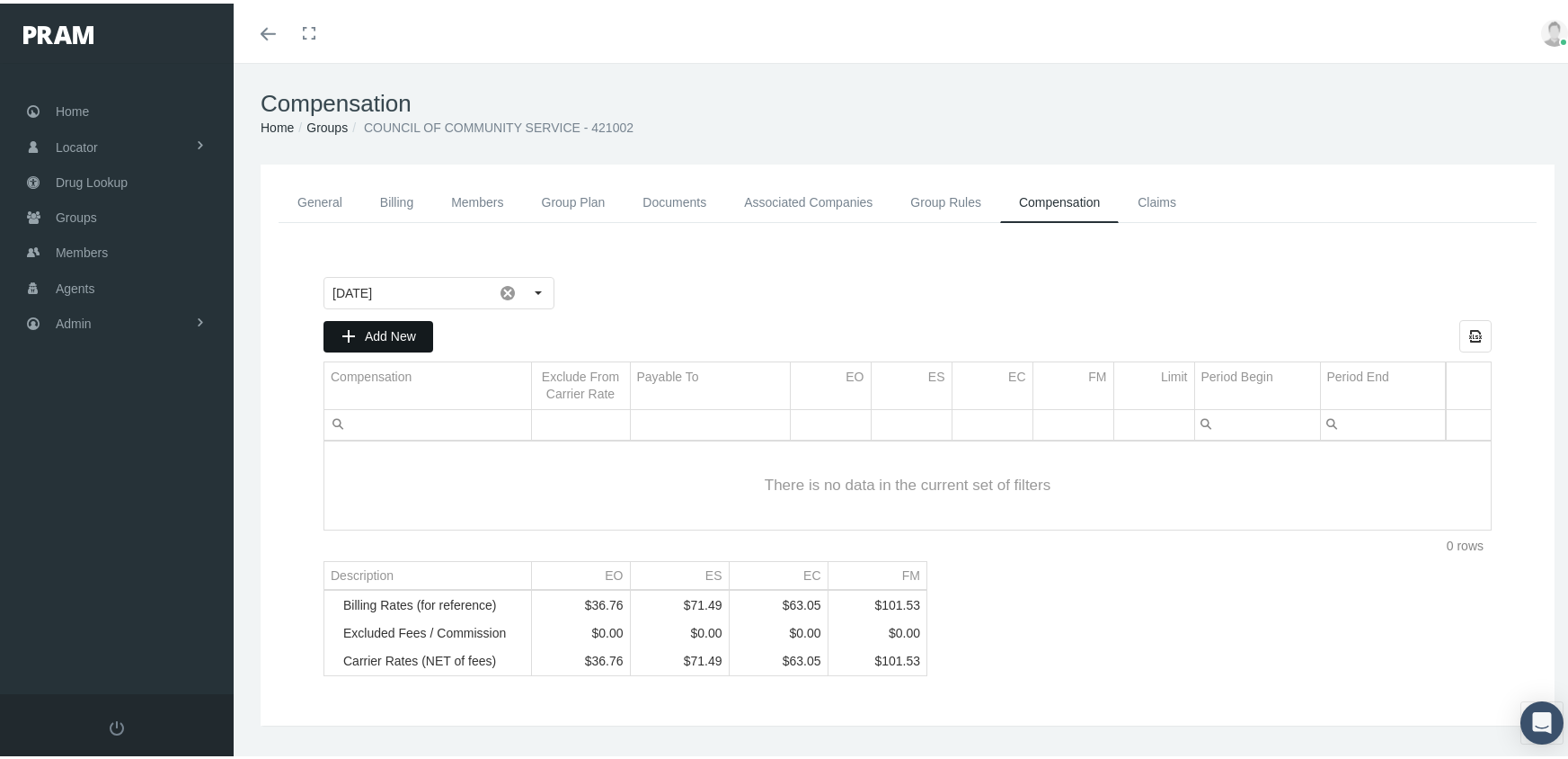
click at [385, 325] on span "Add New" at bounding box center [389, 332] width 51 height 15
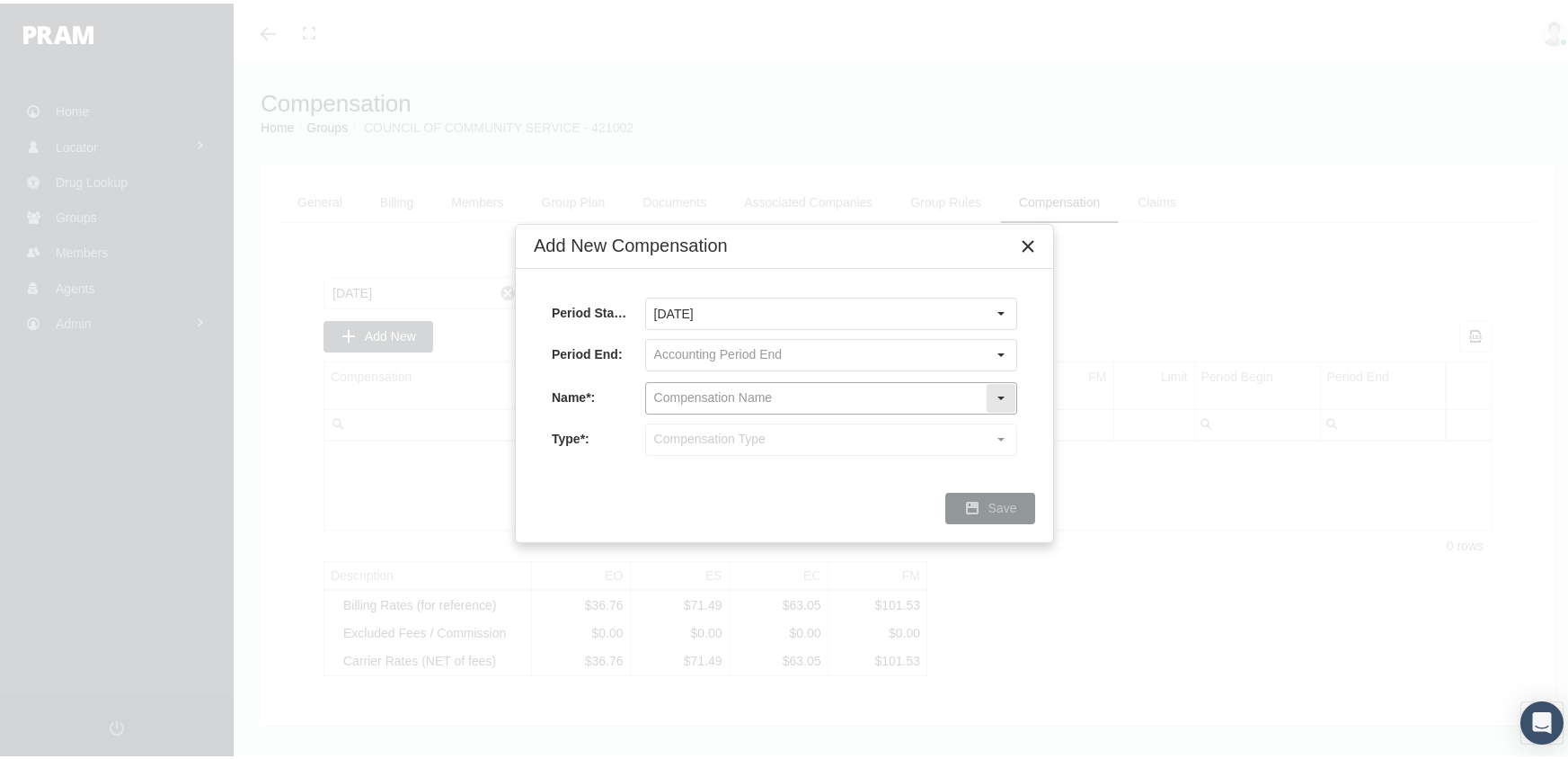
click at [728, 381] on input "text" at bounding box center [816, 394] width 340 height 30
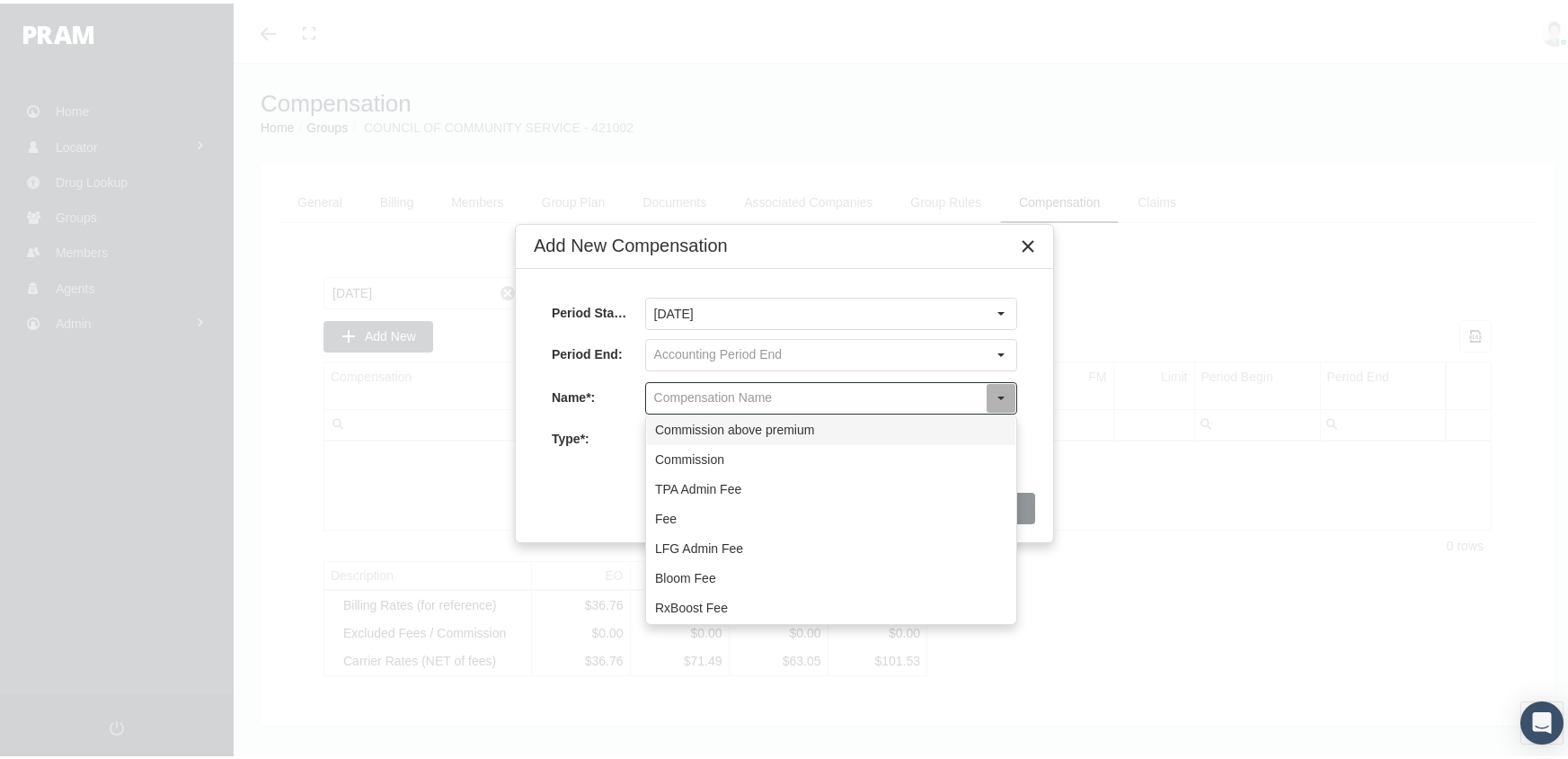
click at [754, 427] on div "Commission above premium" at bounding box center [831, 427] width 368 height 30
type input "Commission above premium"
type input "Commission (Commission above premium)"
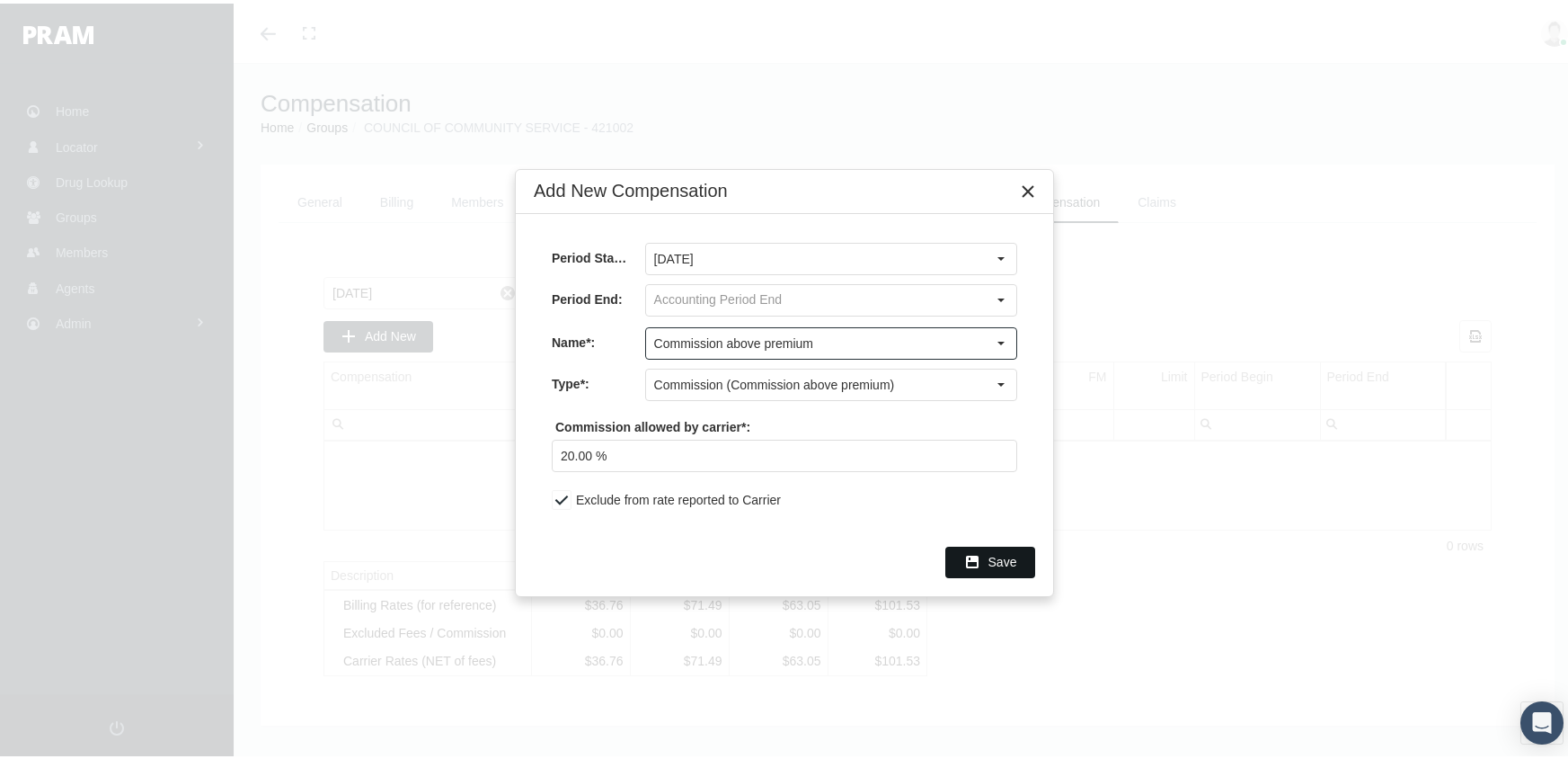
click at [972, 555] on icon "Save" at bounding box center [973, 559] width 17 height 17
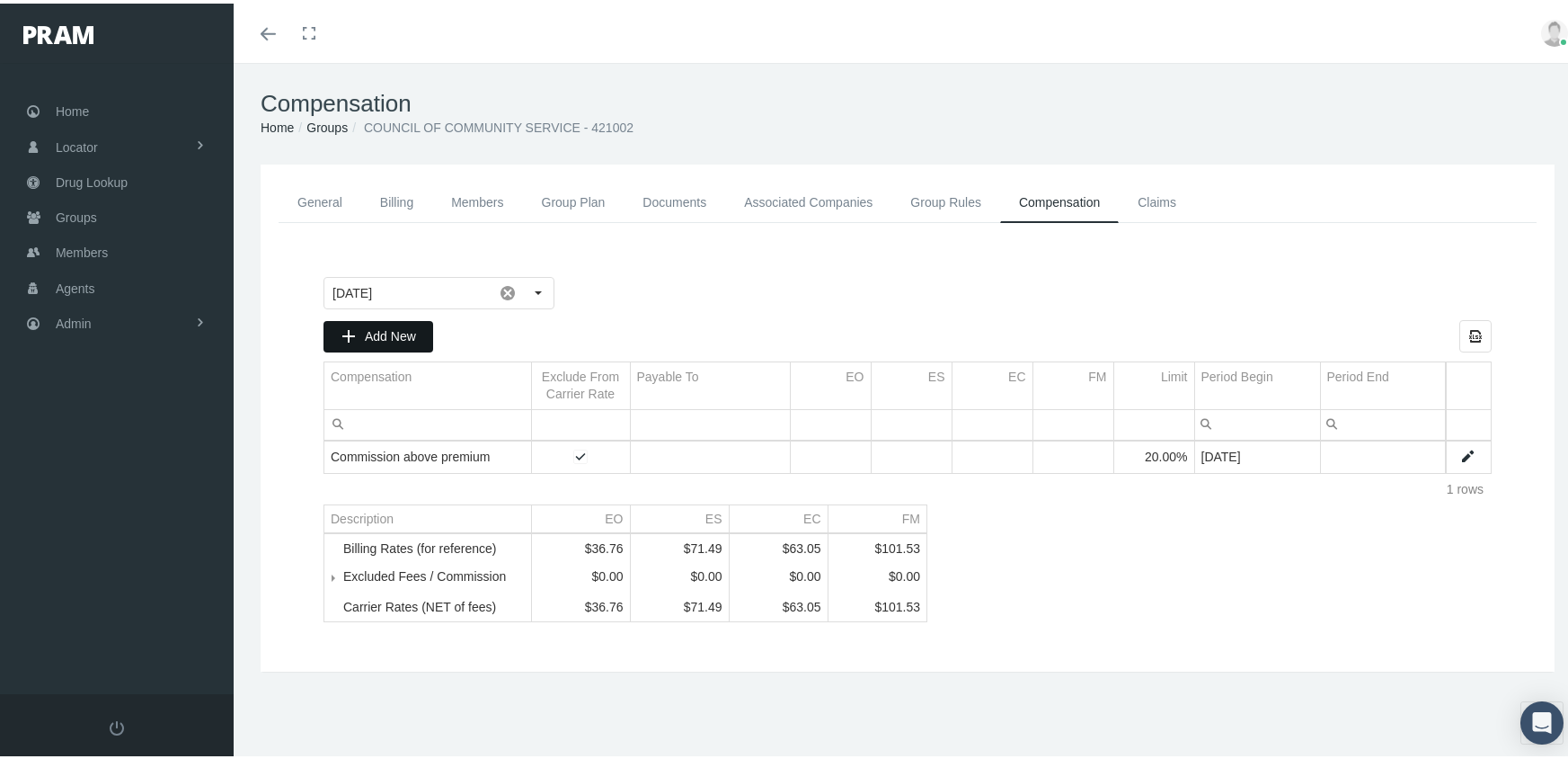
click at [384, 326] on span "Add New" at bounding box center [389, 332] width 51 height 15
type input "October 2025"
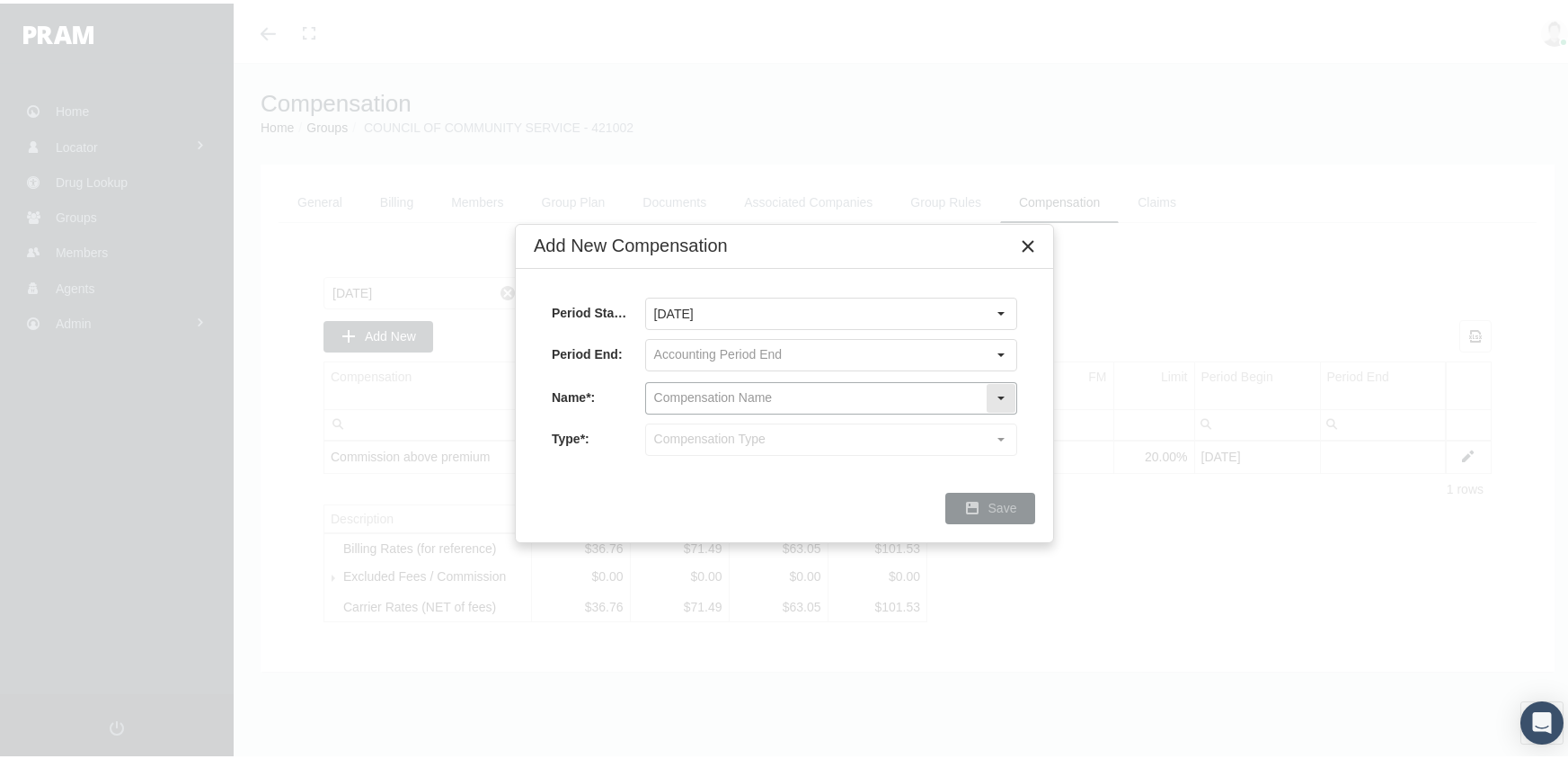
click at [731, 388] on input "text" at bounding box center [816, 394] width 340 height 30
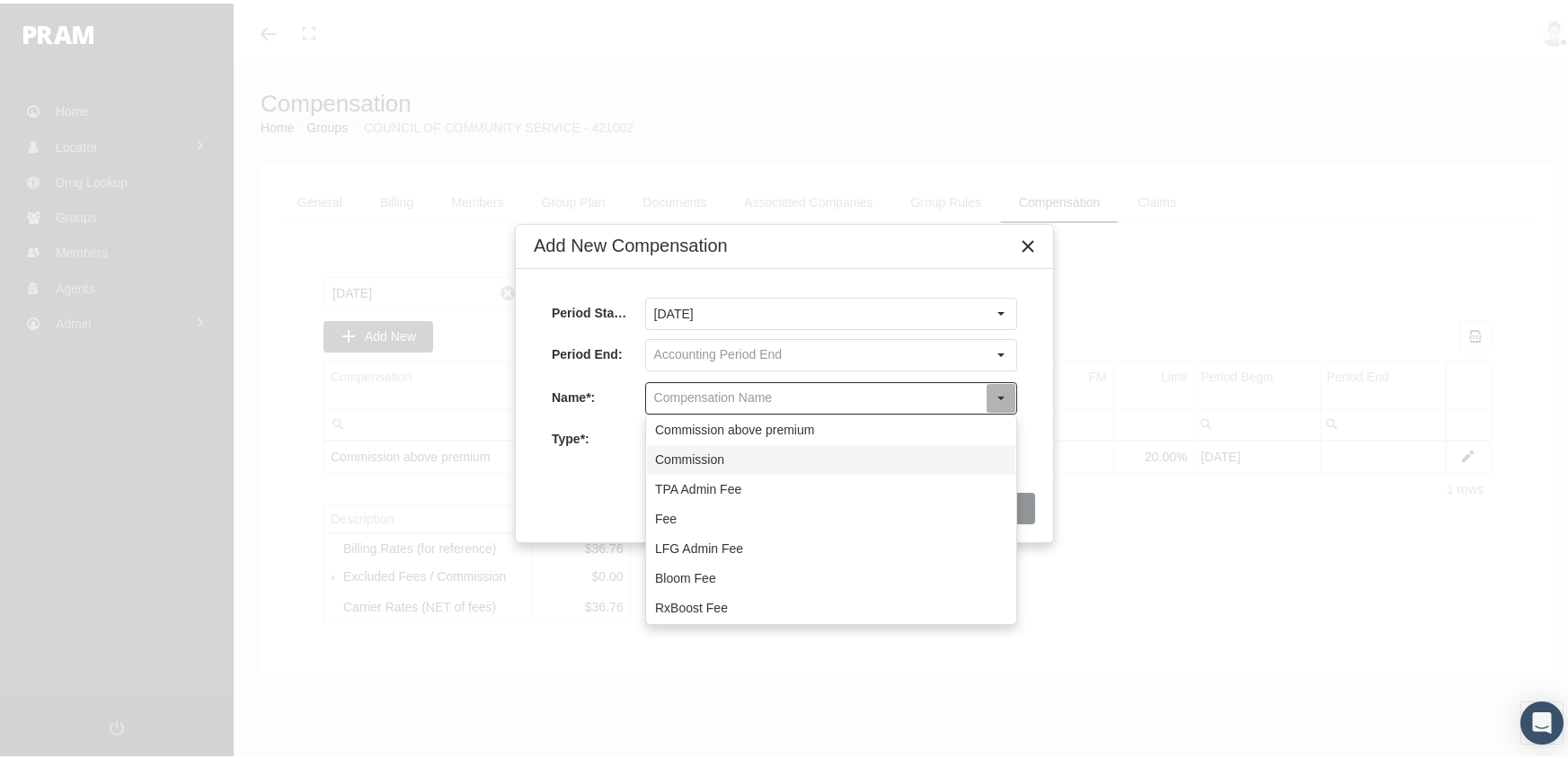
click at [709, 450] on div "Commission" at bounding box center [831, 456] width 368 height 30
type input "Commission"
type input "Commission (Commission)"
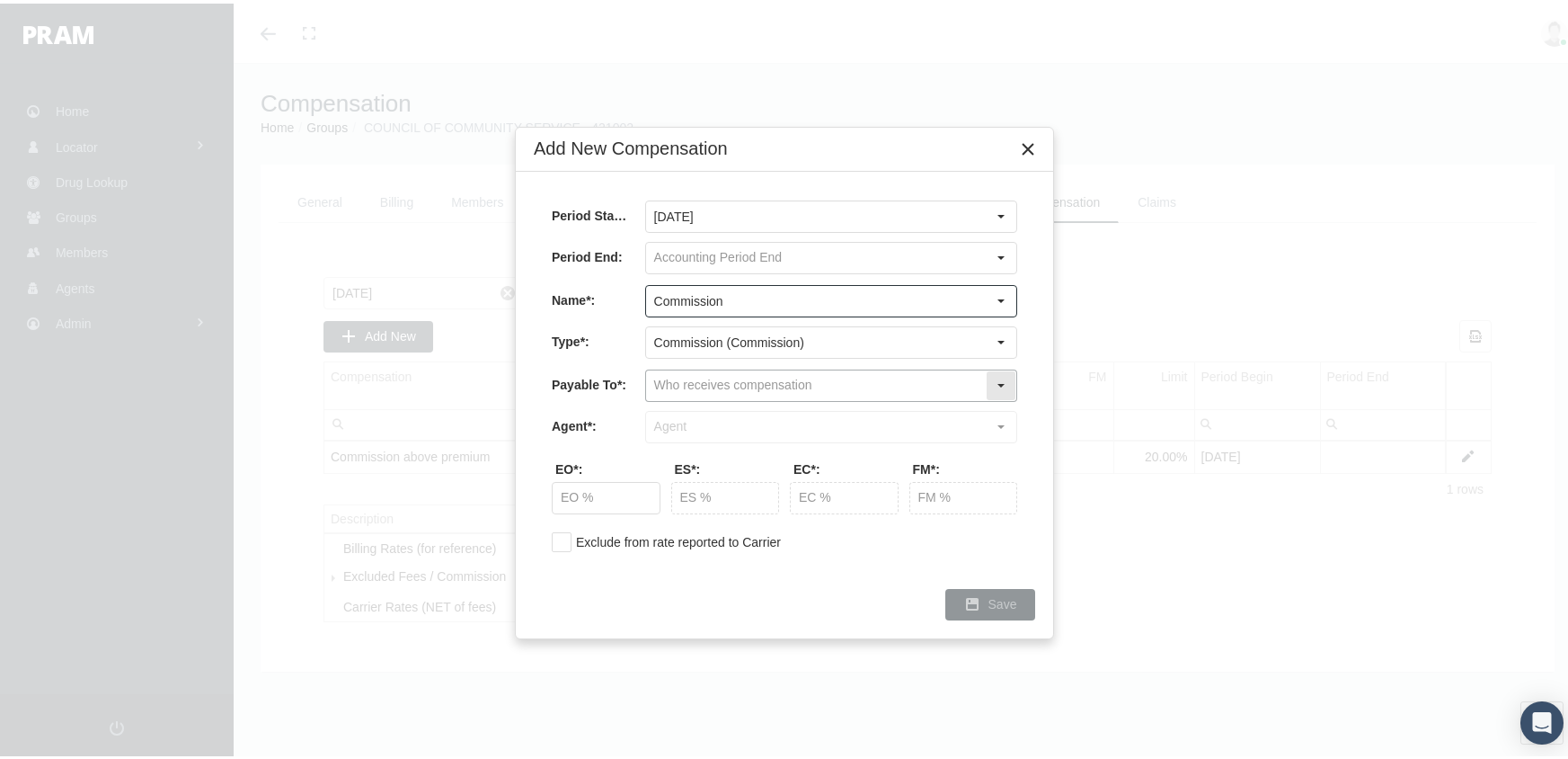
click at [711, 374] on input "text" at bounding box center [816, 381] width 340 height 30
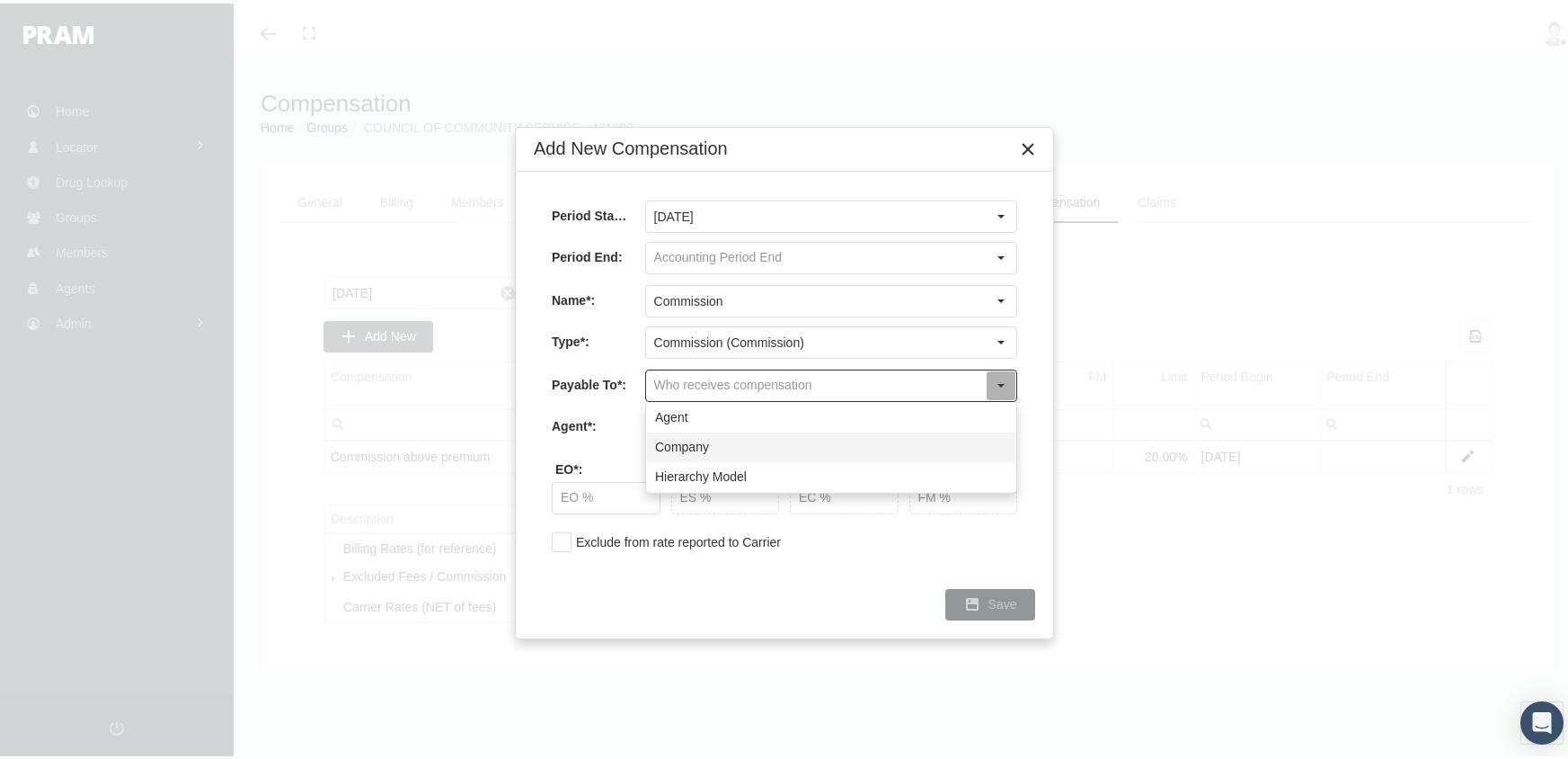
click at [706, 436] on div "Company" at bounding box center [831, 443] width 368 height 30
type input "Company"
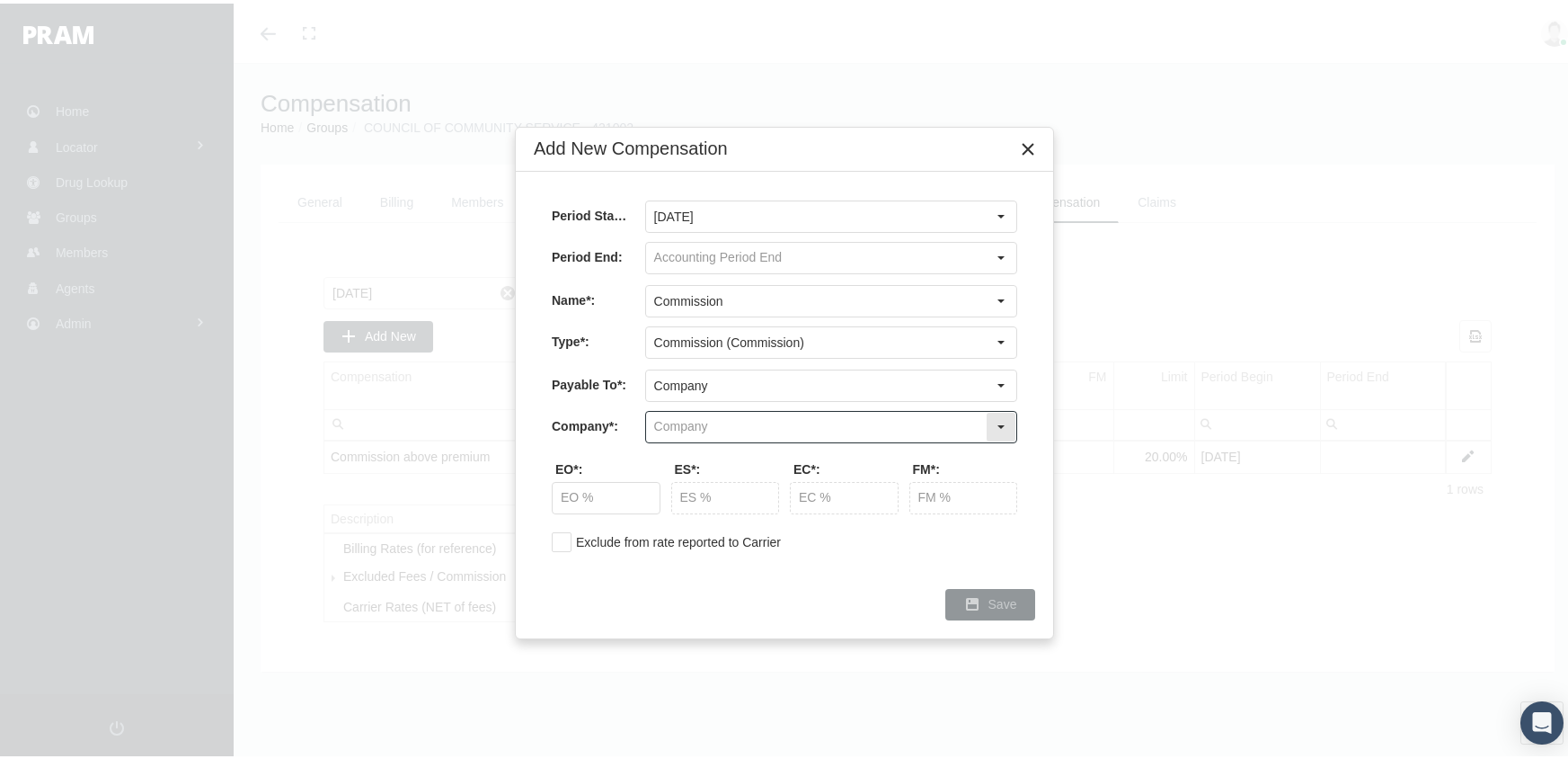
click at [704, 420] on input "text" at bounding box center [816, 423] width 340 height 30
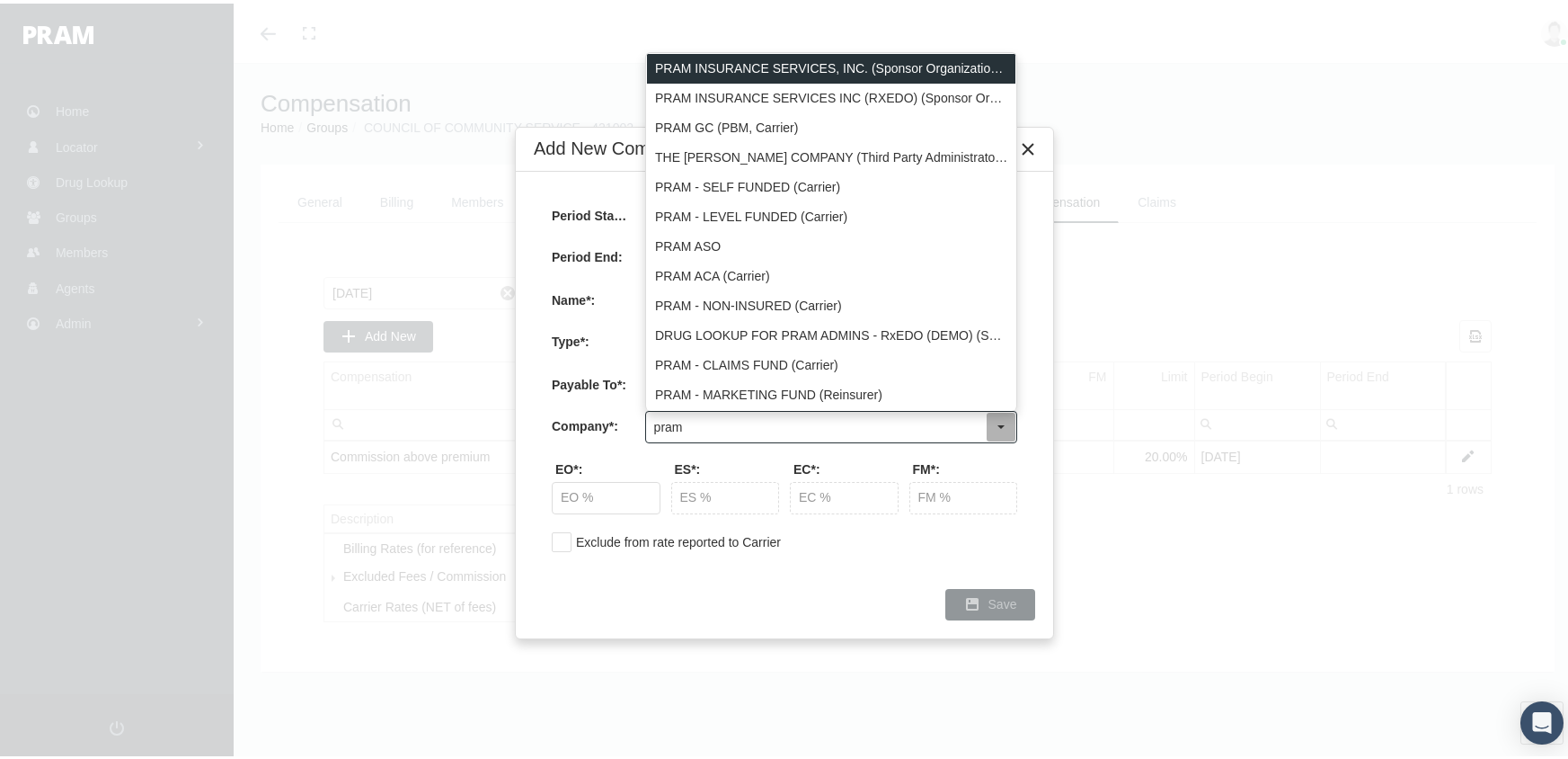
click at [835, 55] on div "PRAM INSURANCE SERVICES, INC. (Sponsor Organization, Broker, Distribution Partn…" at bounding box center [831, 66] width 368 height 30
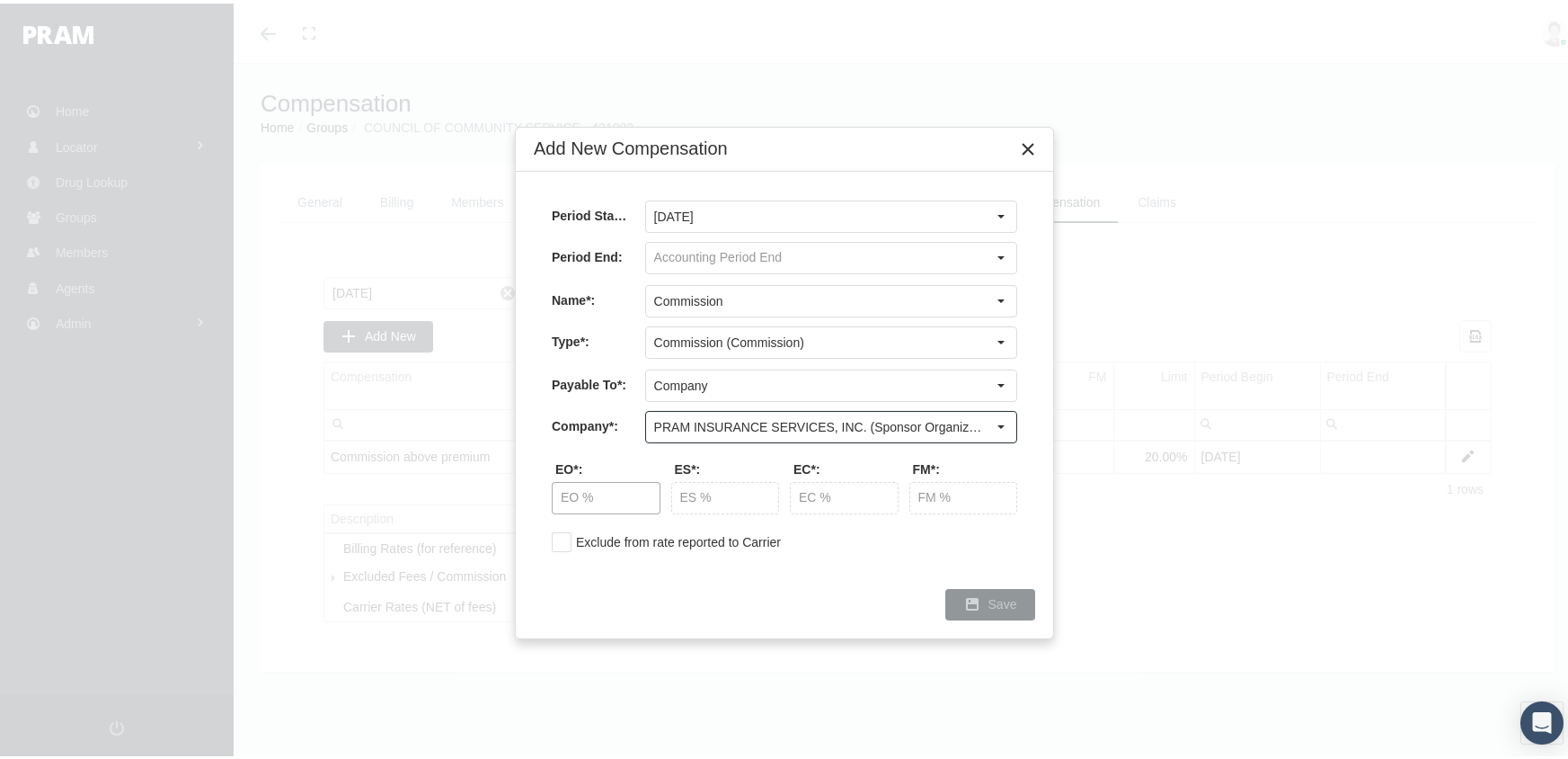
type input "PRAM INSURANCE SERVICES, INC. (Sponsor Organization, Broker, Distribution Partn…"
click at [590, 498] on input "text" at bounding box center [606, 494] width 107 height 30
type input "20.00 %"
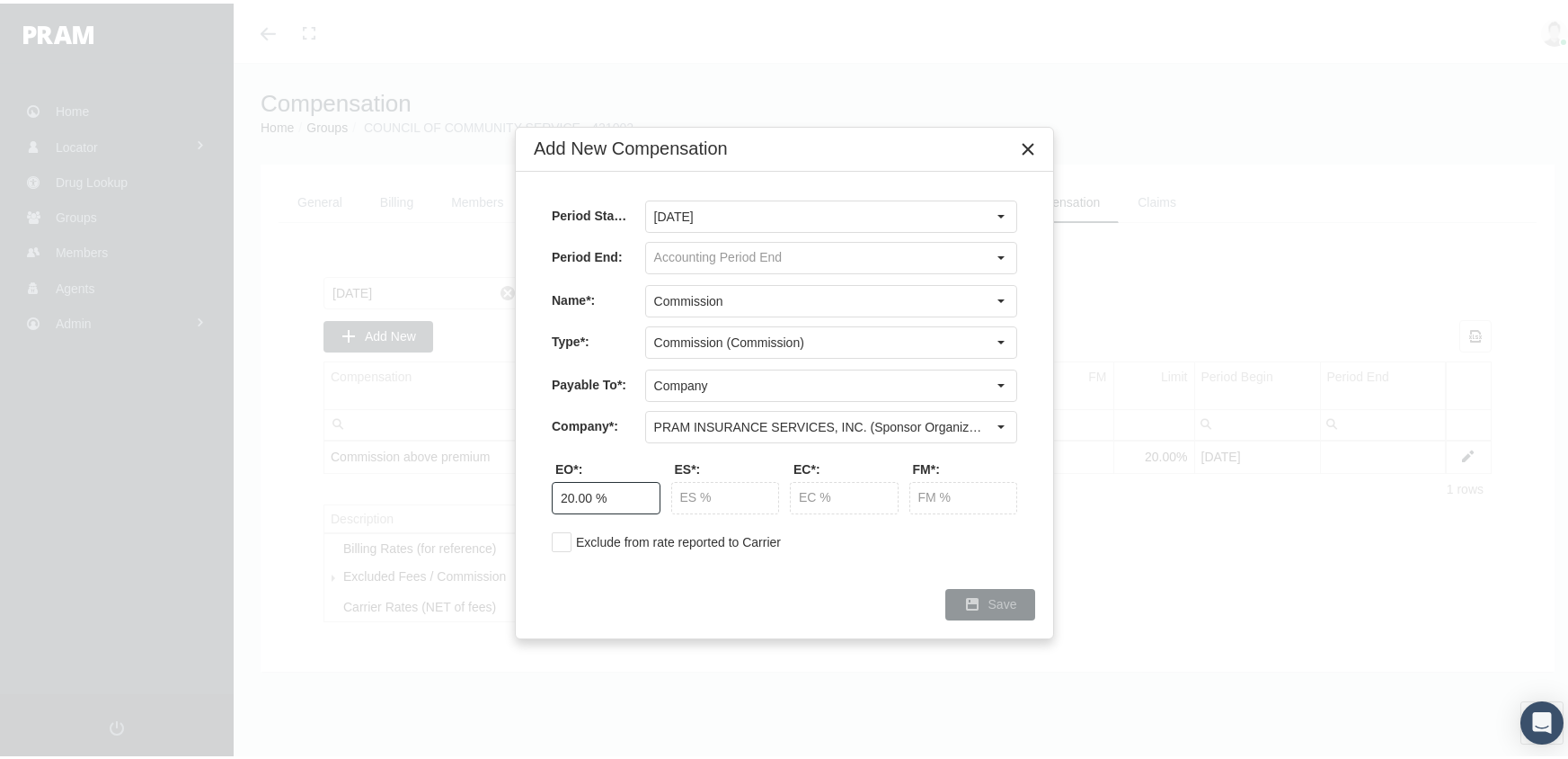
type input "20.00 %"
click at [982, 598] on div "Save" at bounding box center [989, 601] width 88 height 30
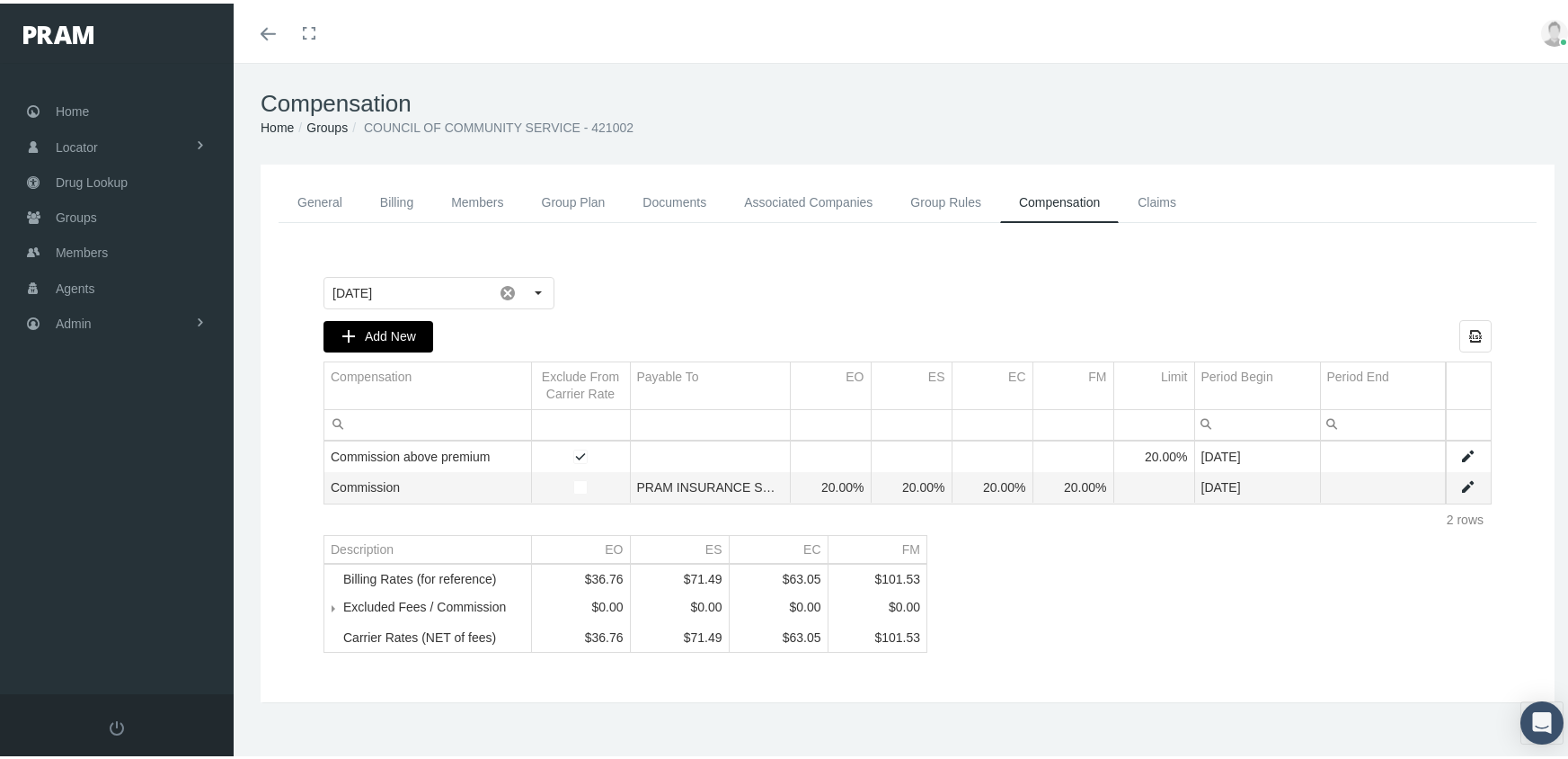
click at [388, 329] on span "Add New" at bounding box center [389, 332] width 51 height 15
type input "October 2025"
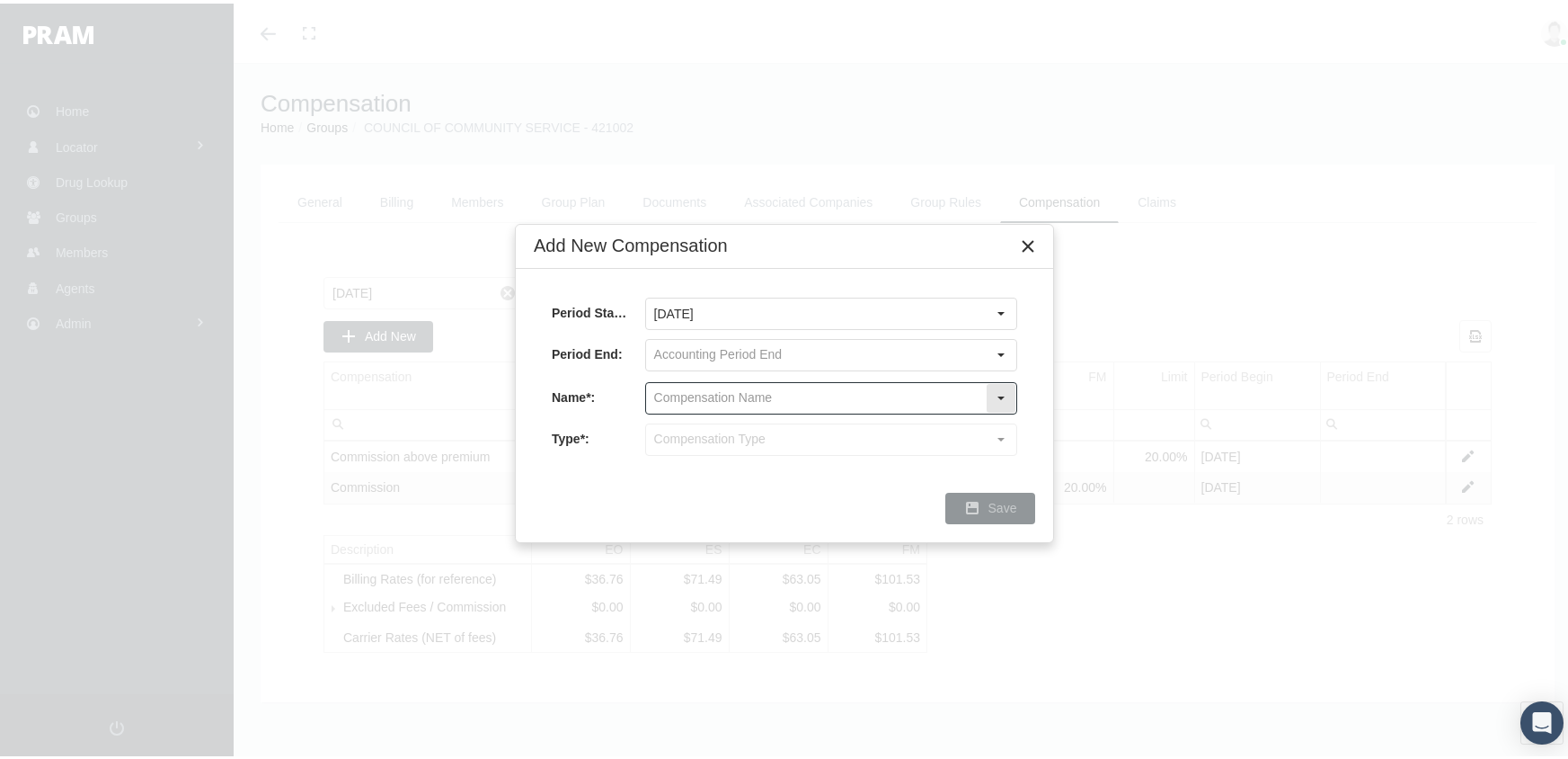
click at [717, 383] on input "text" at bounding box center [816, 394] width 340 height 30
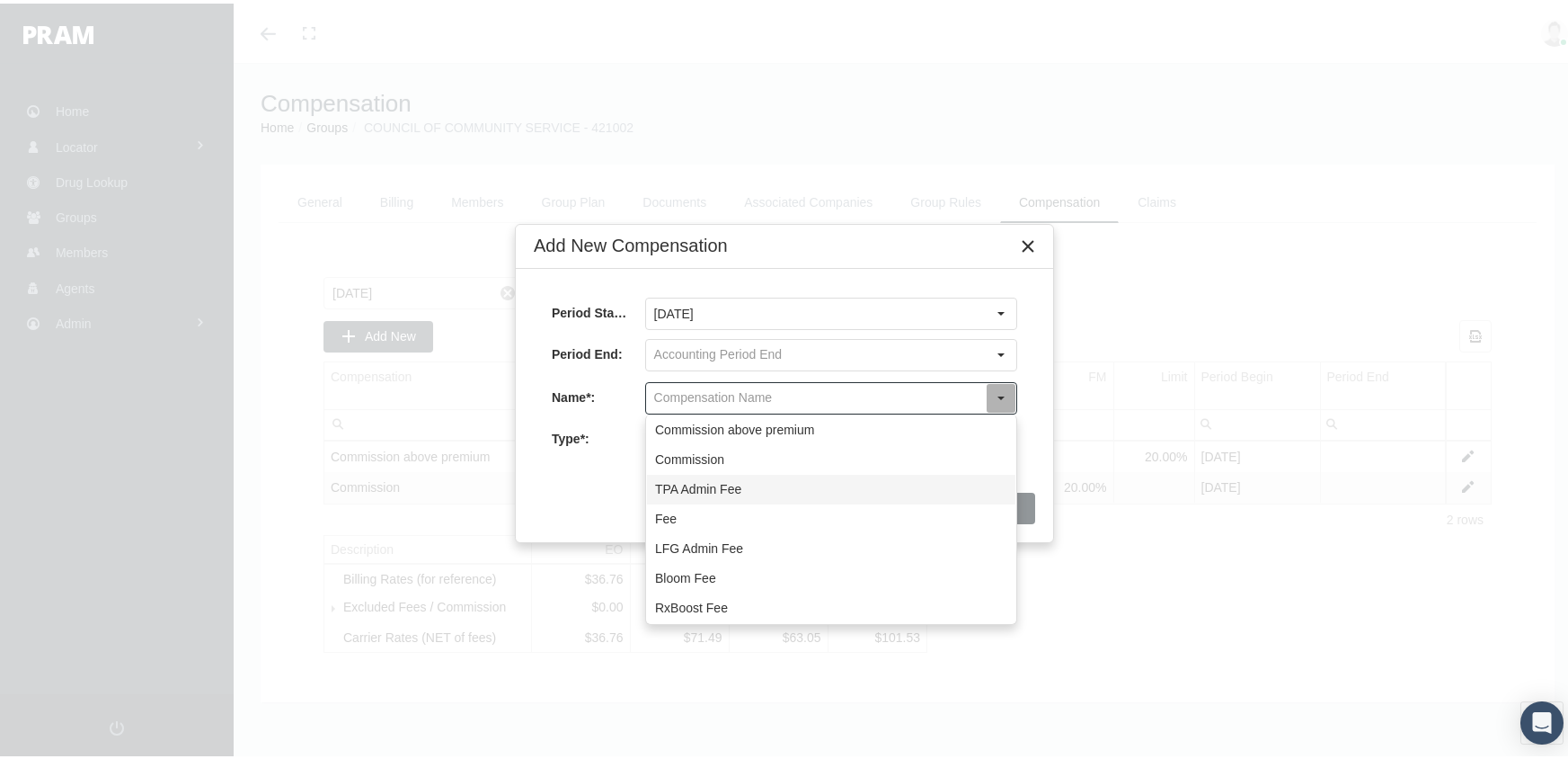
click at [681, 476] on div "TPA Admin Fee" at bounding box center [831, 486] width 368 height 30
type input "TPA Admin Fee"
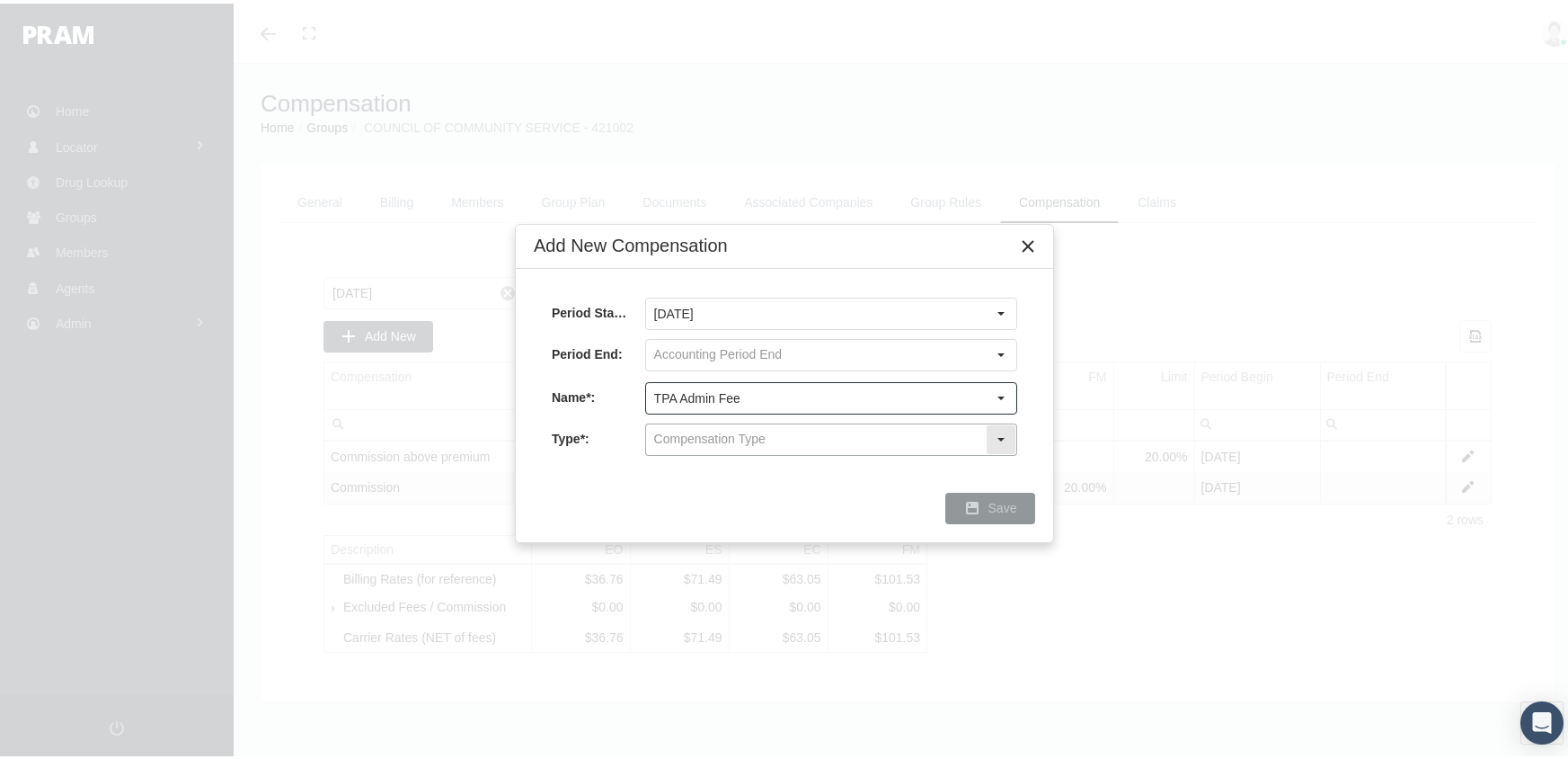
click at [693, 427] on input "text" at bounding box center [816, 436] width 340 height 30
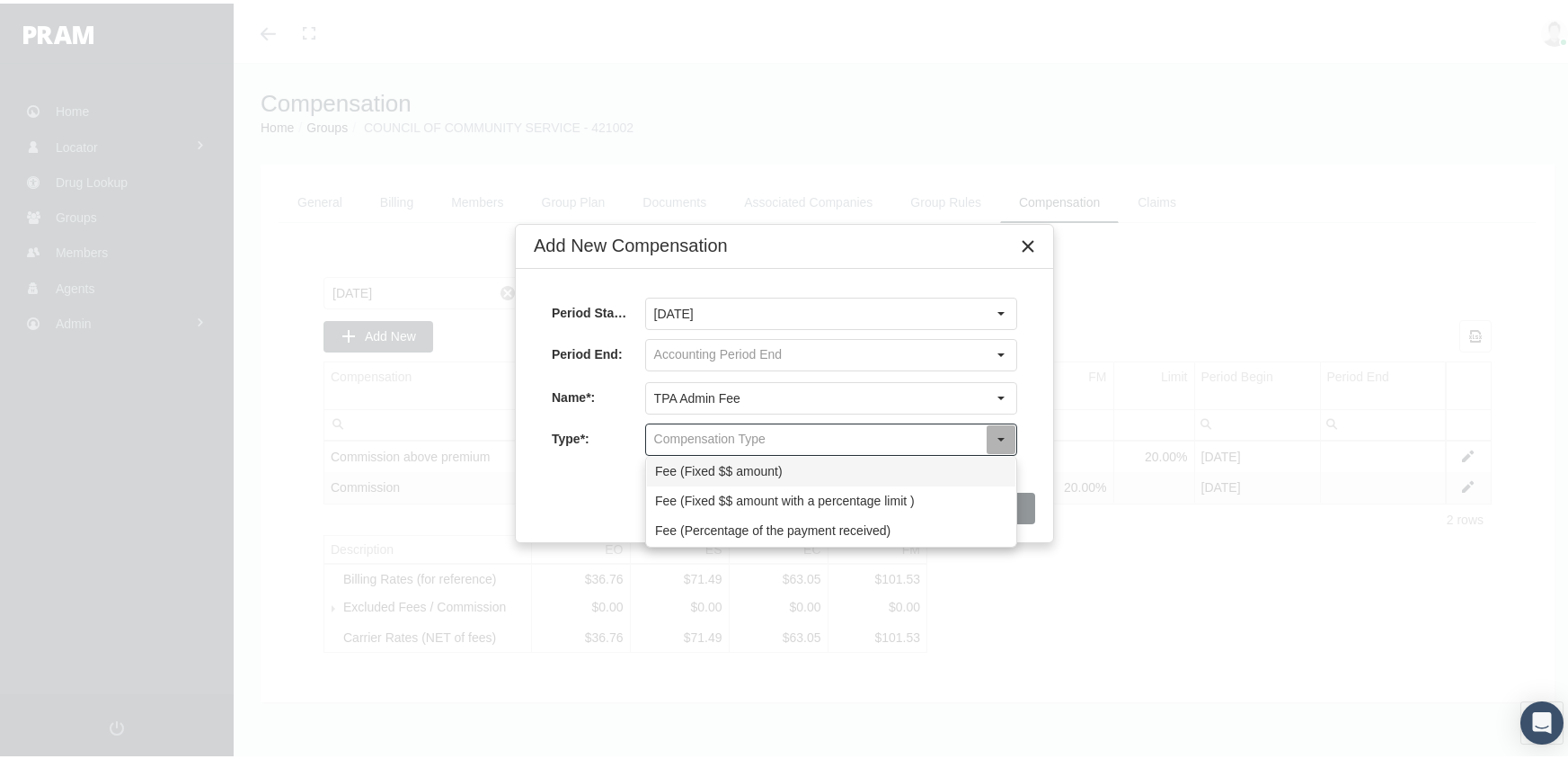
click at [695, 461] on div "Fee (Fixed $$ amount)" at bounding box center [831, 468] width 368 height 30
type input "Fee (Fixed $$ amount)"
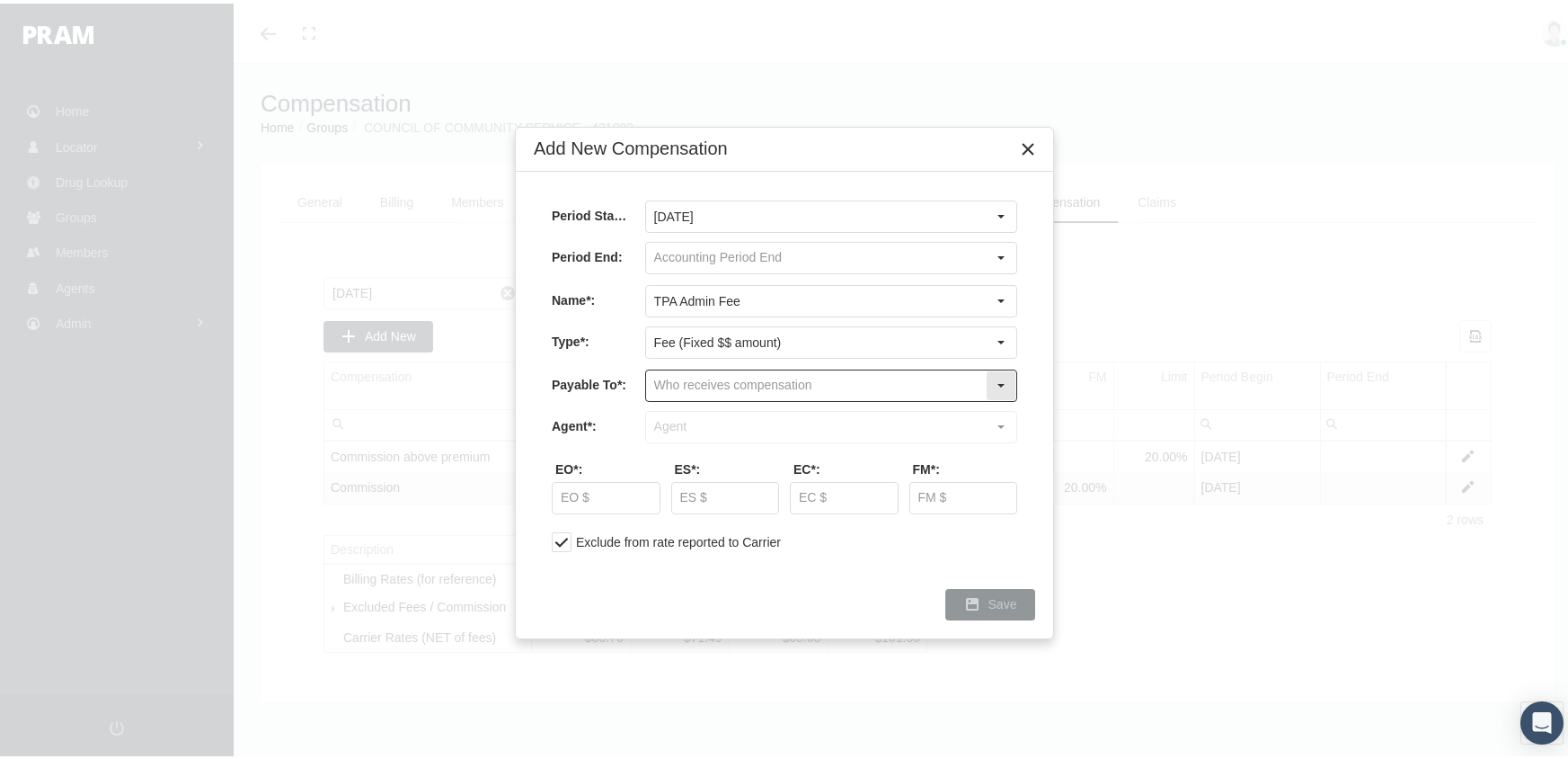
click at [694, 380] on input "text" at bounding box center [816, 381] width 340 height 30
click at [680, 441] on div "Company" at bounding box center [831, 443] width 368 height 30
type input "Company"
click at [688, 424] on input "text" at bounding box center [816, 423] width 340 height 30
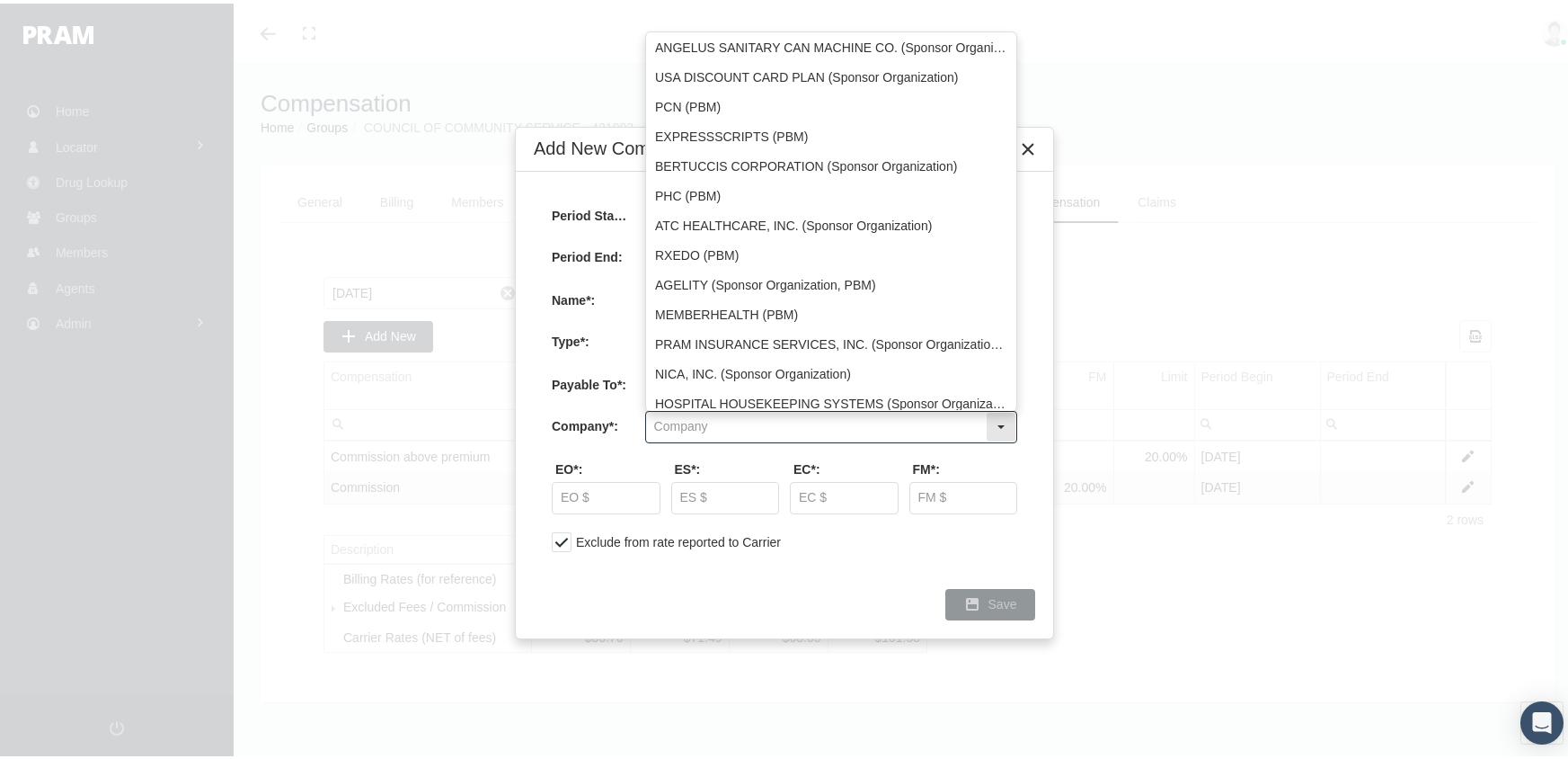
type input "o"
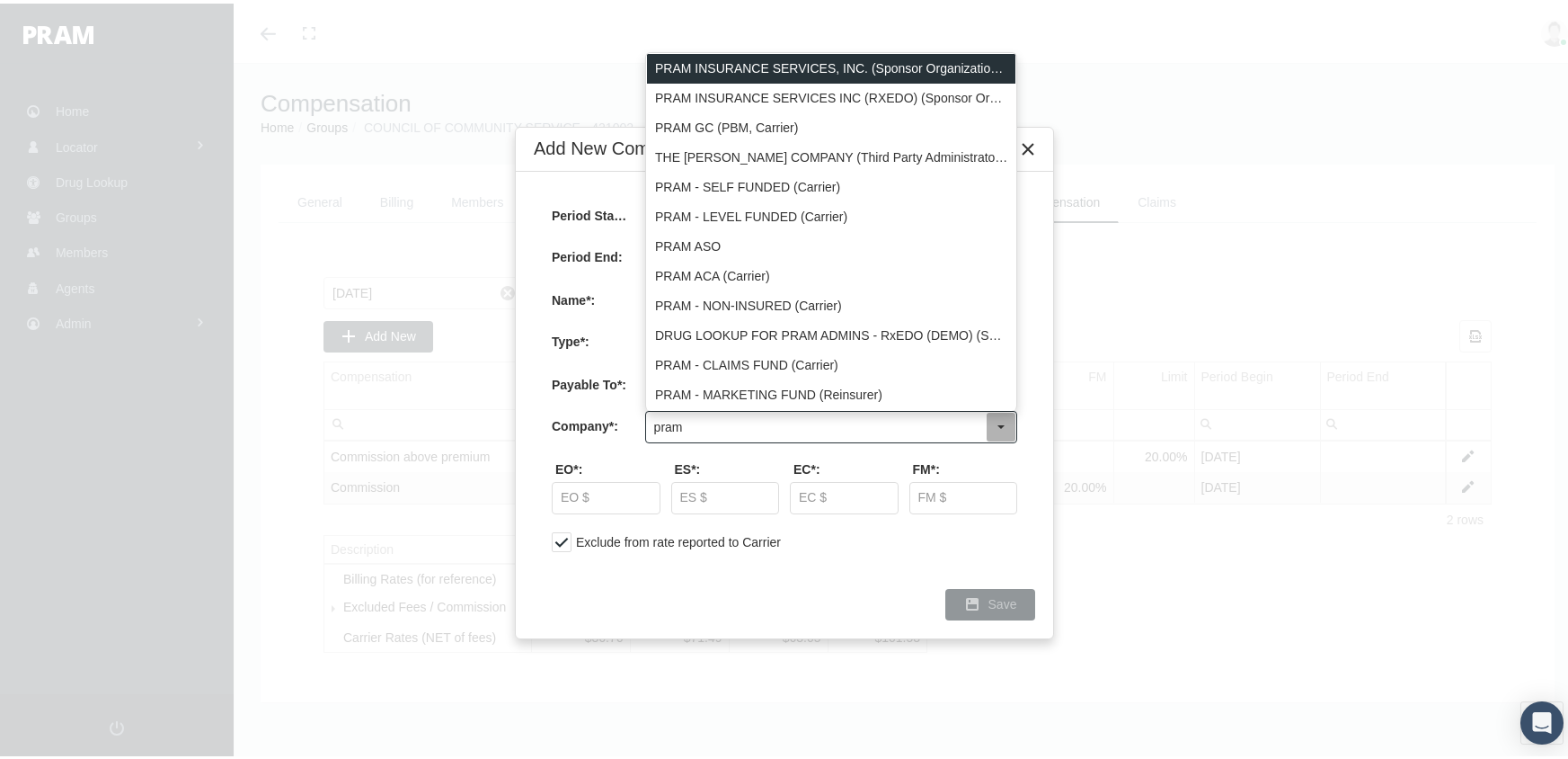
click at [754, 52] on div "PRAM INSURANCE SERVICES, INC. (Sponsor Organization, Broker, Distribution Partn…" at bounding box center [831, 66] width 368 height 30
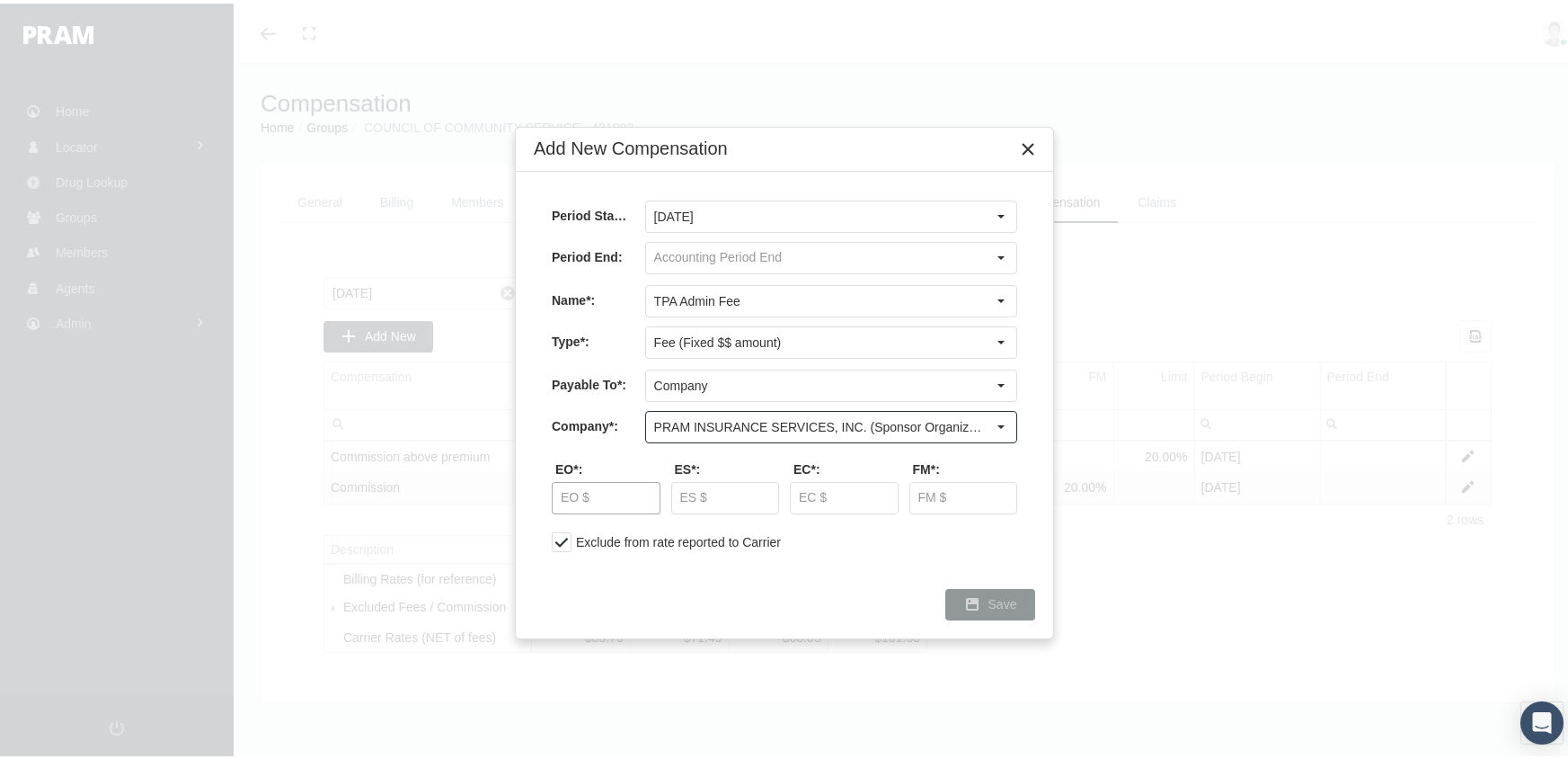
type input "PRAM INSURANCE SERVICES, INC. (Sponsor Organization, Broker, Distribution Partn…"
click at [578, 490] on input "text" at bounding box center [606, 494] width 107 height 30
type input "$ 3.20"
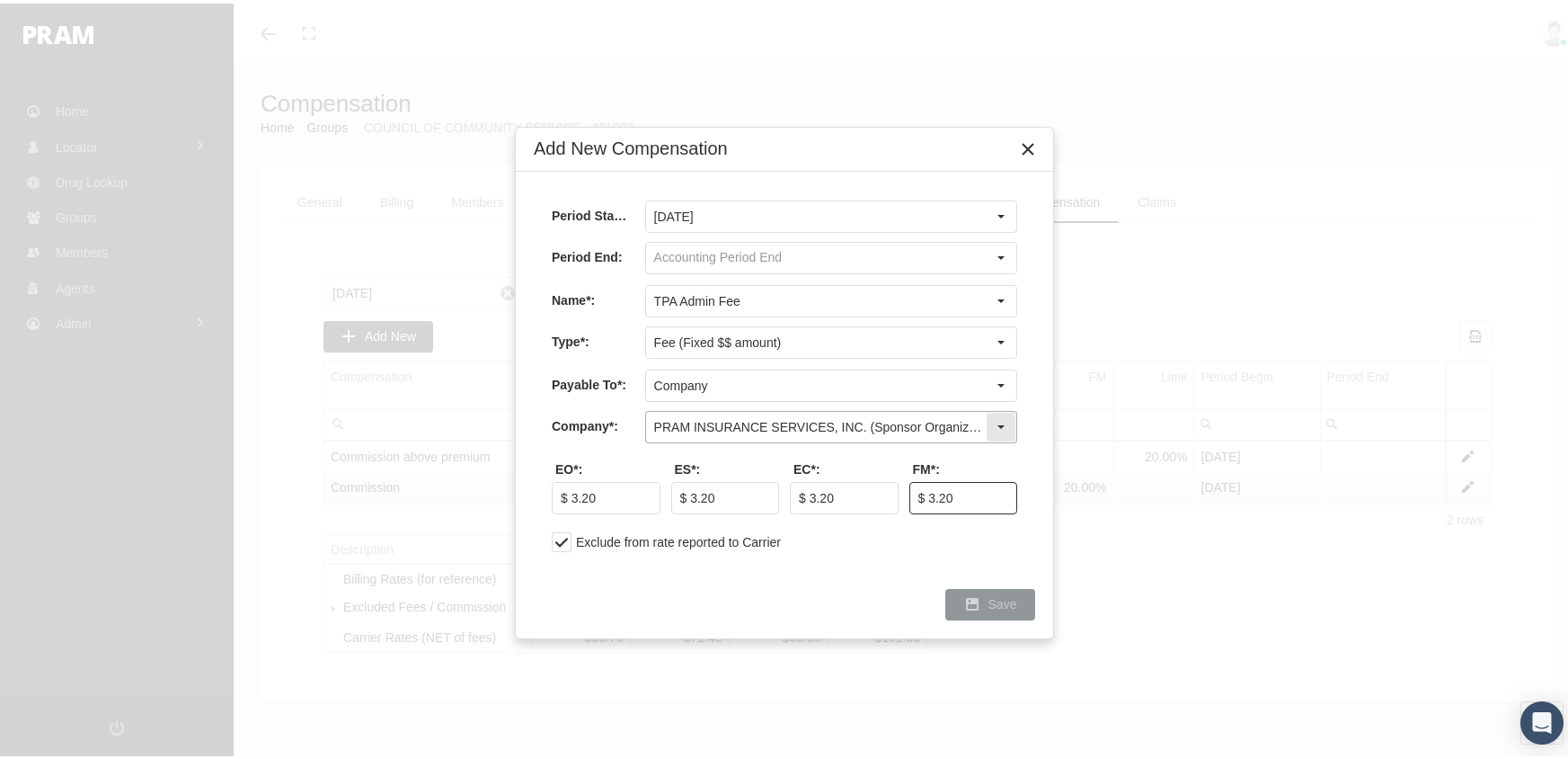
type input "$ 3.20"
click at [996, 590] on div "Save" at bounding box center [989, 601] width 88 height 30
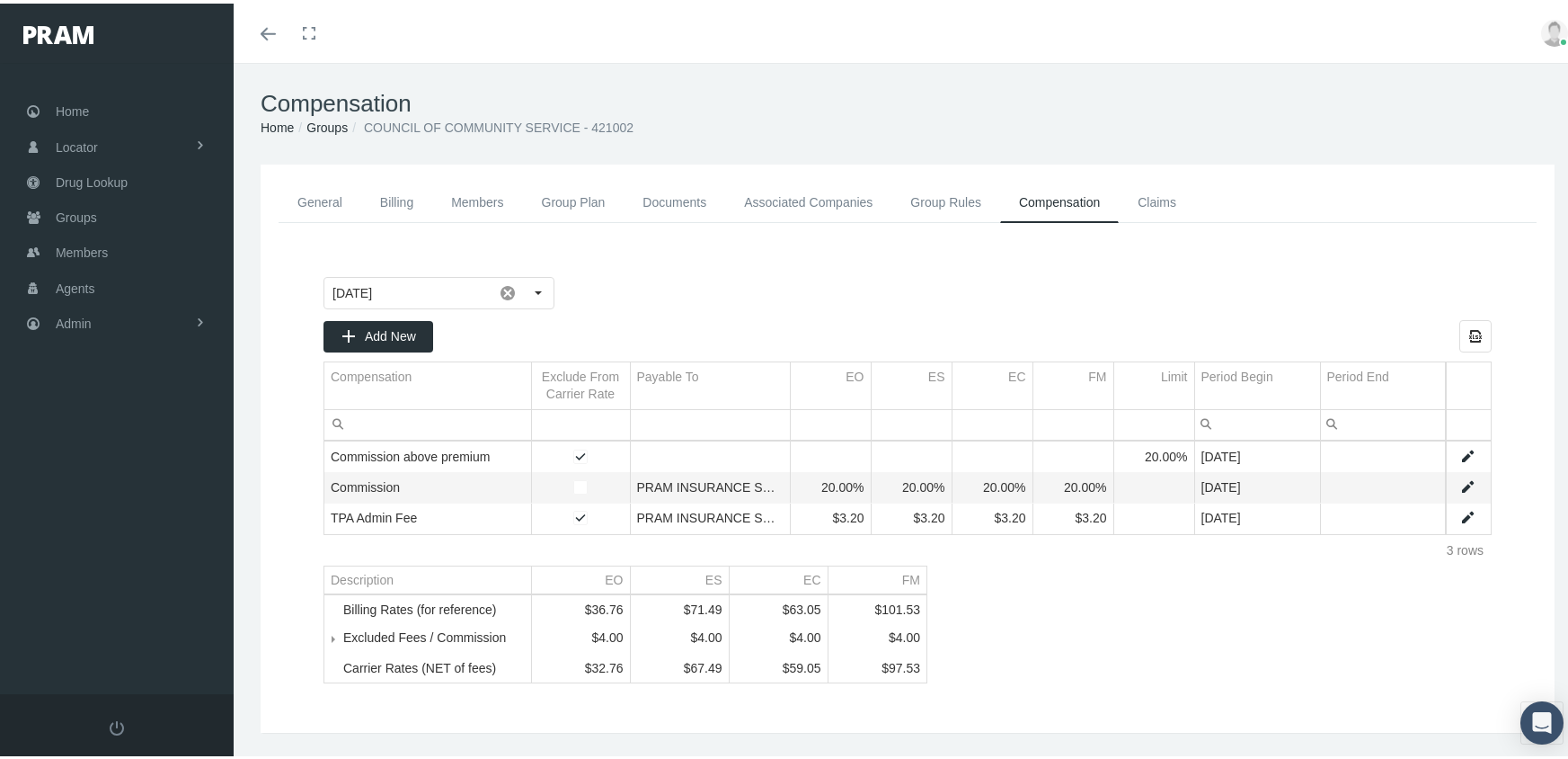
click at [1459, 478] on link "Data grid" at bounding box center [1467, 484] width 17 height 17
type input "October 2025"
type input "Commission"
type input "Commission (Commission)"
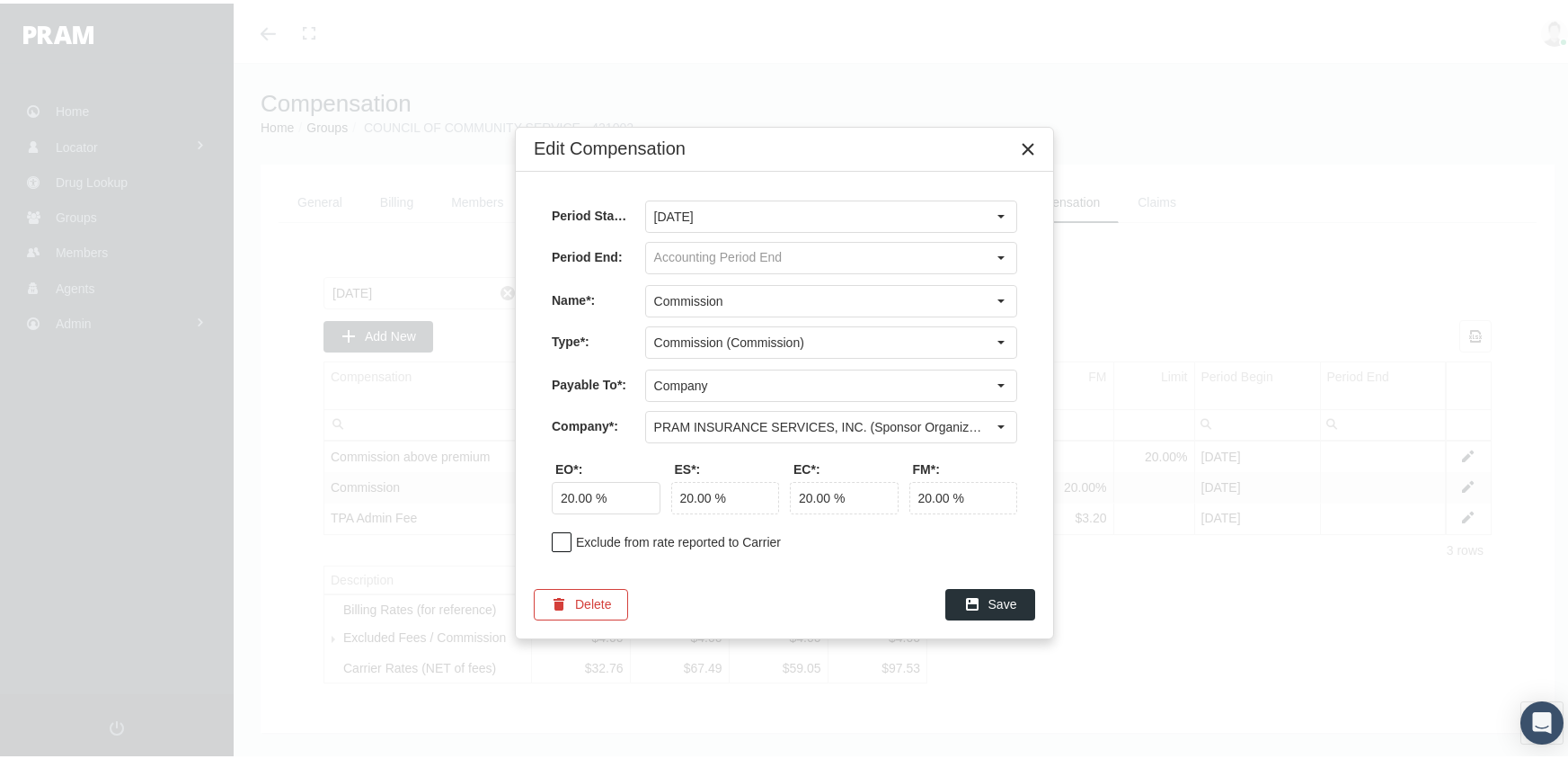
click at [560, 535] on span at bounding box center [561, 537] width 19 height 19
click at [987, 590] on div "Save" at bounding box center [989, 601] width 88 height 30
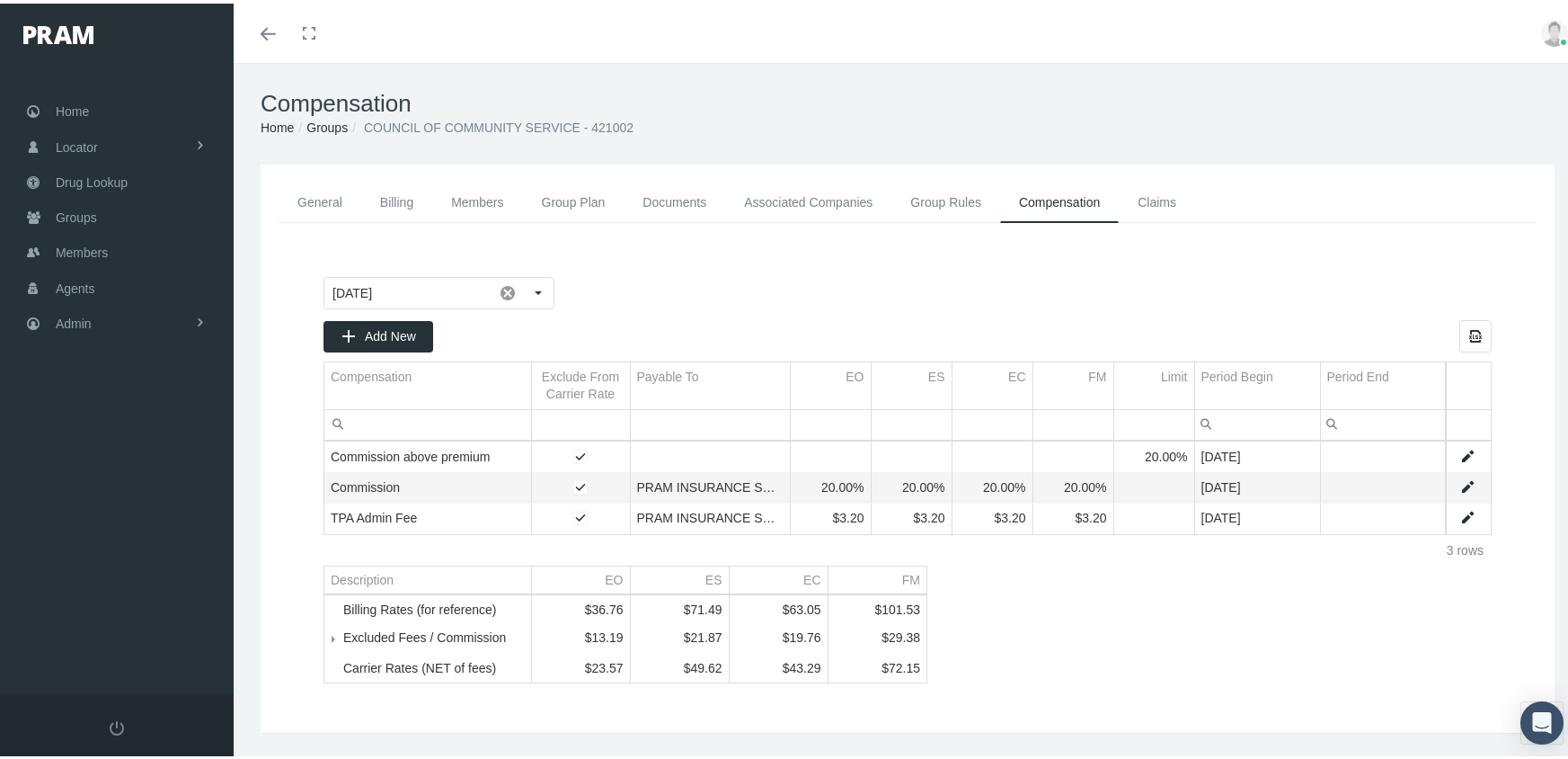
click at [1459, 477] on link "Data grid" at bounding box center [1467, 484] width 17 height 17
type input "October 2025"
type input "Commission"
type input "Commission (Commission)"
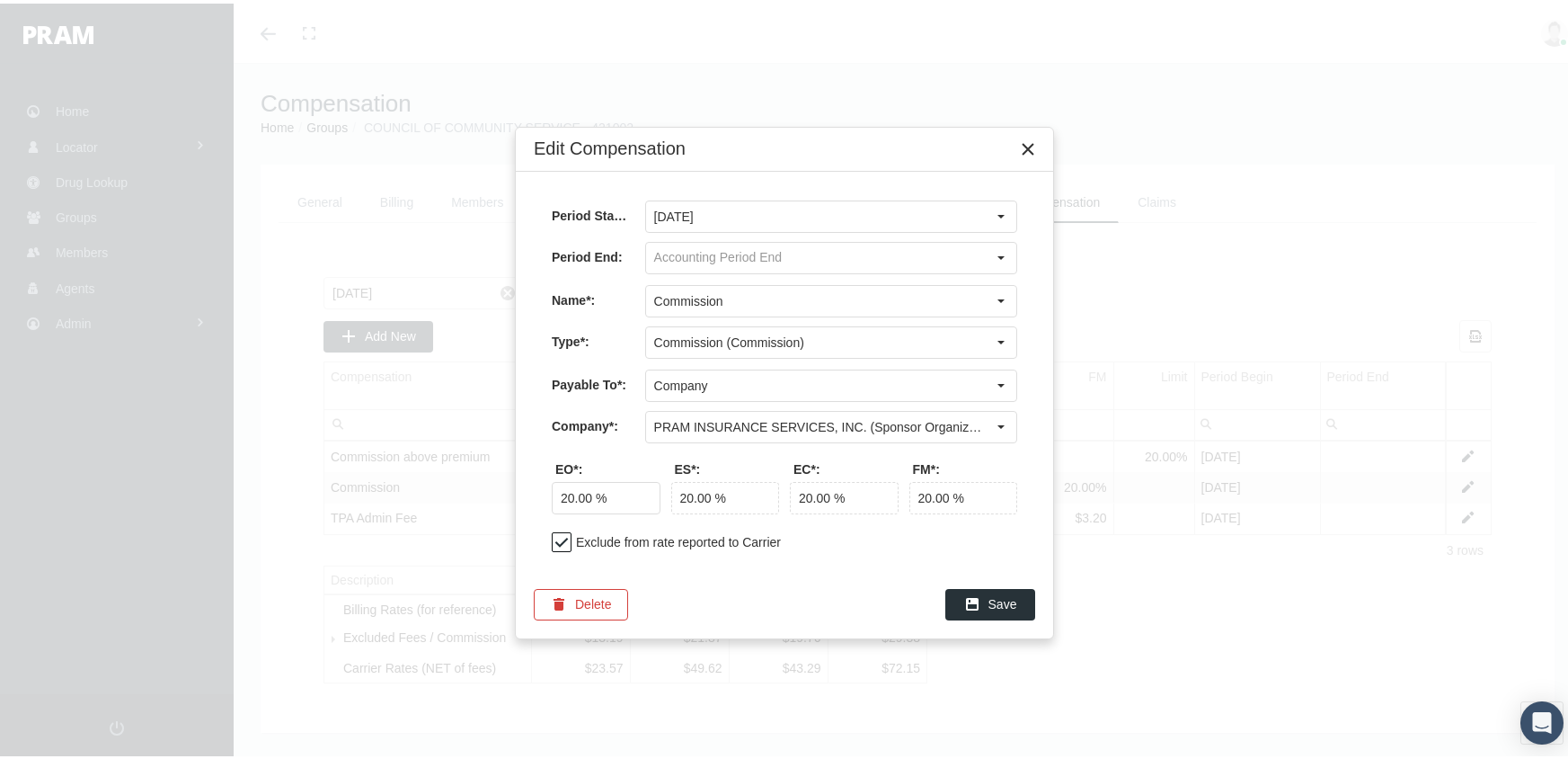
click at [562, 540] on span at bounding box center [561, 537] width 19 height 19
click at [1014, 602] on span "Save" at bounding box center [1002, 600] width 29 height 15
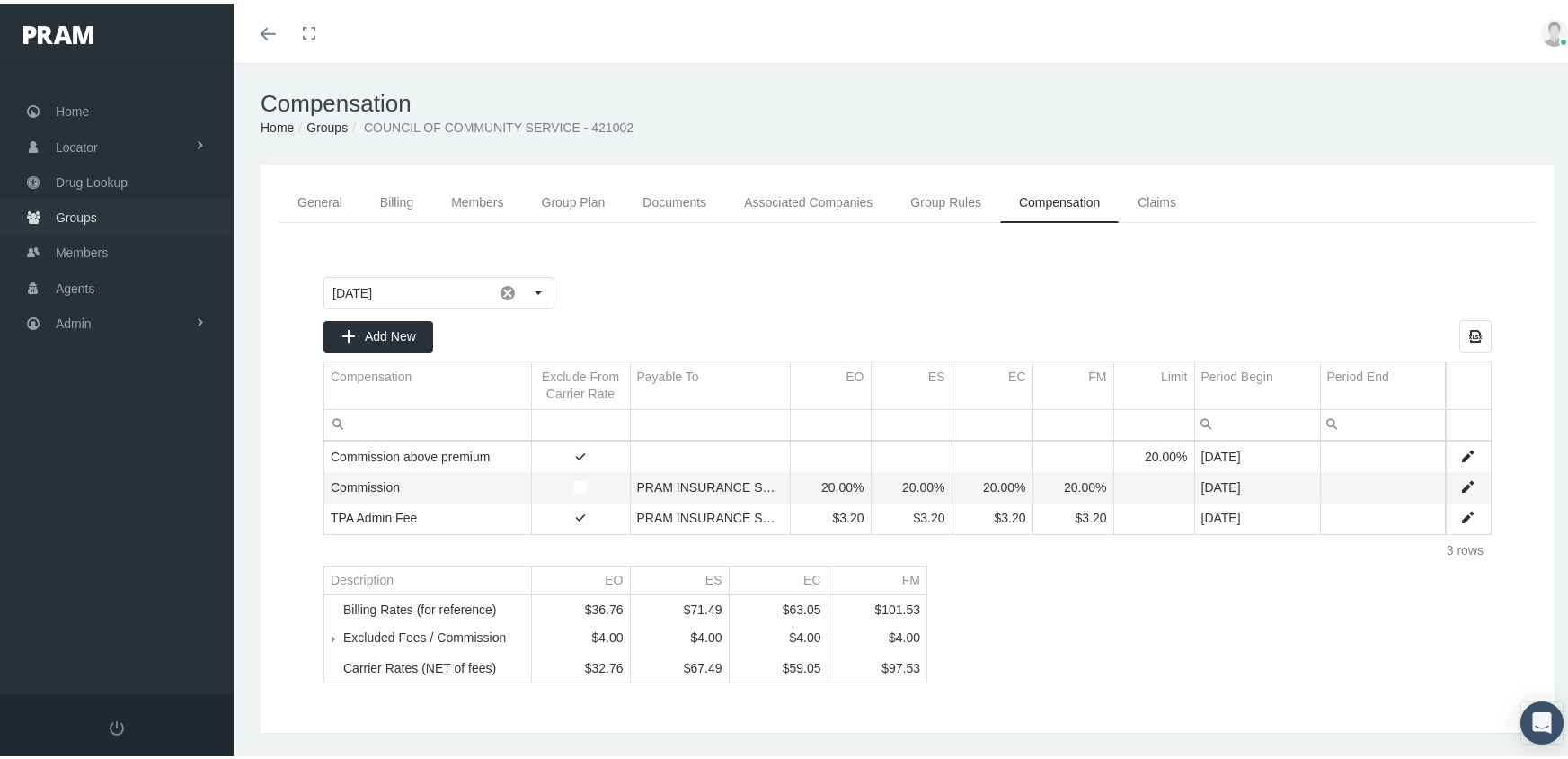
click at [66, 203] on span "Groups" at bounding box center [76, 213] width 42 height 34
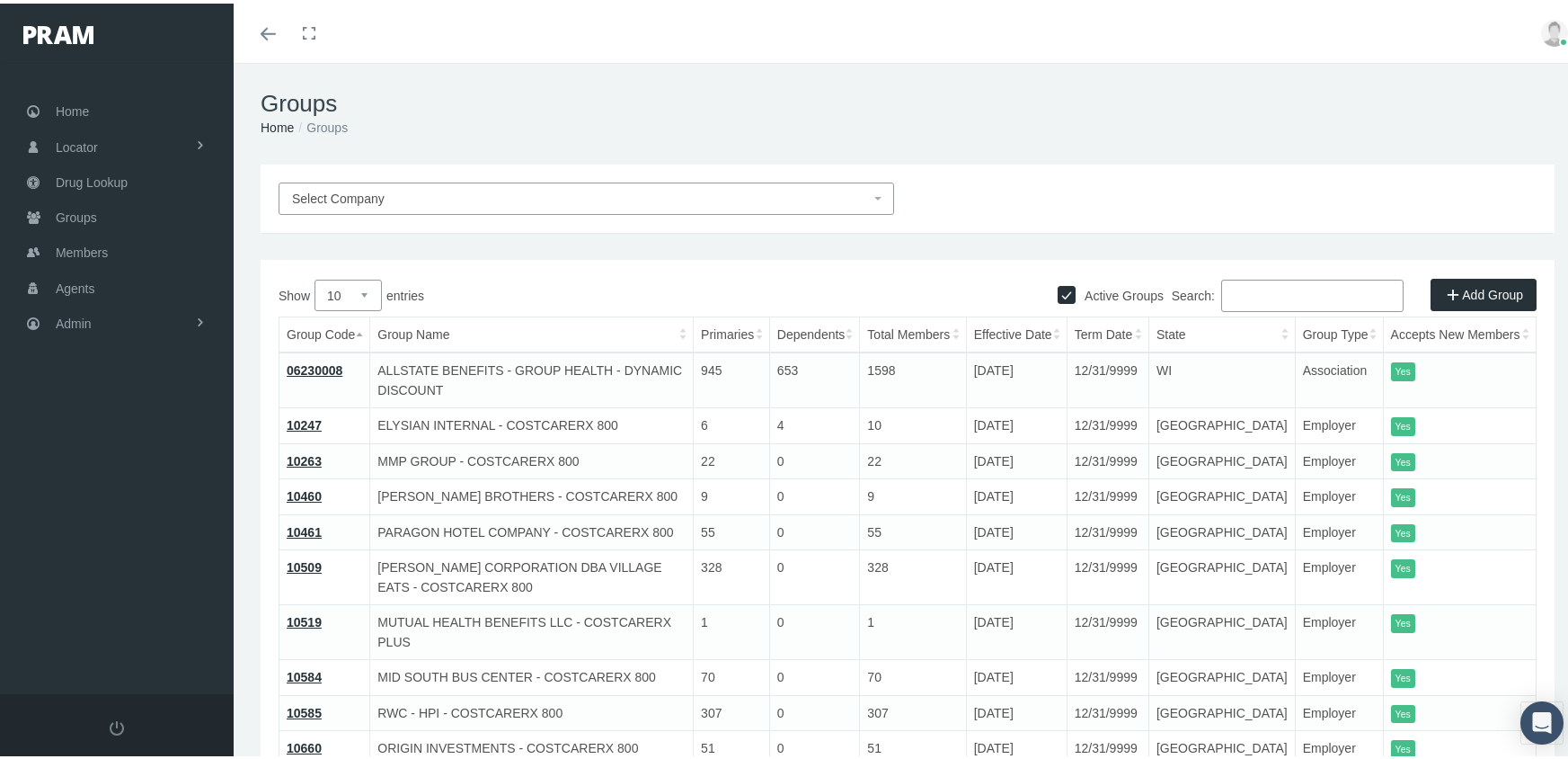
click at [512, 186] on span "Select Company" at bounding box center [581, 195] width 578 height 19
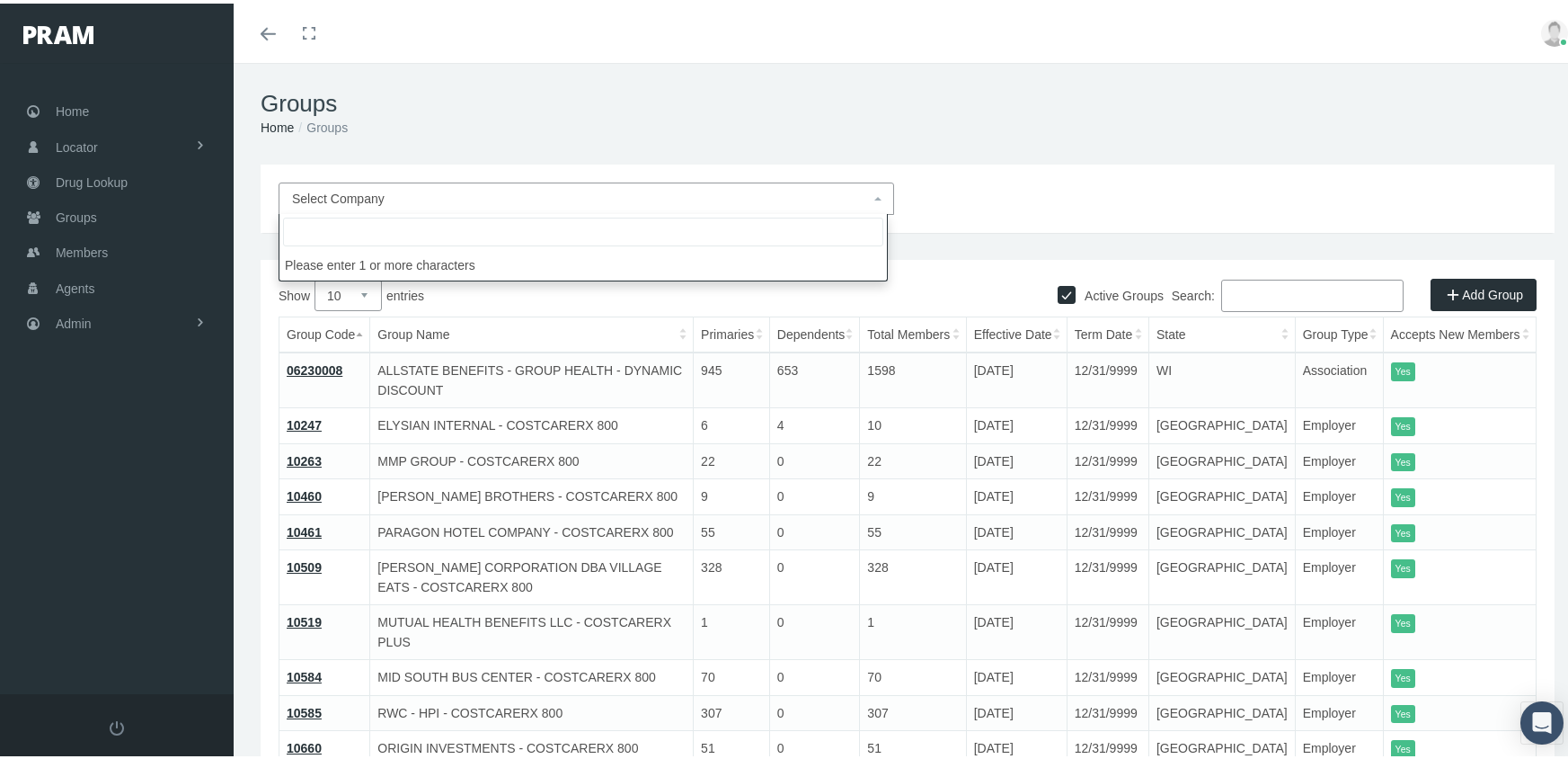
click at [496, 221] on input "search" at bounding box center [583, 228] width 600 height 29
drag, startPoint x: 398, startPoint y: 220, endPoint x: 180, endPoint y: 246, distance: 219.5
click at [180, 246] on body "Toggle Fullscreen Toggle navigation Toggle menubar Toggle fullscreen Profile Lo…" at bounding box center [790, 380] width 1581 height 759
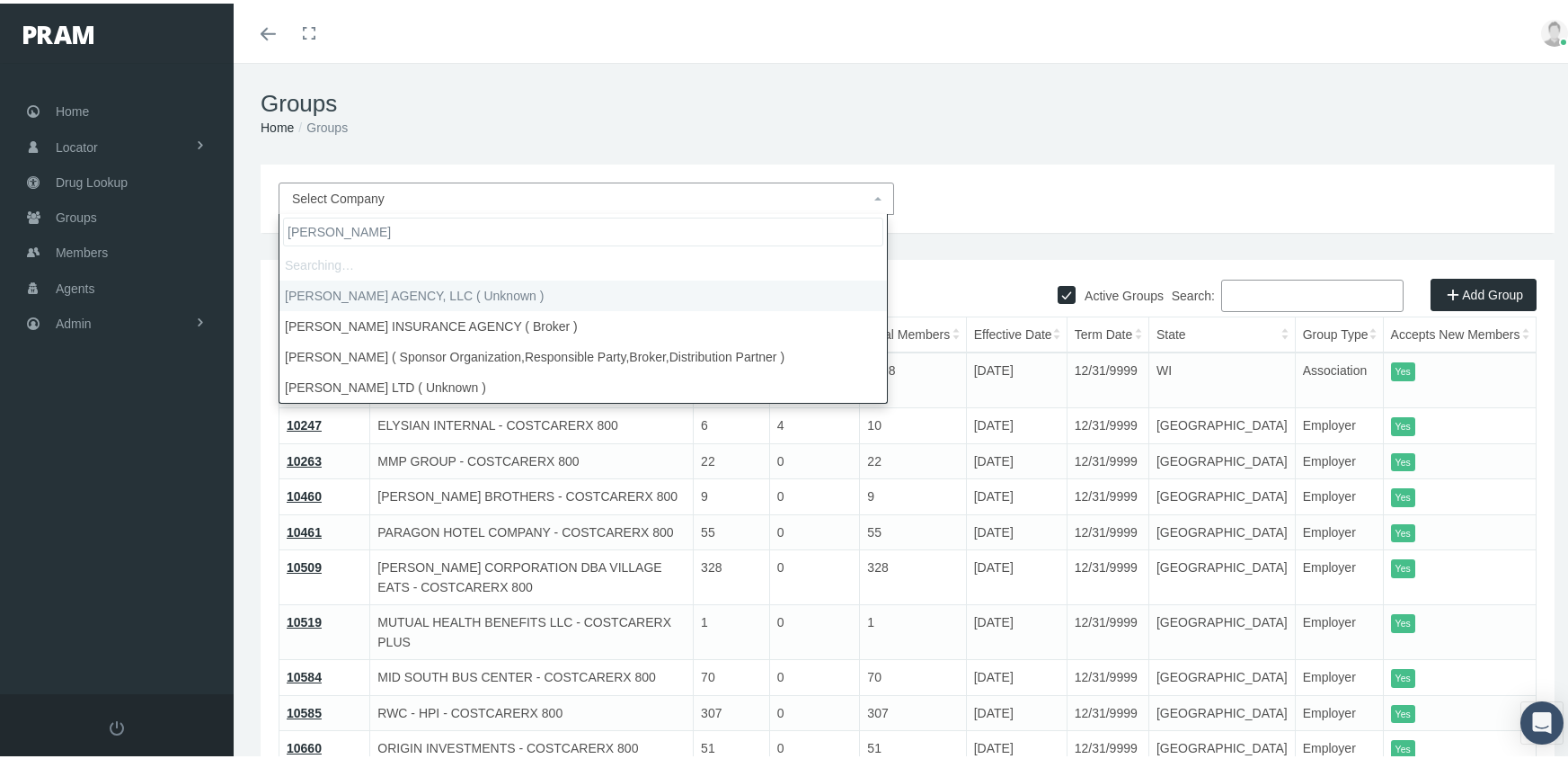
type input "[PERSON_NAME]"
select select "9179"
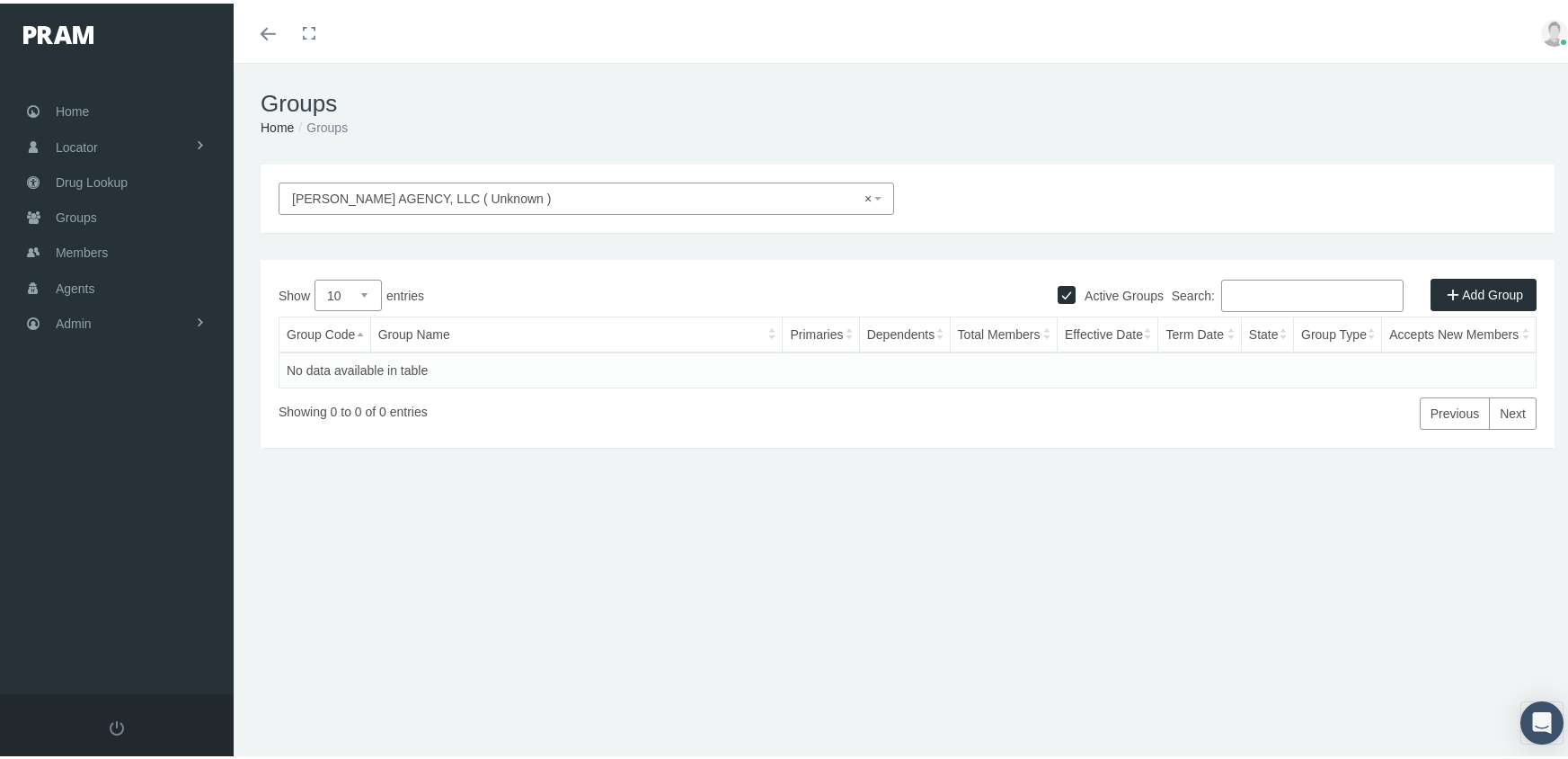
select select
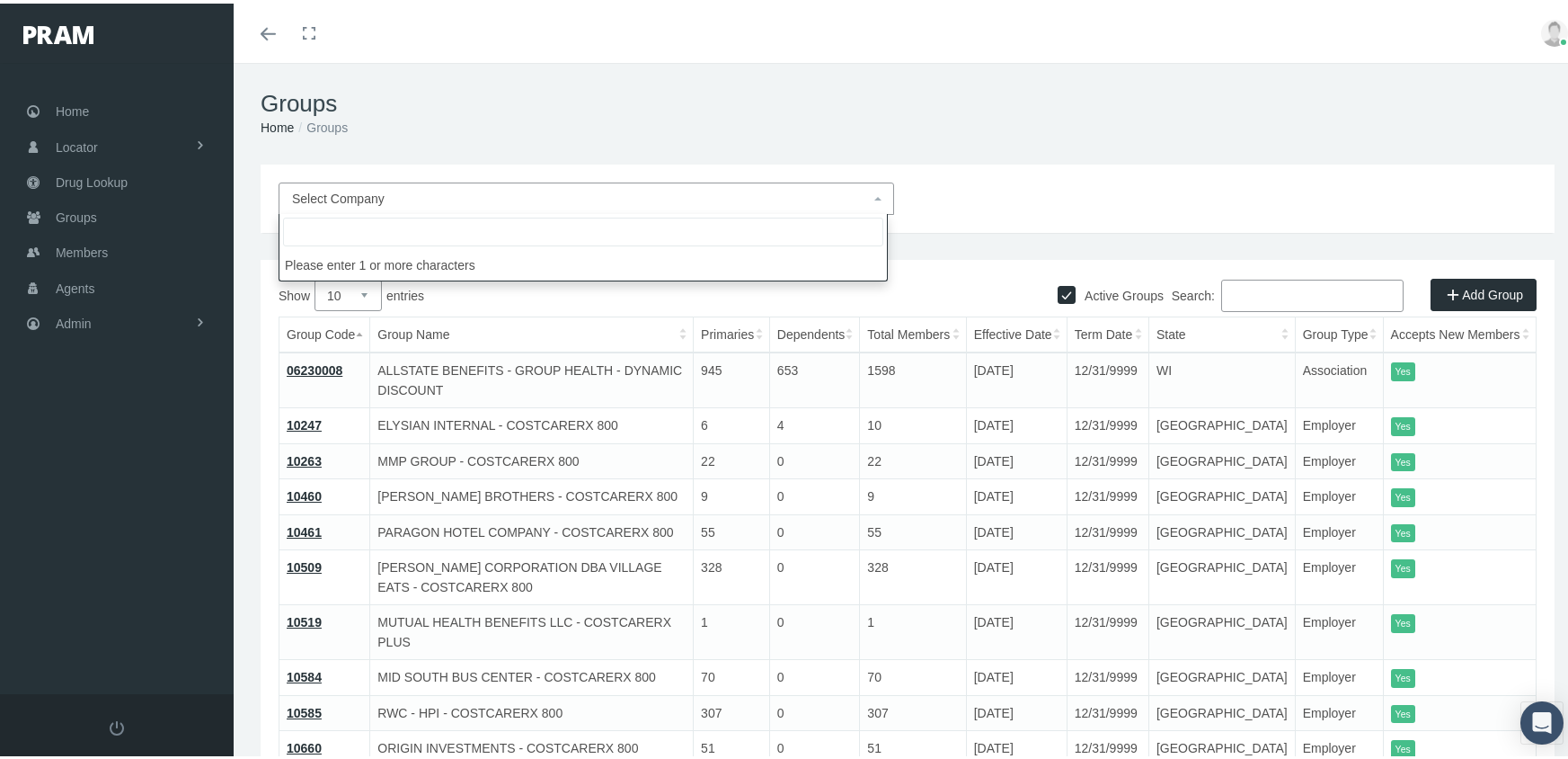
click at [353, 234] on input "search" at bounding box center [583, 228] width 600 height 29
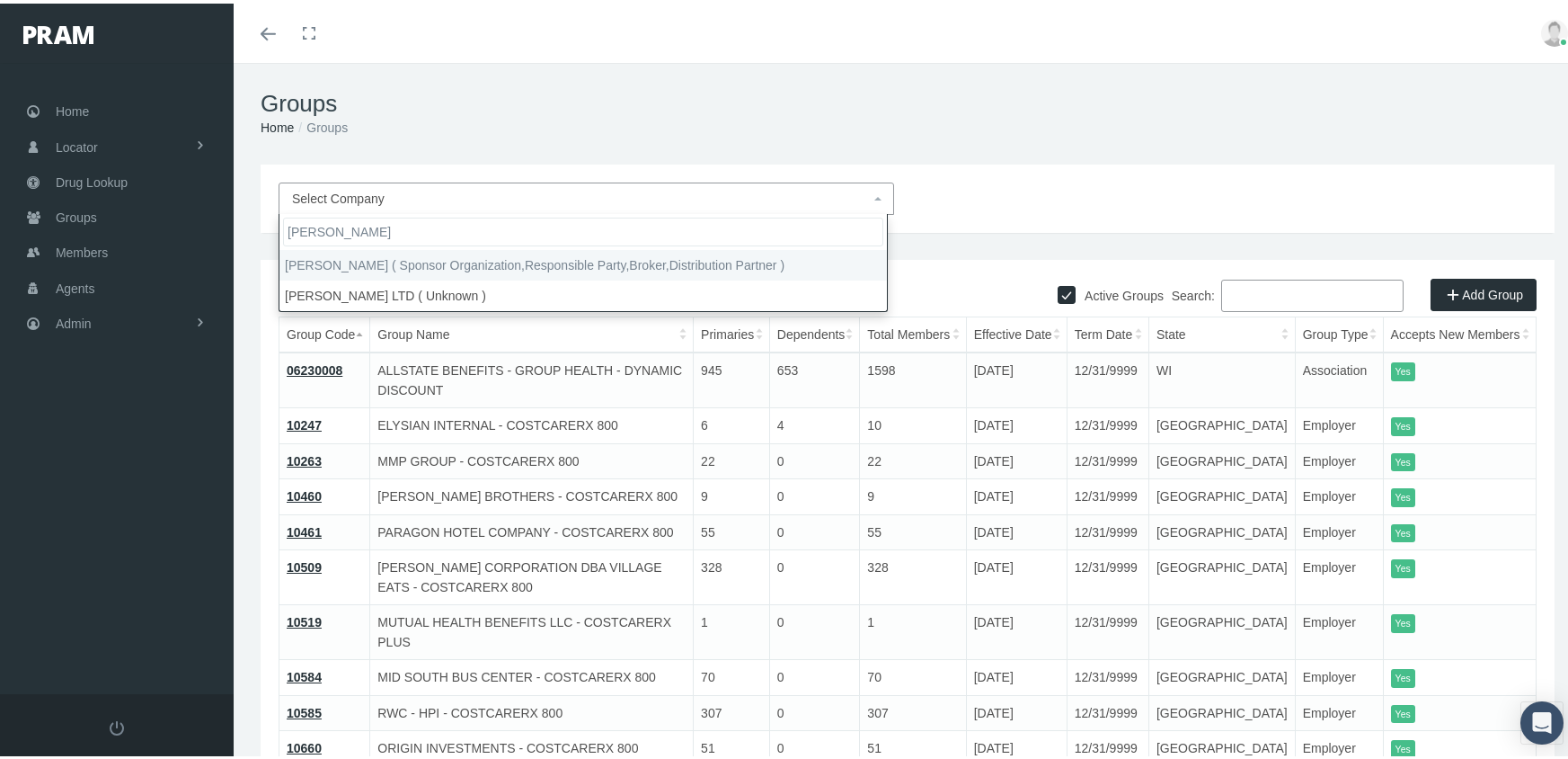
type input "[PERSON_NAME]"
select select "2404"
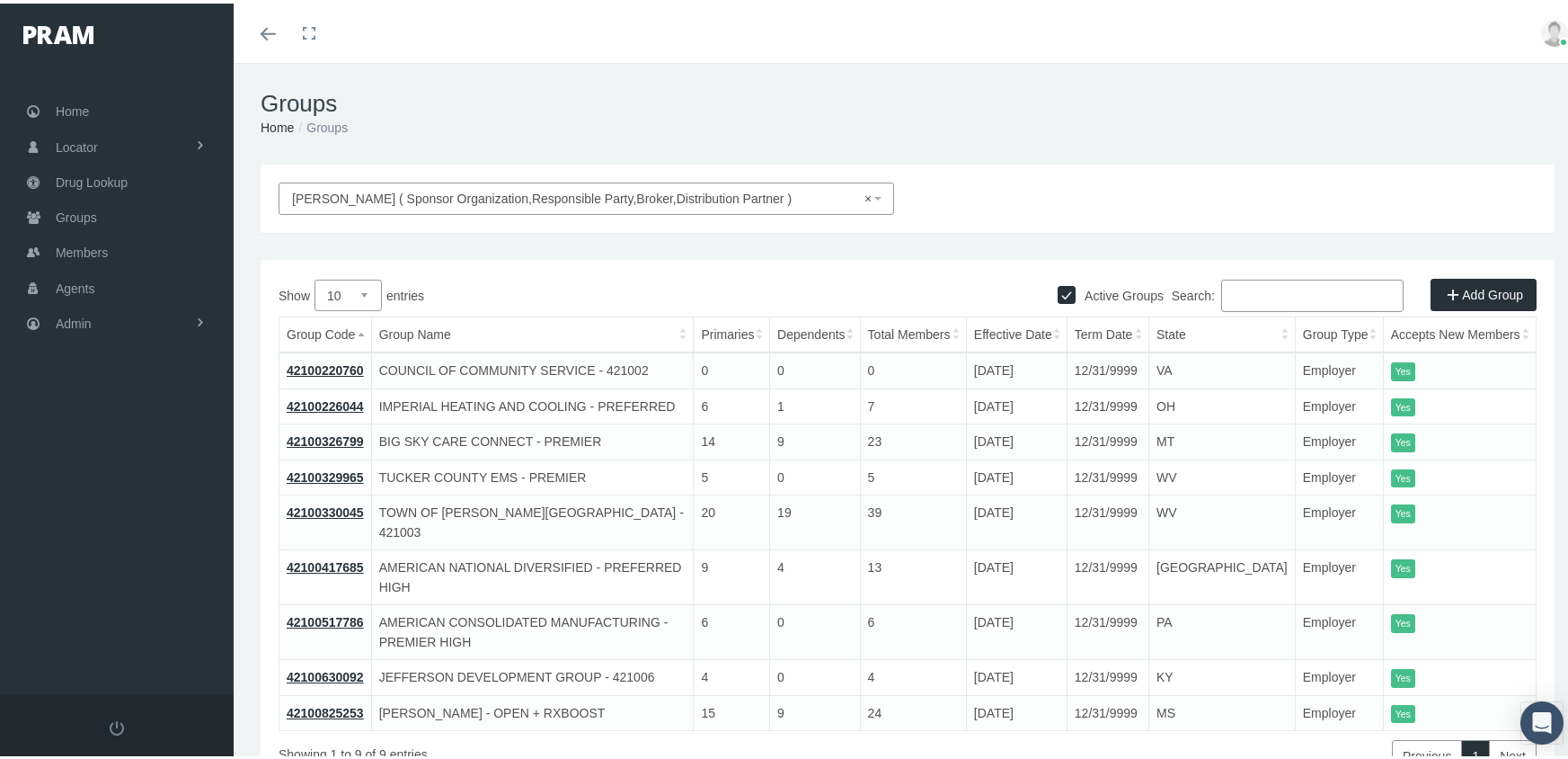
click at [326, 327] on th "Group Code" at bounding box center [326, 331] width 92 height 36
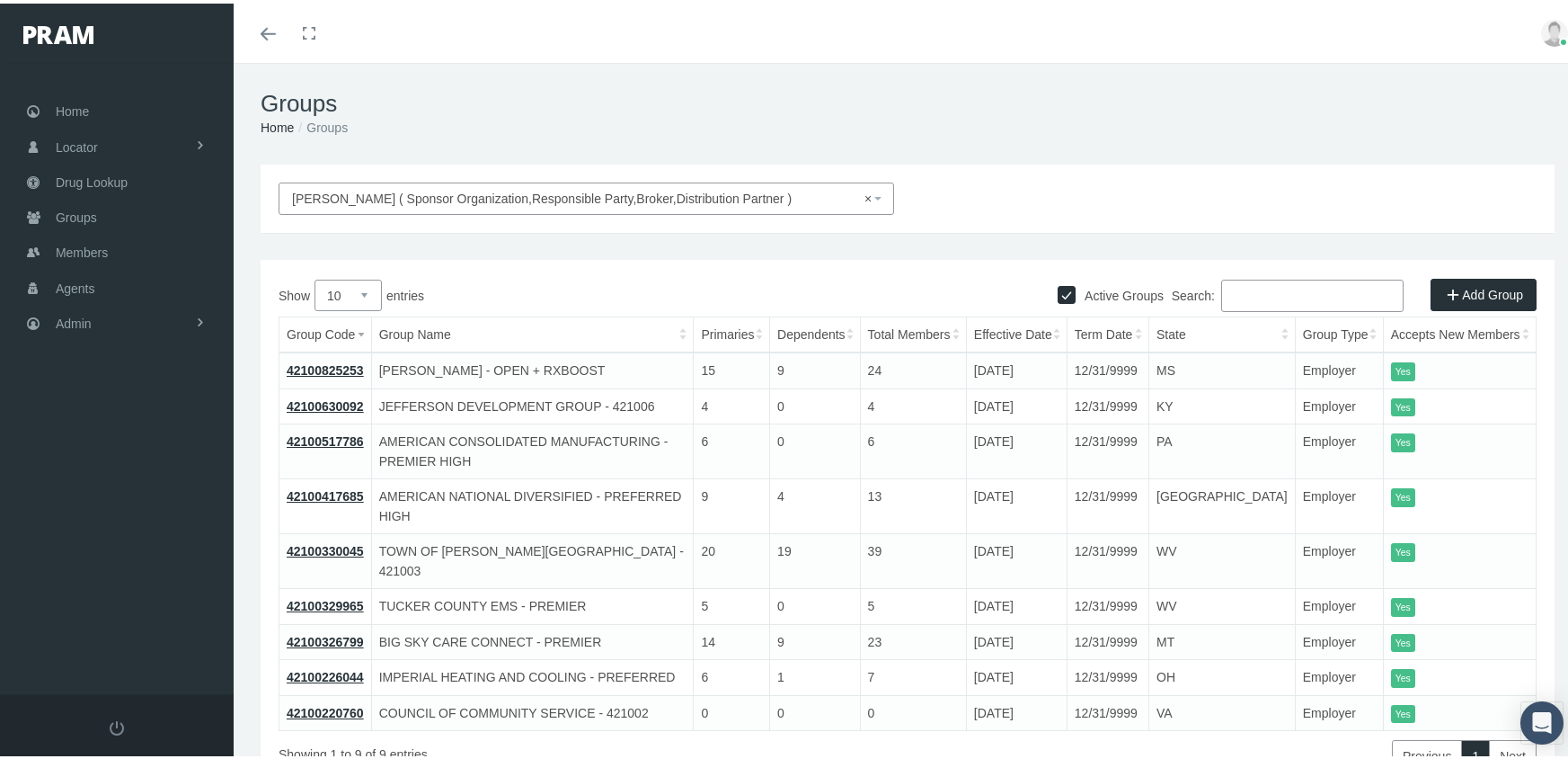
click at [350, 666] on link "42100226044" at bounding box center [326, 673] width 78 height 15
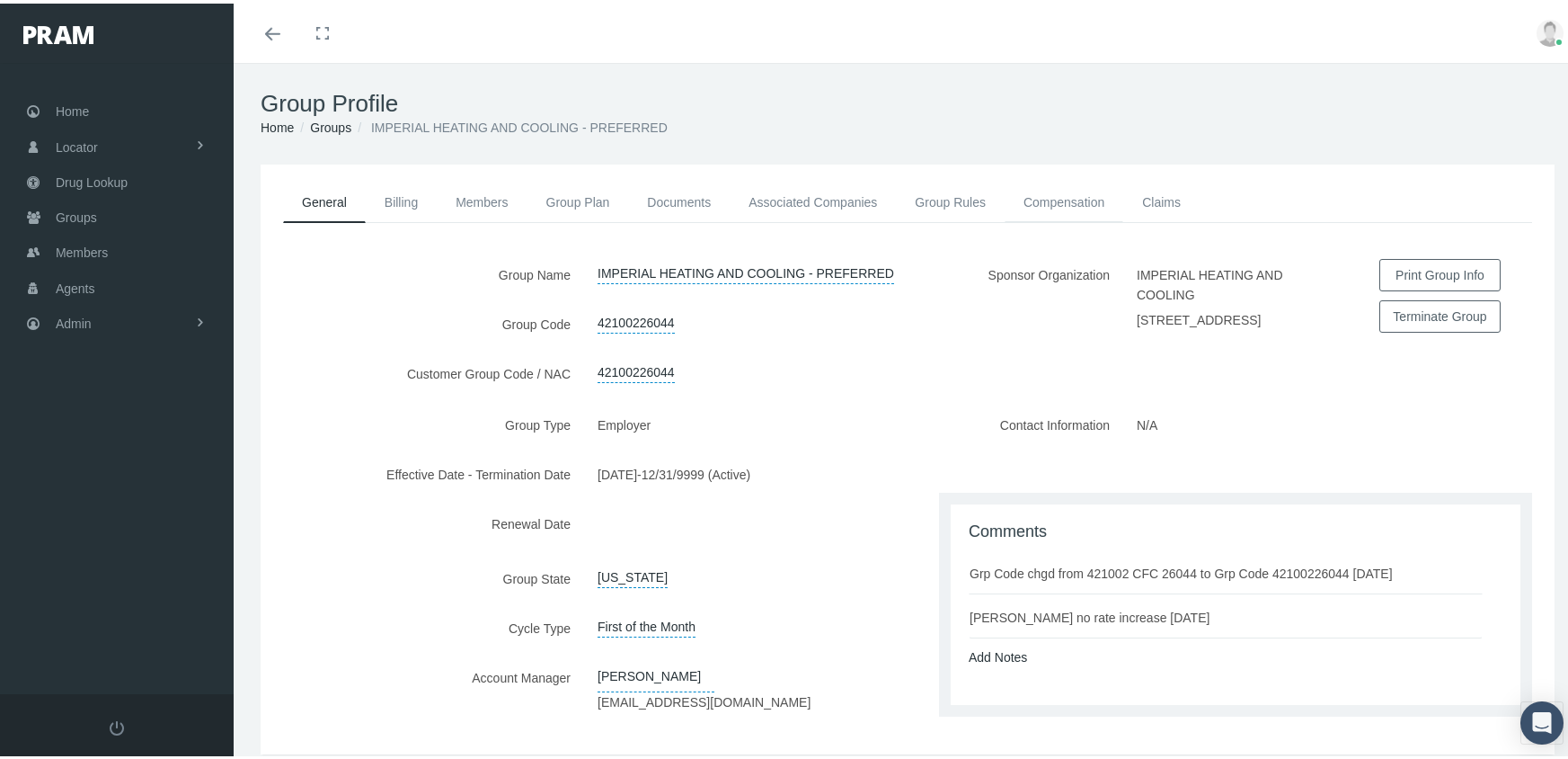
click at [1088, 203] on link "Compensation" at bounding box center [1063, 199] width 118 height 40
